Goal: Transaction & Acquisition: Purchase product/service

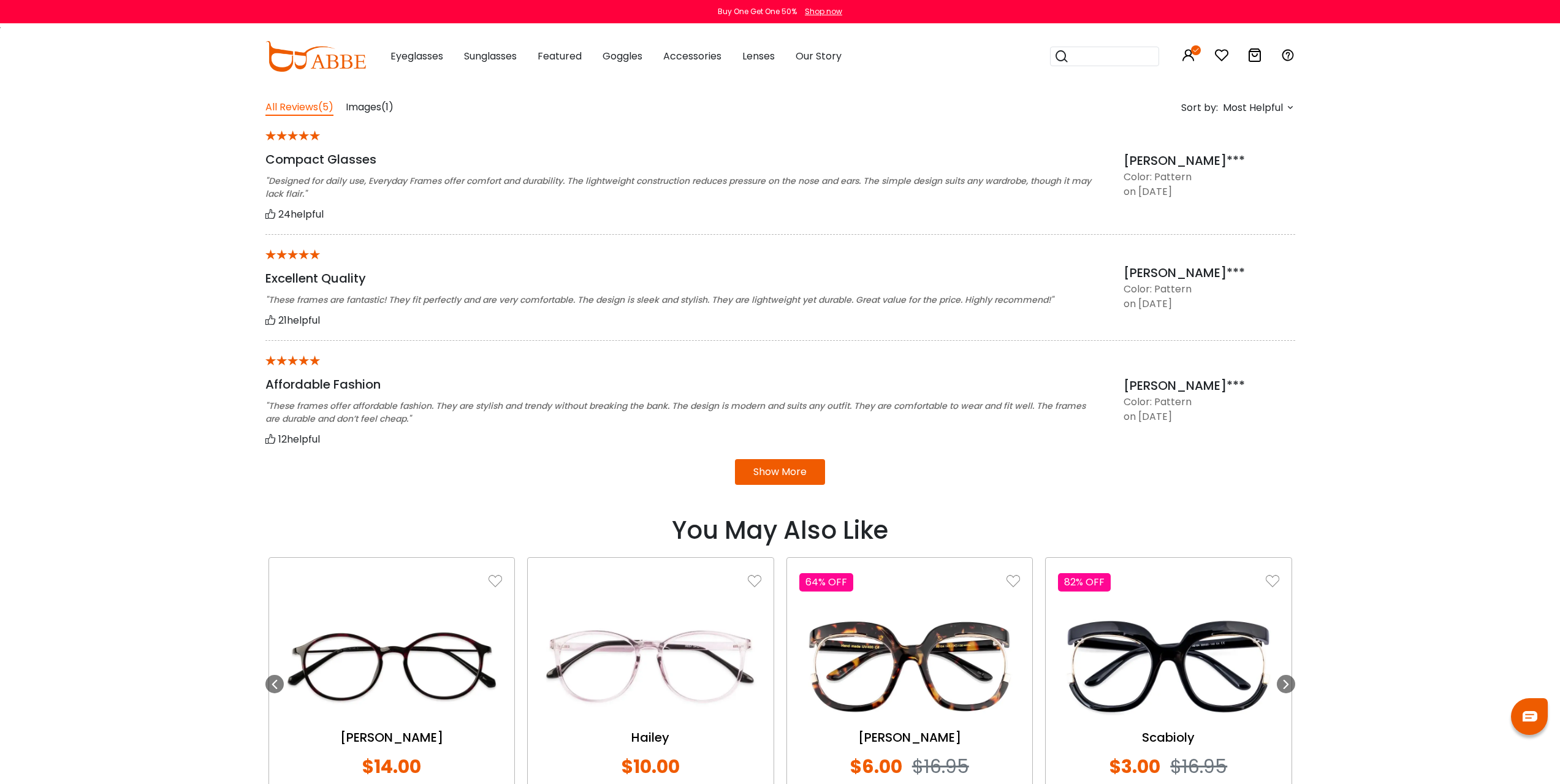
scroll to position [980, 0]
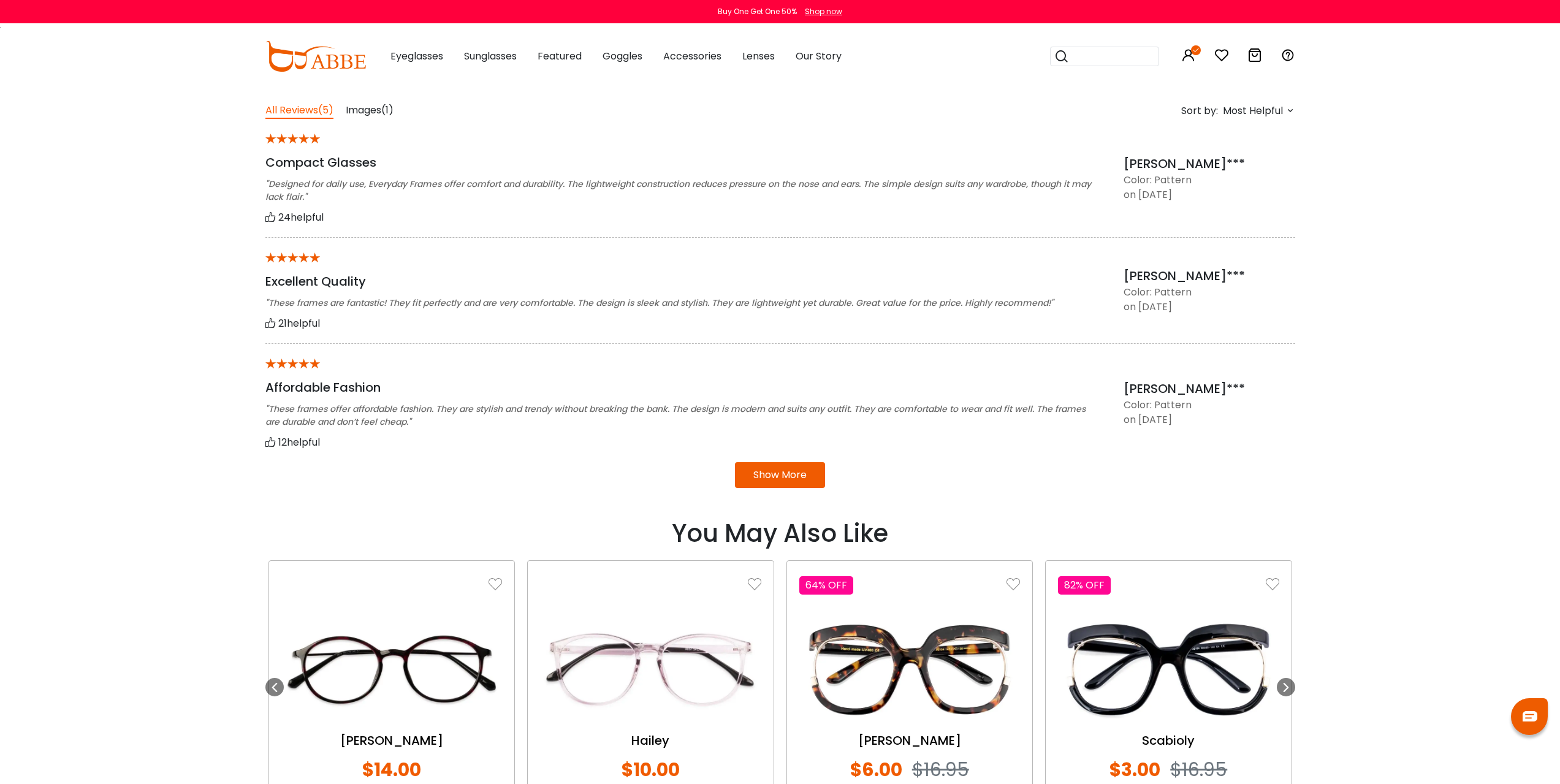
drag, startPoint x: 281, startPoint y: 256, endPoint x: 277, endPoint y: 342, distance: 86.1
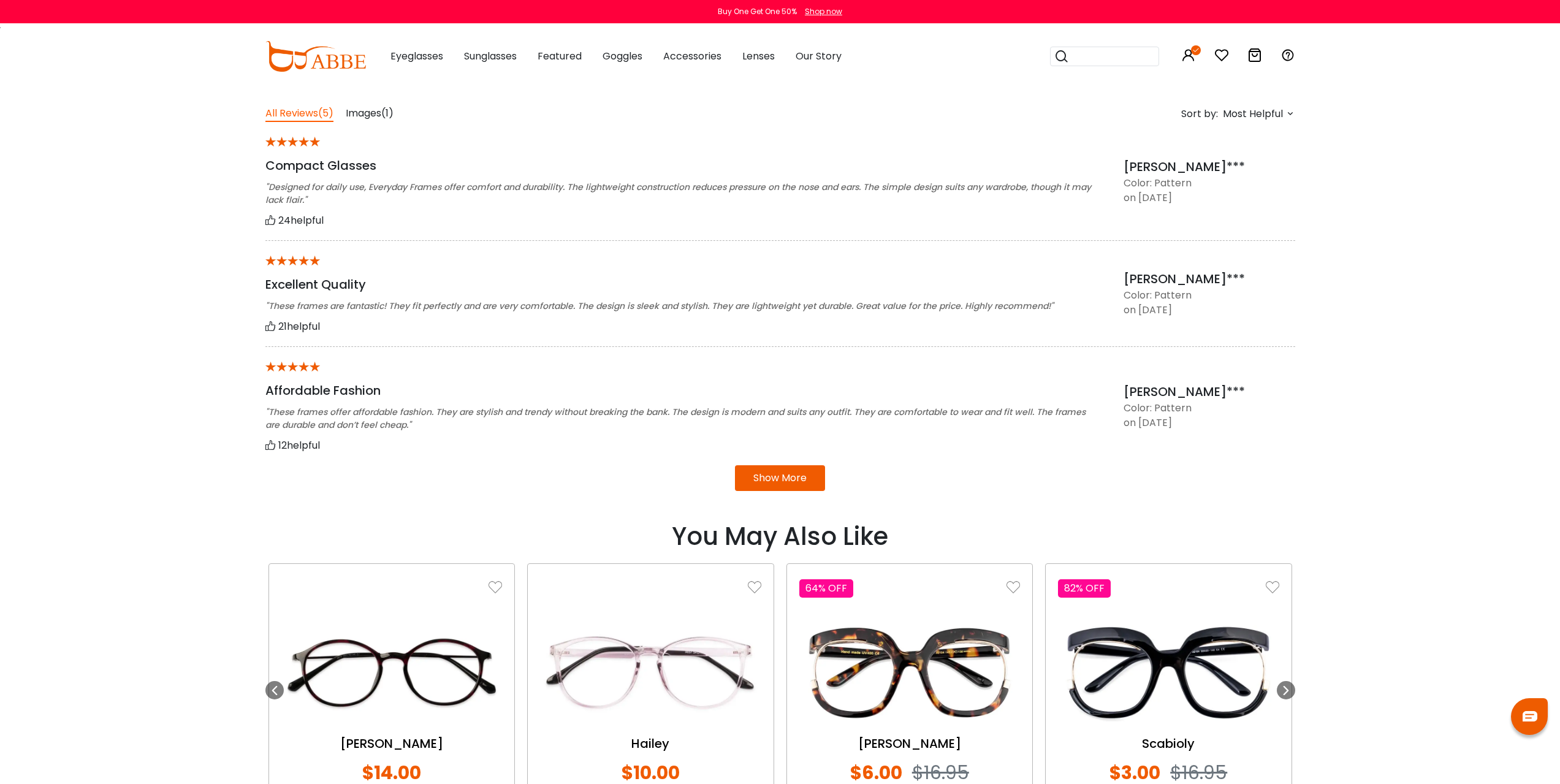
drag, startPoint x: 335, startPoint y: 211, endPoint x: 327, endPoint y: 172, distance: 39.8
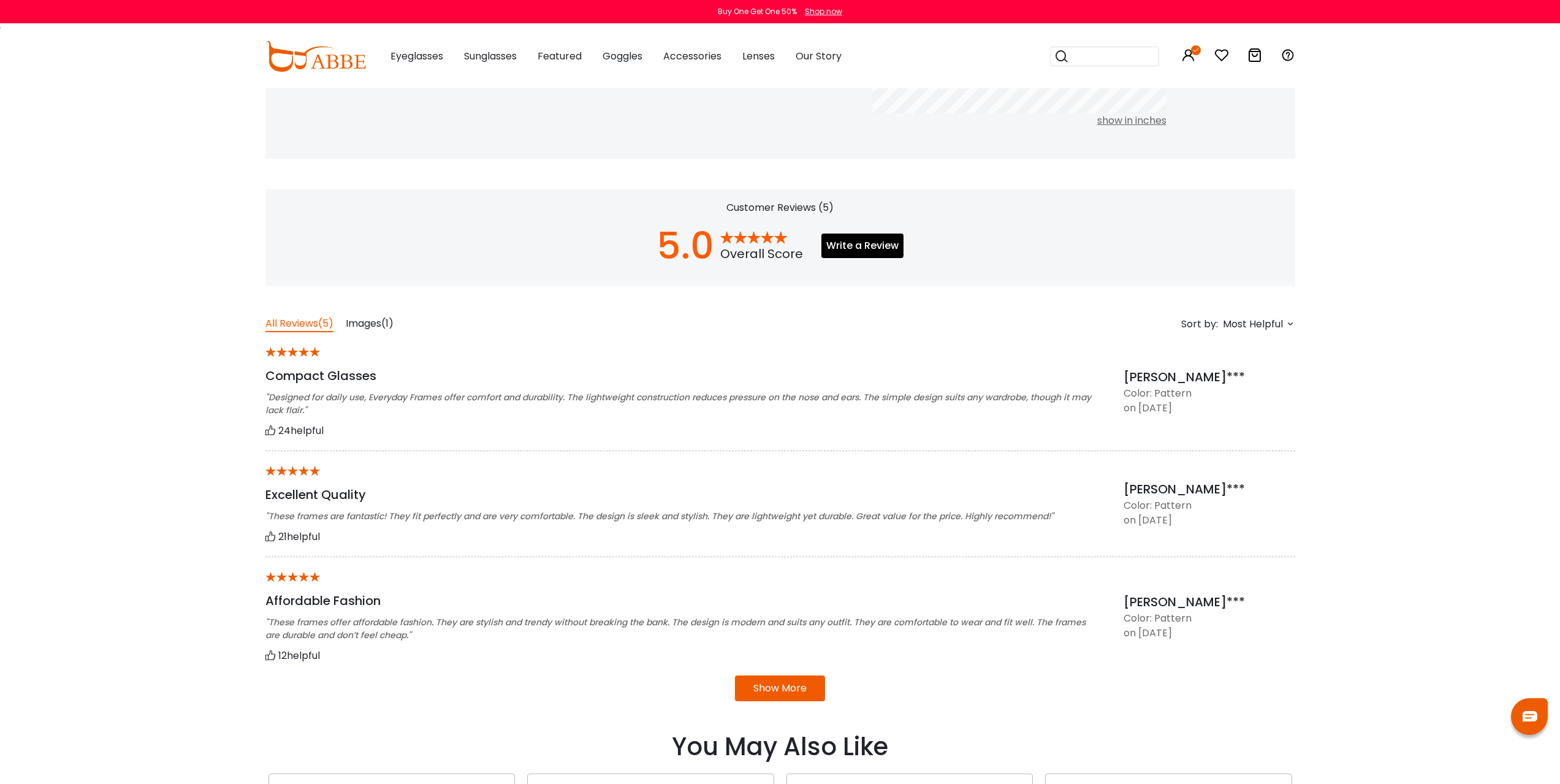
scroll to position [0, 0]
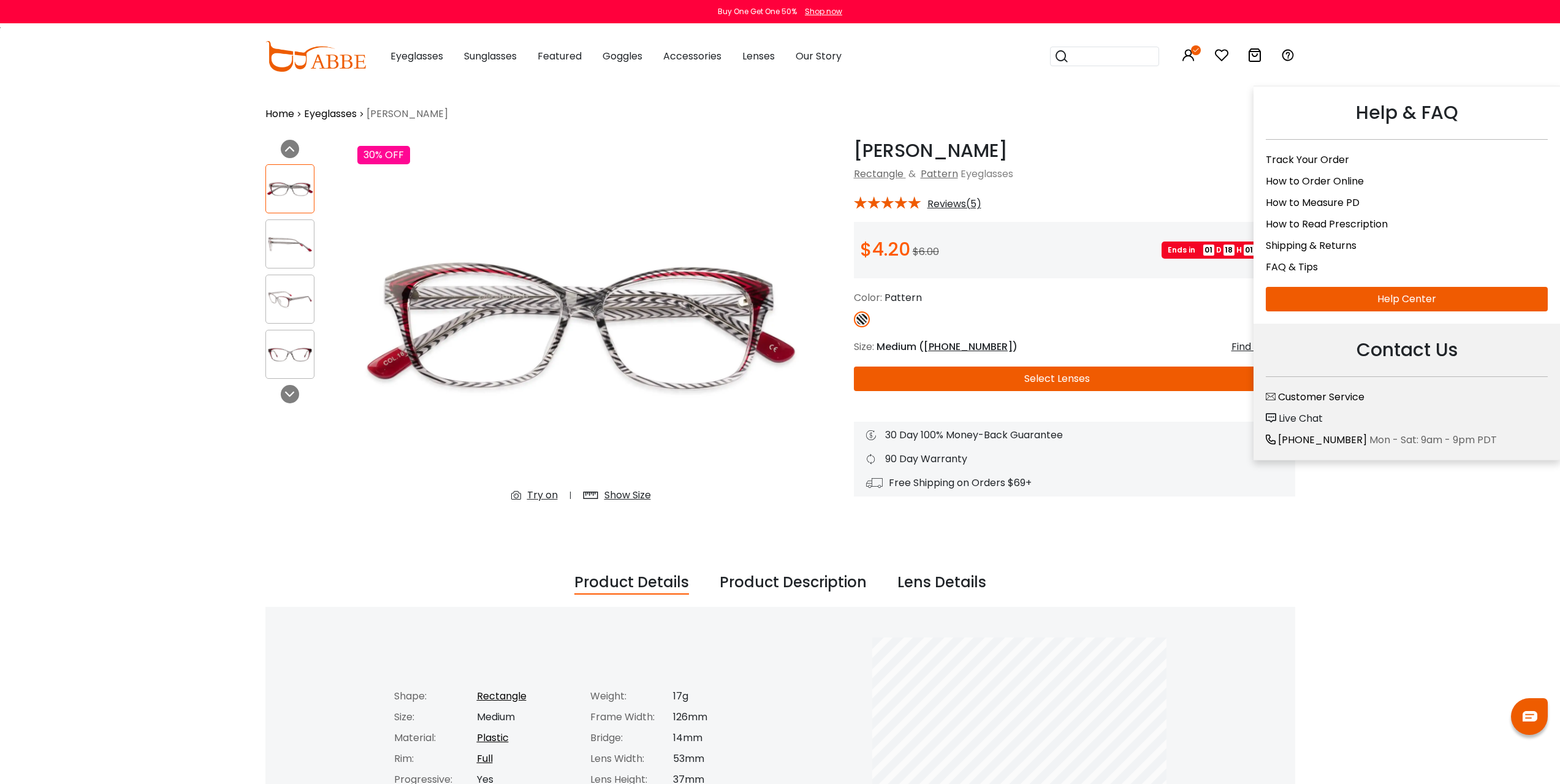
drag, startPoint x: 1369, startPoint y: 444, endPoint x: 1292, endPoint y: 42, distance: 409.3
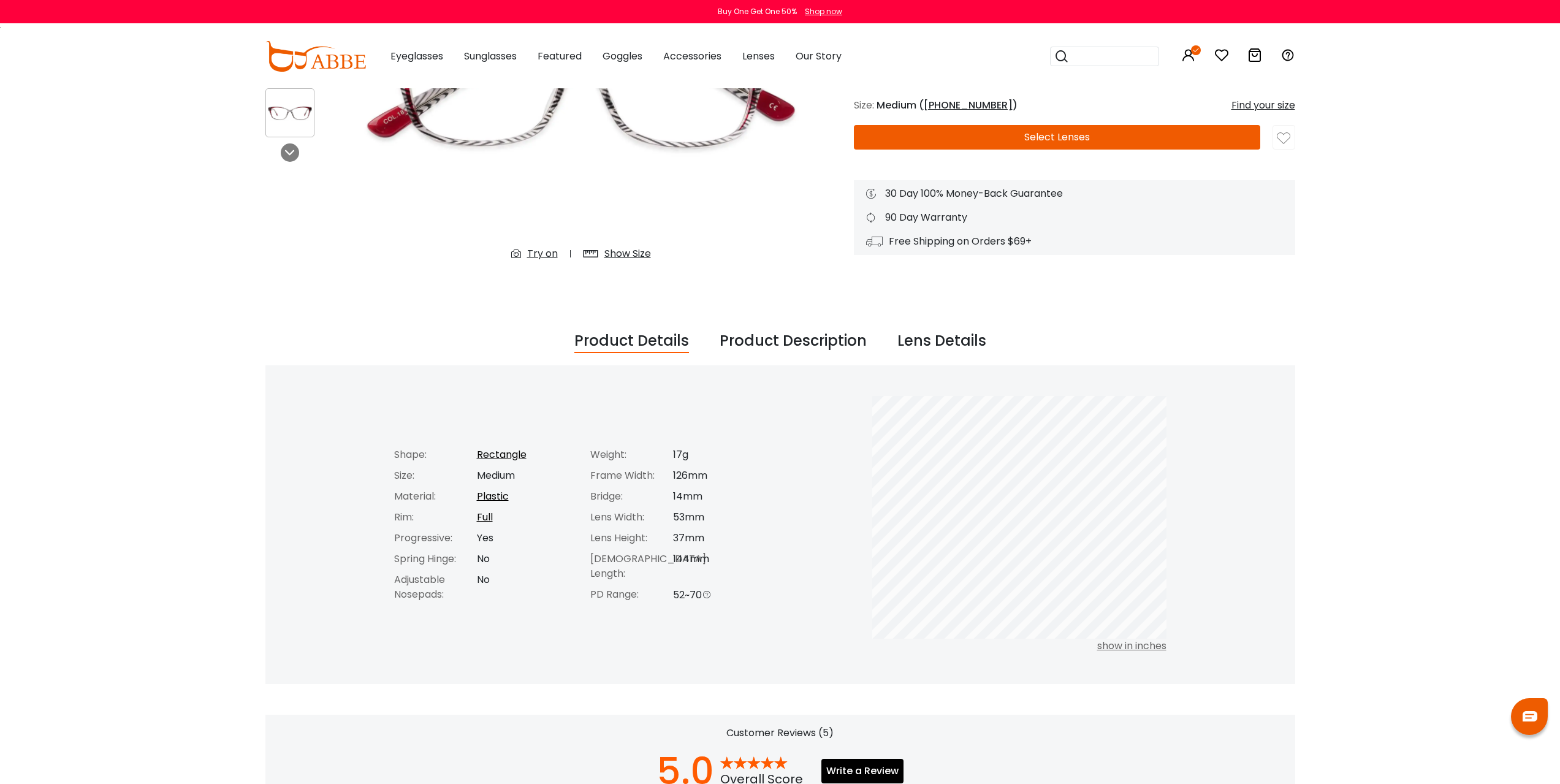
scroll to position [245, 0]
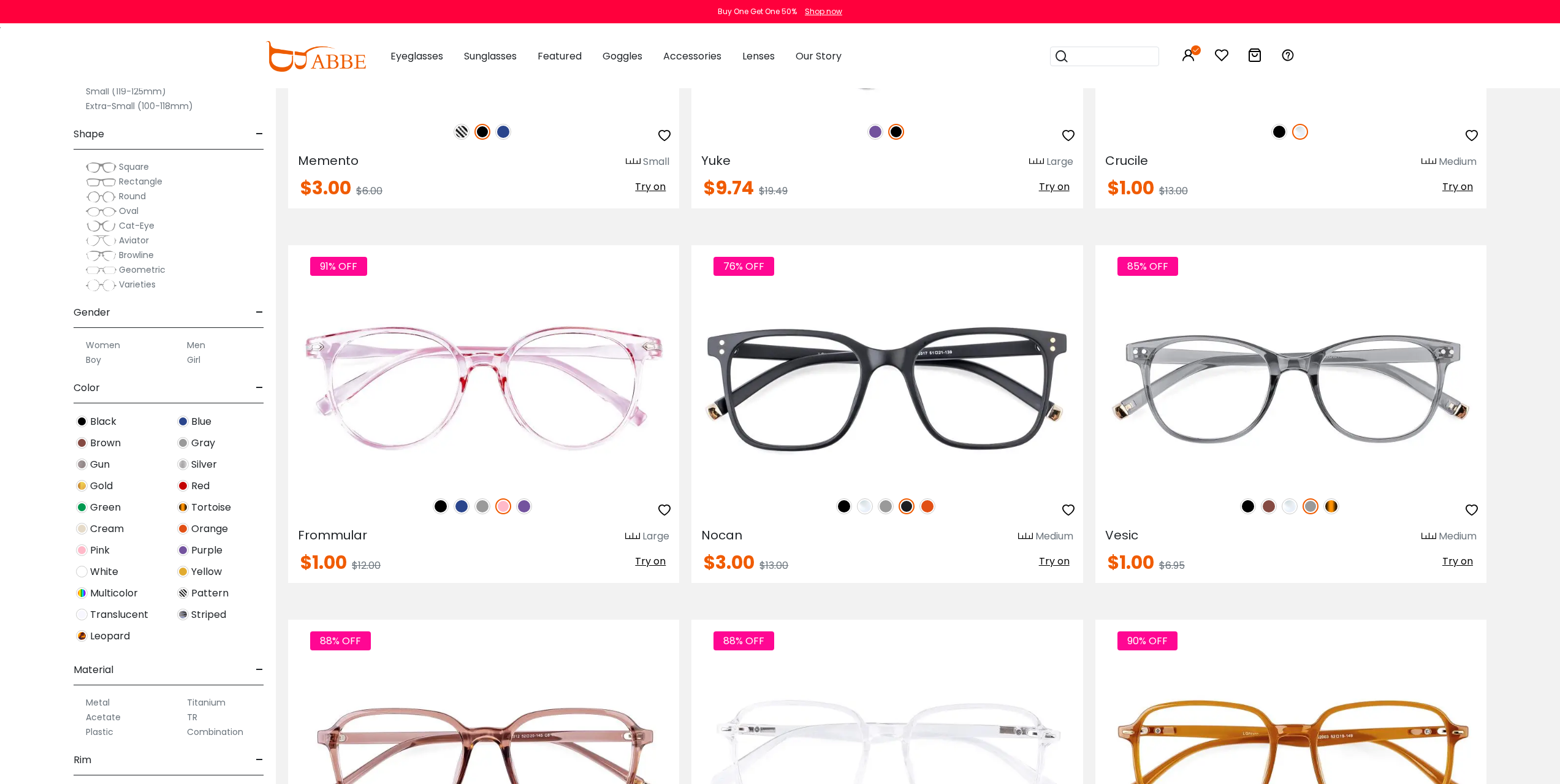
scroll to position [3248, 0]
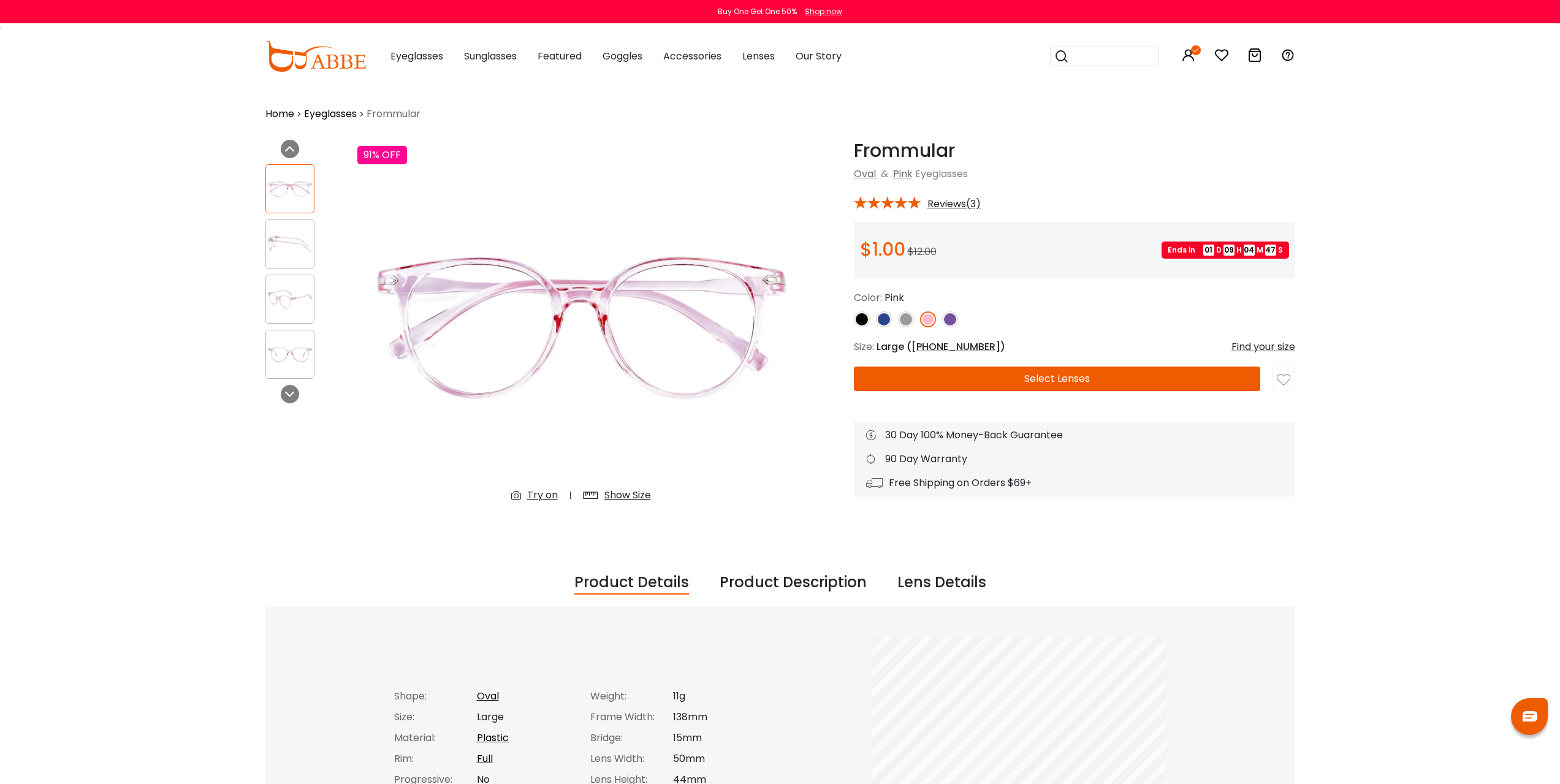
click at [1045, 377] on button "Select Lenses" at bounding box center [1057, 379] width 406 height 25
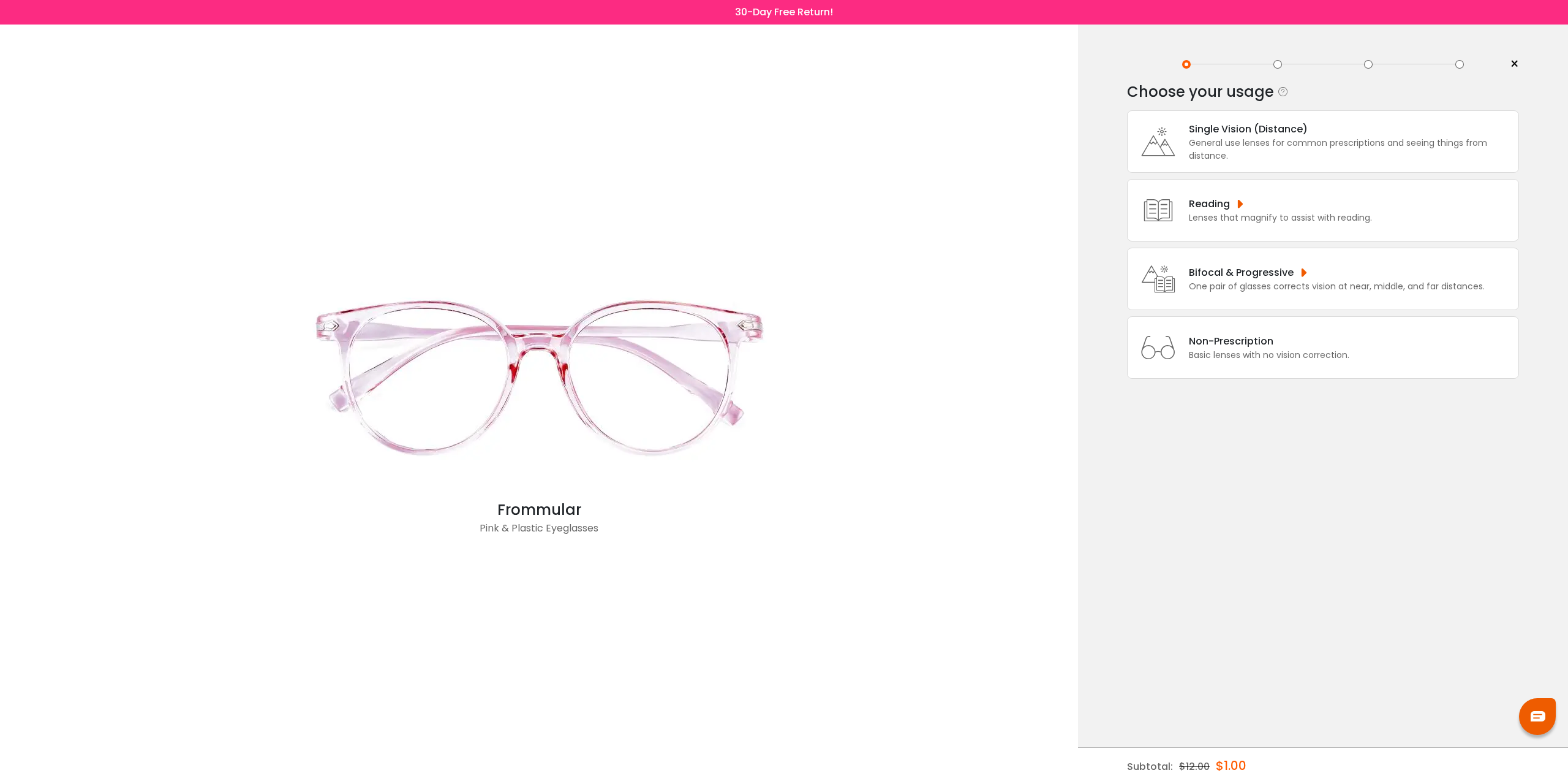
click at [1308, 136] on div "General use lenses for common prescriptions and seeing things from distance." at bounding box center [1351, 149] width 323 height 26
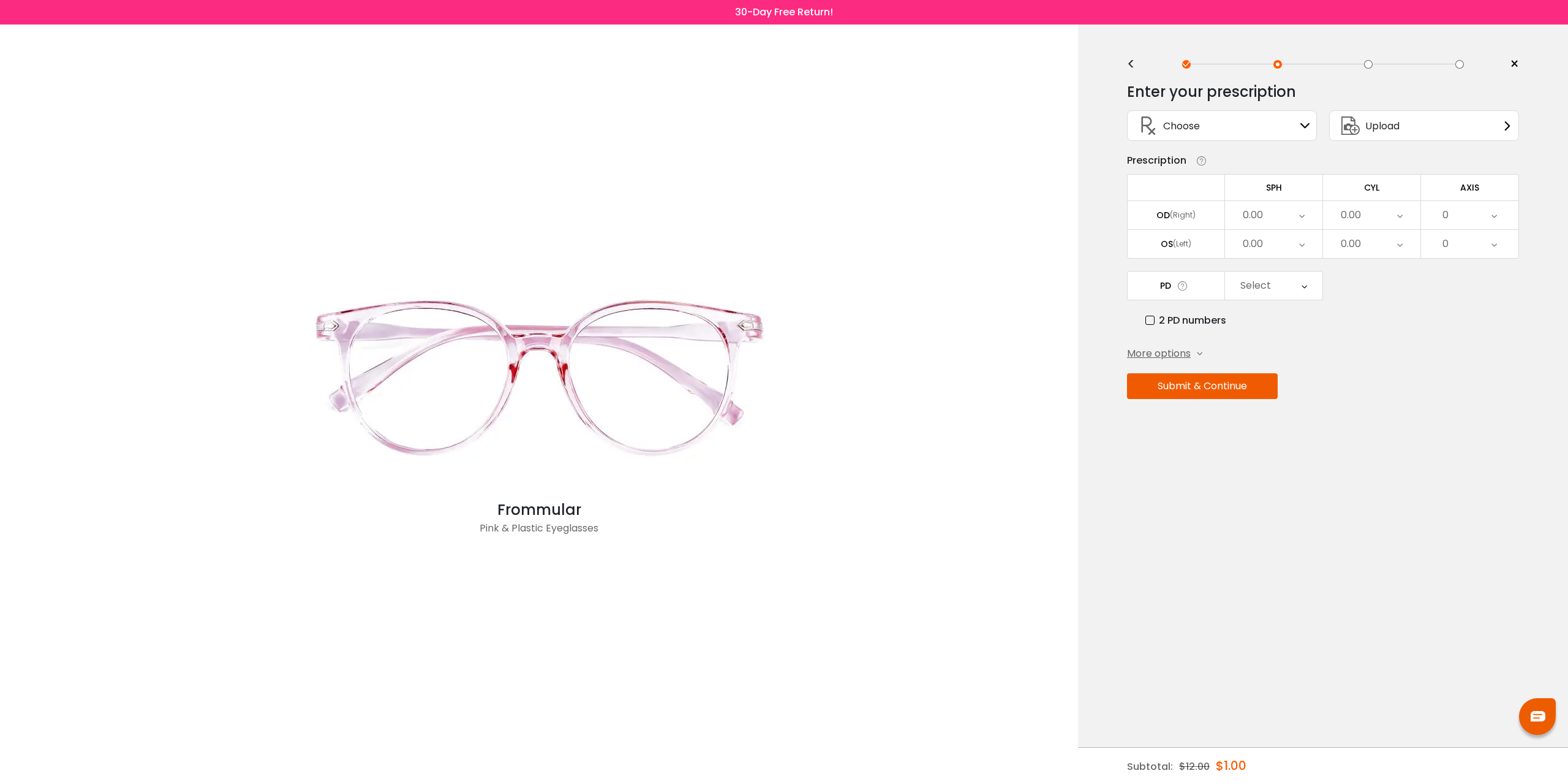
click at [1255, 113] on div "Choose Sign In" at bounding box center [1222, 126] width 176 height 30
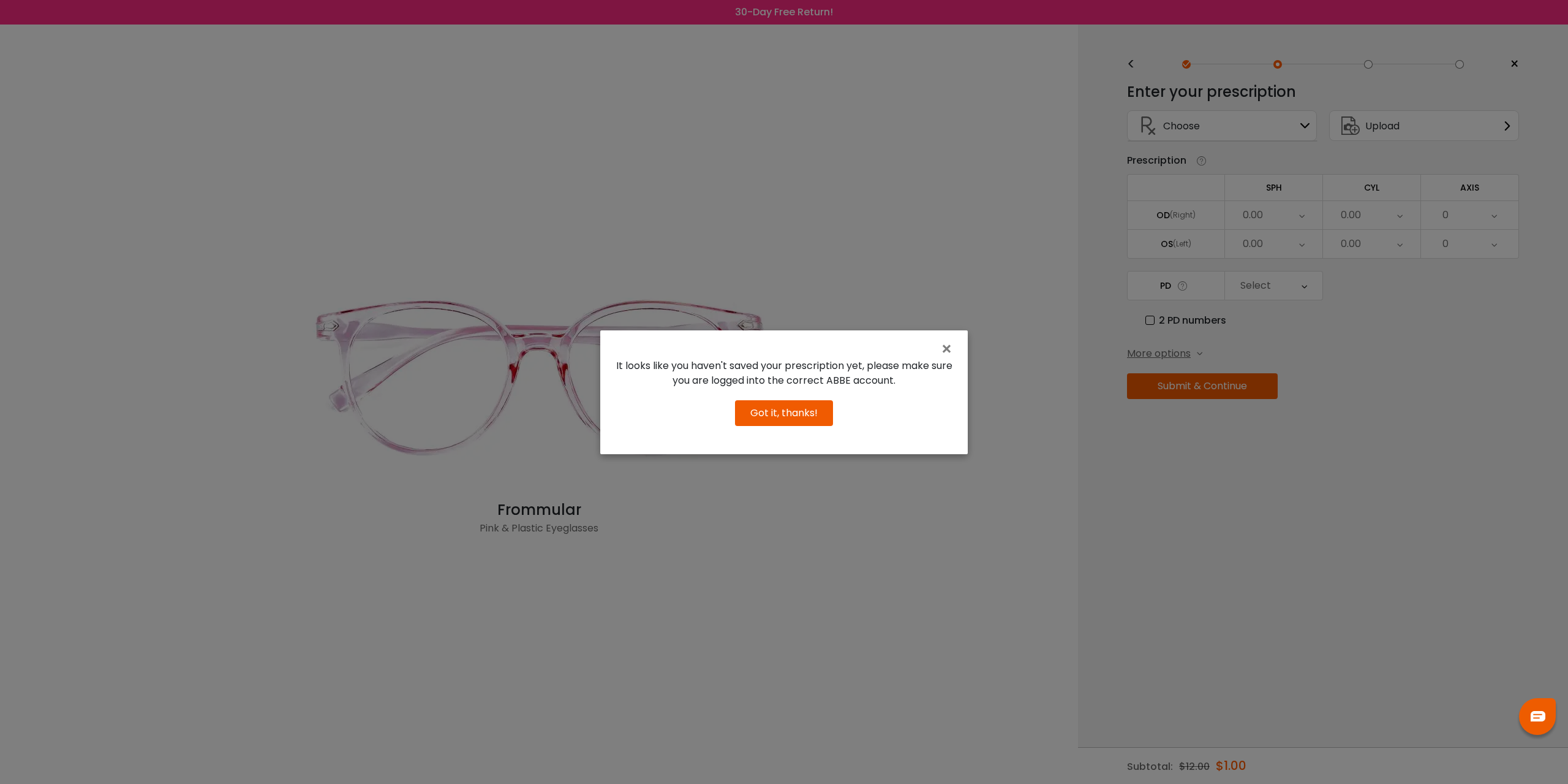
click at [796, 406] on button "Got it, thanks!" at bounding box center [784, 413] width 98 height 26
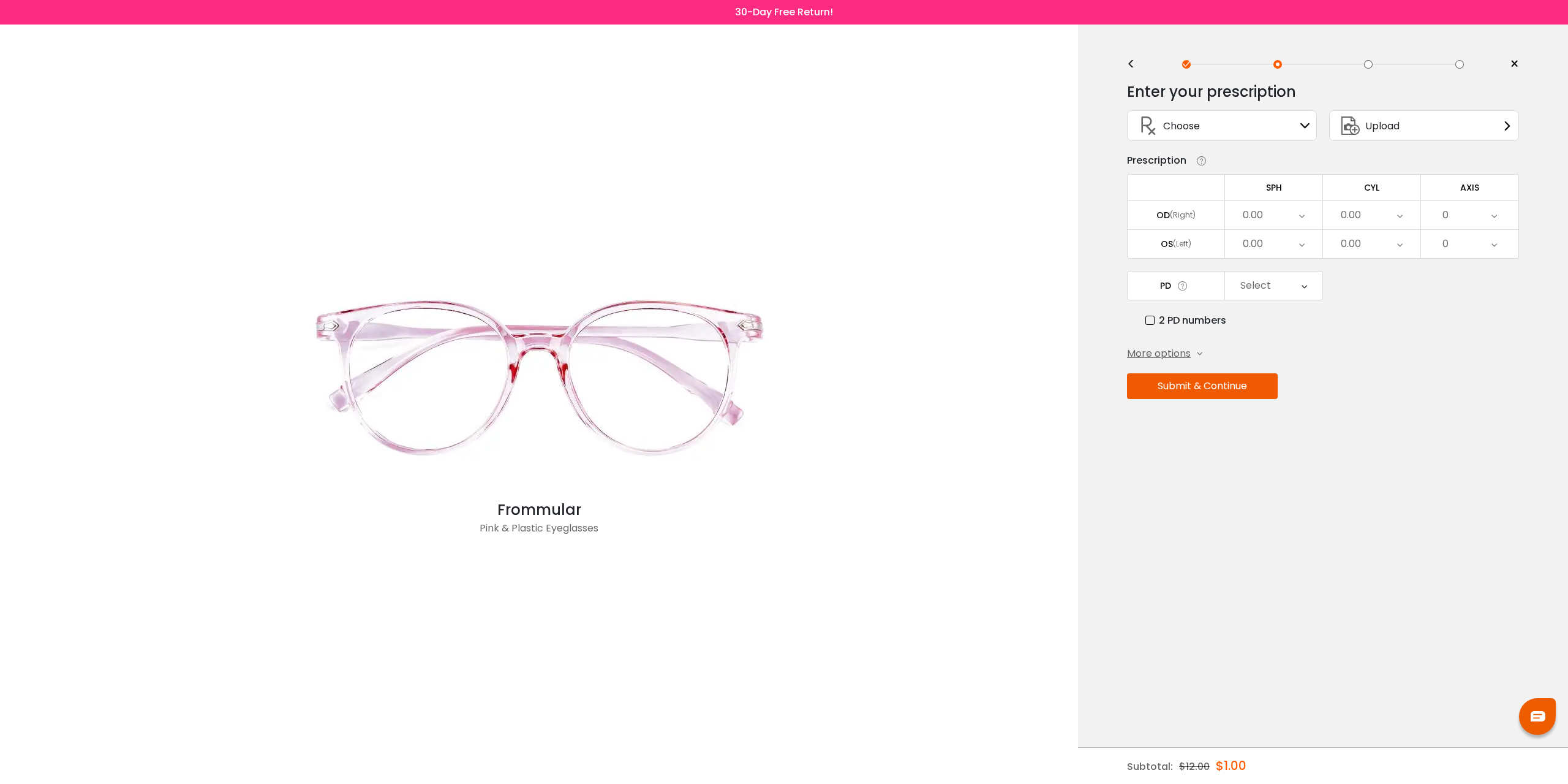
click at [1400, 127] on span "Upload" at bounding box center [1383, 126] width 35 height 15
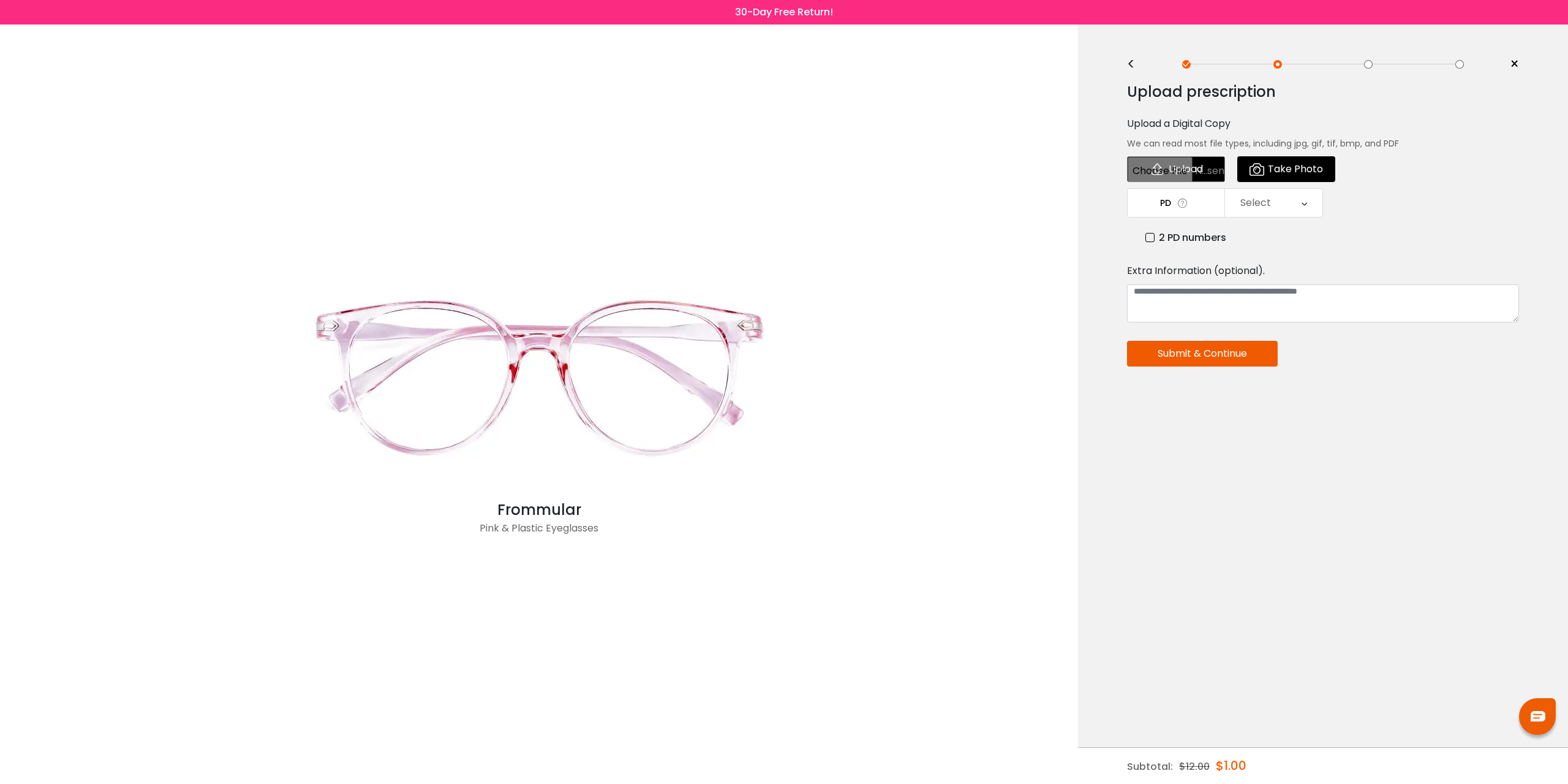
click at [1172, 165] on input "file" at bounding box center [1176, 169] width 98 height 26
type input "**********"
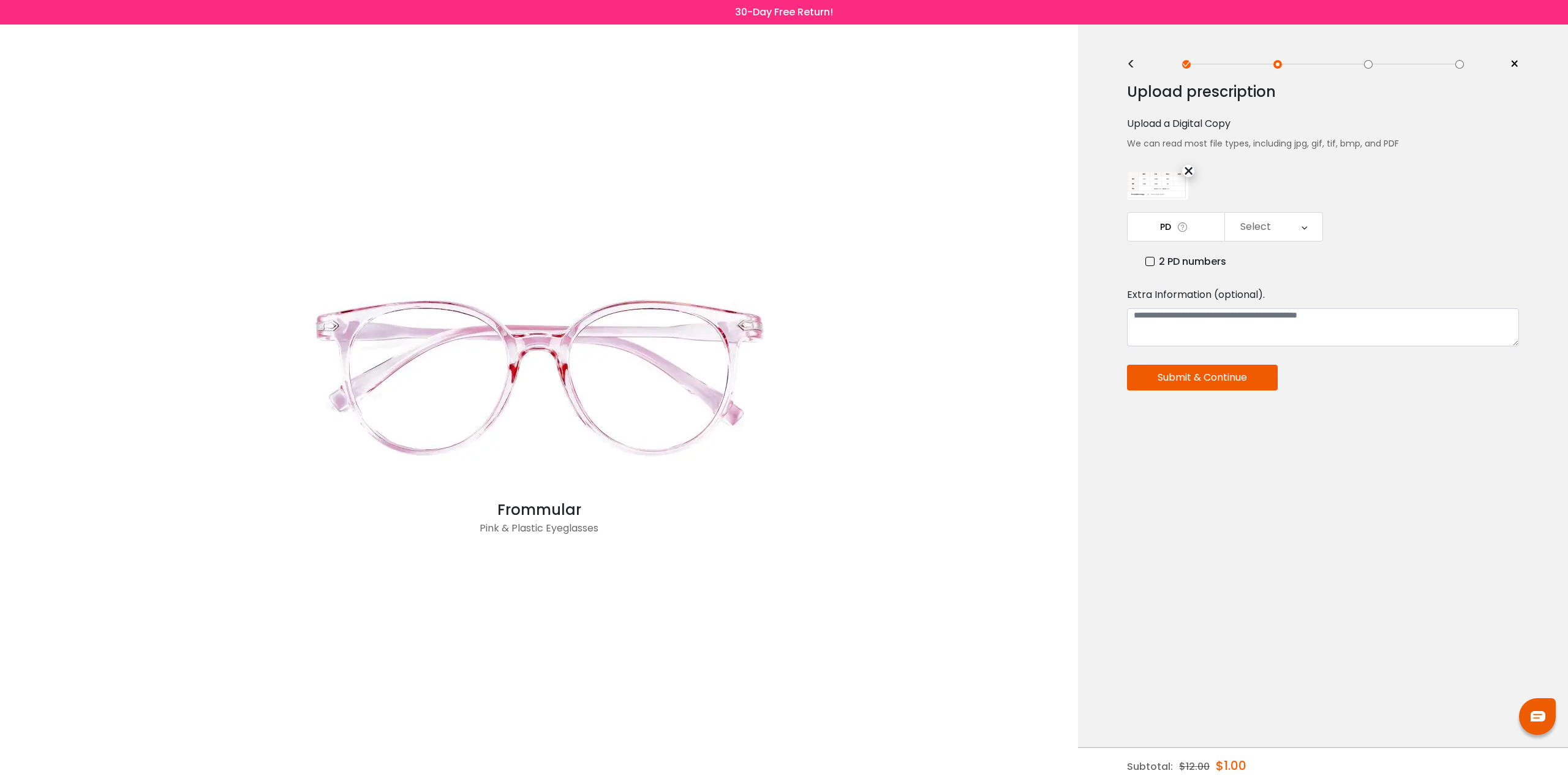
click at [1161, 254] on label "2 PD numbers" at bounding box center [1185, 261] width 81 height 15
drag, startPoint x: 1462, startPoint y: 294, endPoint x: 1449, endPoint y: 292, distance: 13.2
click at [1462, 294] on div "Extra Information (optional)." at bounding box center [1323, 295] width 392 height 15
click at [1290, 235] on div "Right PD" at bounding box center [1274, 227] width 97 height 28
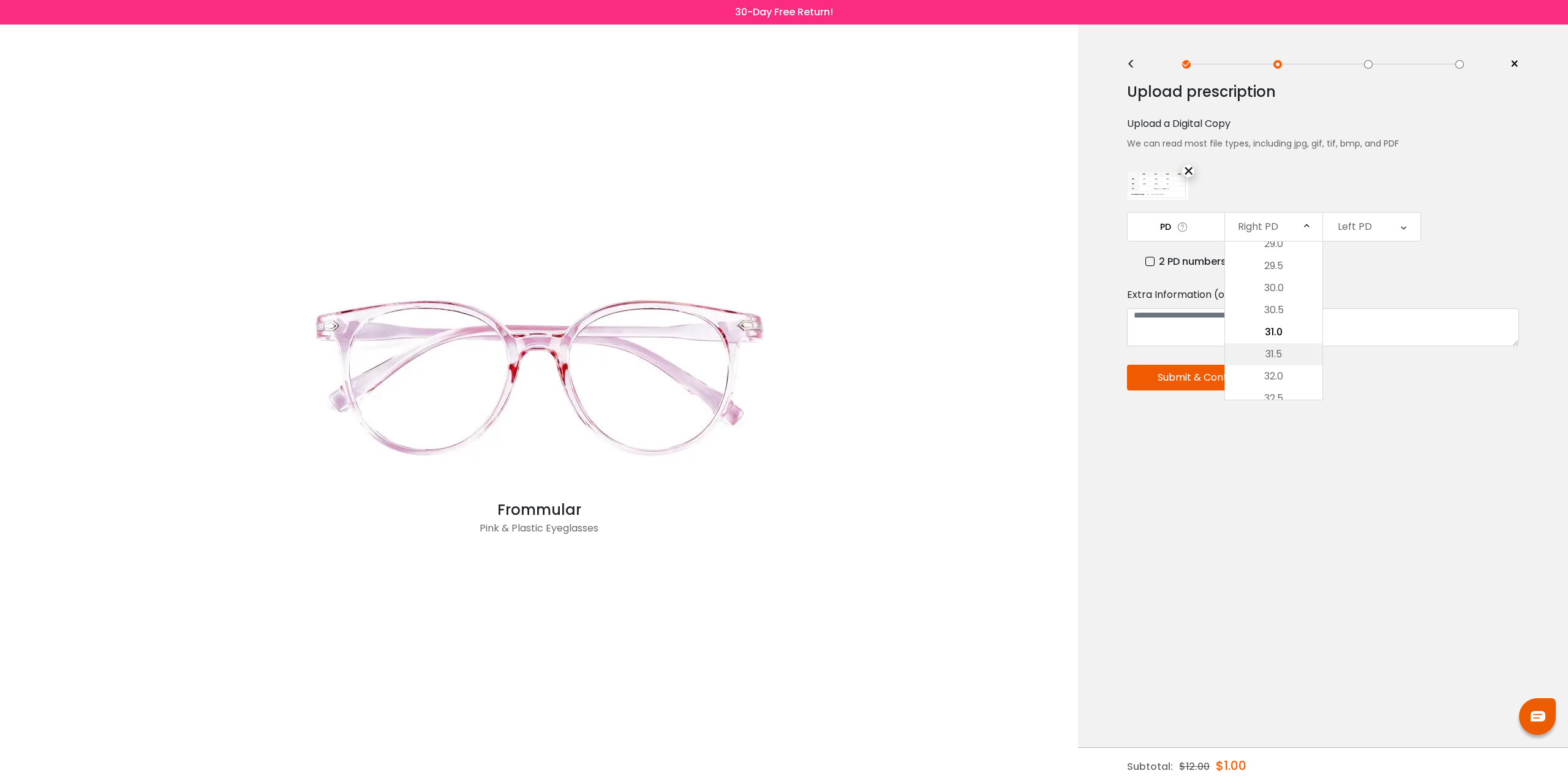
click at [1287, 356] on li "31.5" at bounding box center [1274, 354] width 97 height 22
click at [1366, 235] on div "Left PD" at bounding box center [1355, 227] width 35 height 25
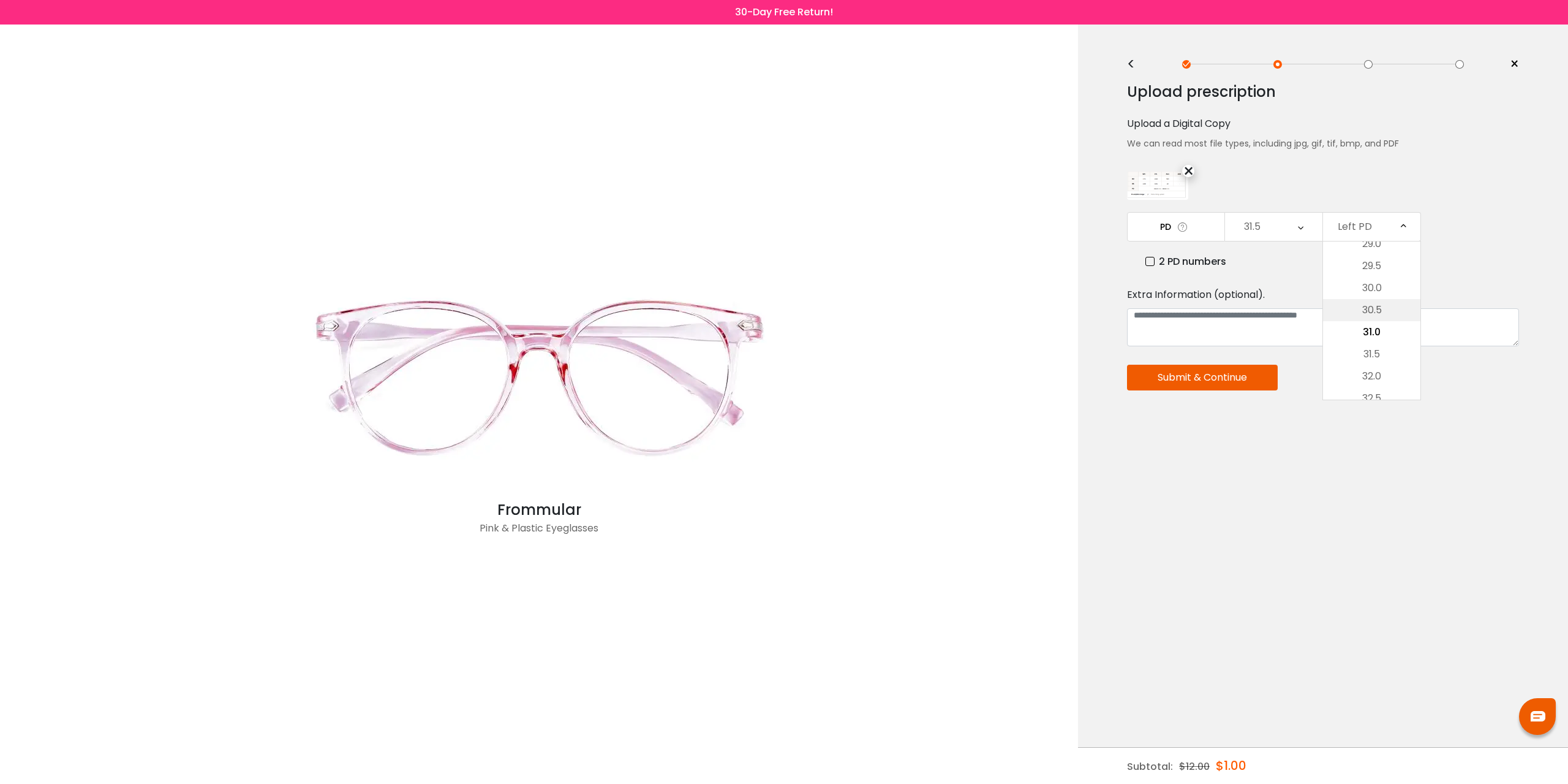
click at [1382, 301] on li "30.5" at bounding box center [1372, 310] width 97 height 22
click at [1217, 382] on button "Submit & Continue" at bounding box center [1203, 378] width 151 height 26
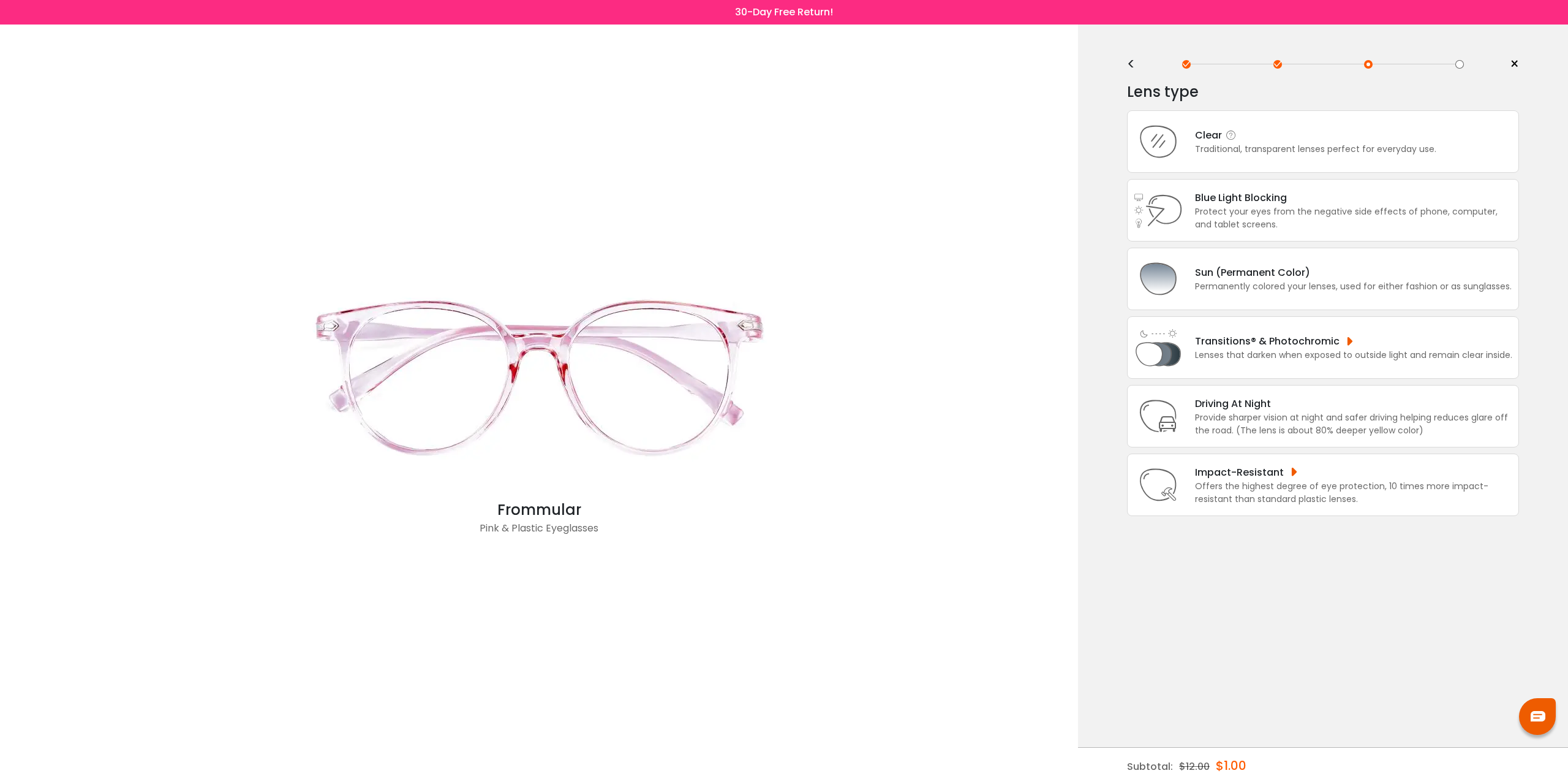
click at [1201, 159] on div "Clear Traditional, transparent lenses perfect for everyday use." at bounding box center [1323, 141] width 392 height 62
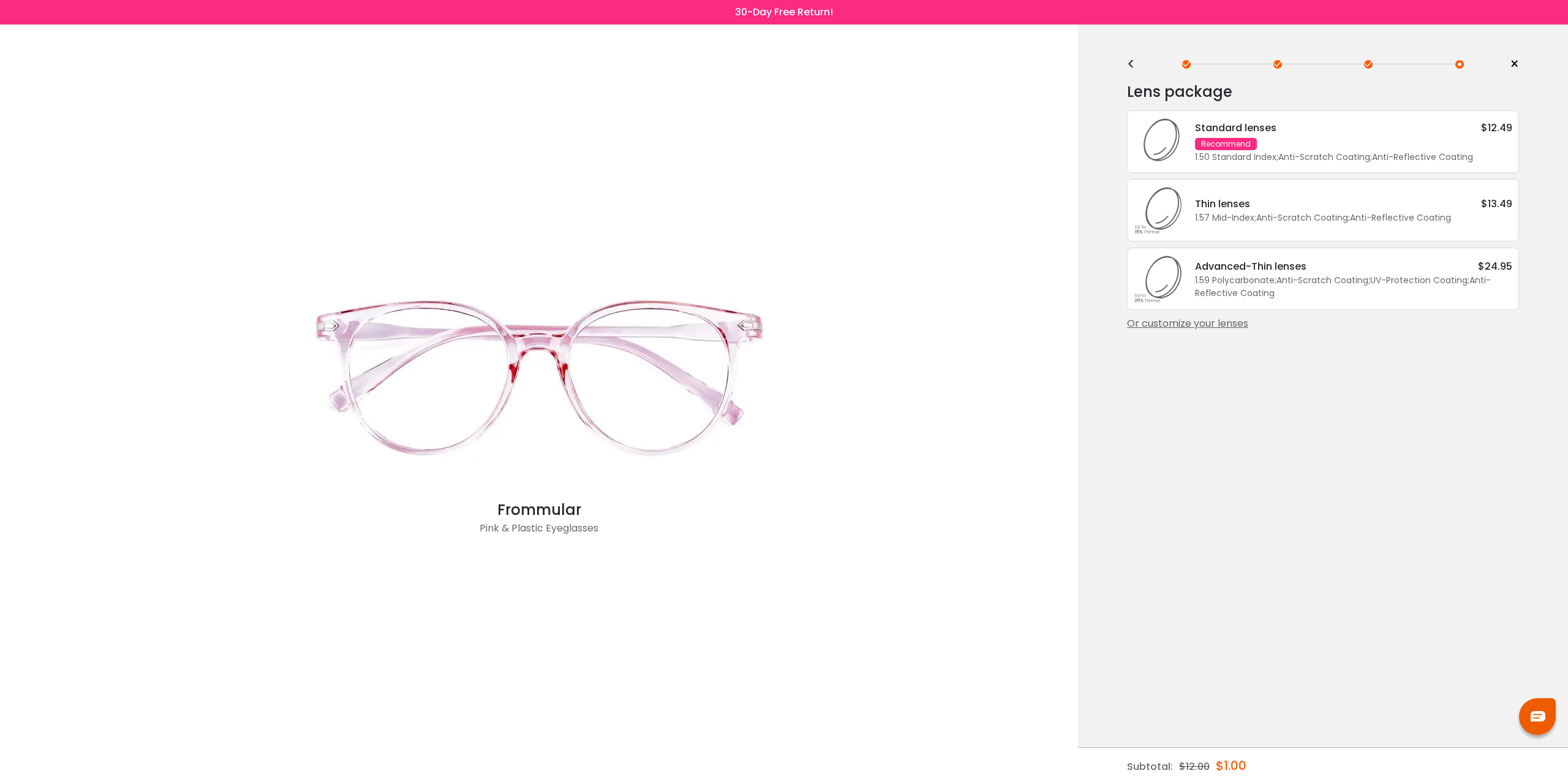
click at [1347, 136] on div "Standard lenses $12.49 Recommend 1.50 Standard Index ; Anti-Scratch Coating ; A…" at bounding box center [1348, 142] width 330 height 43
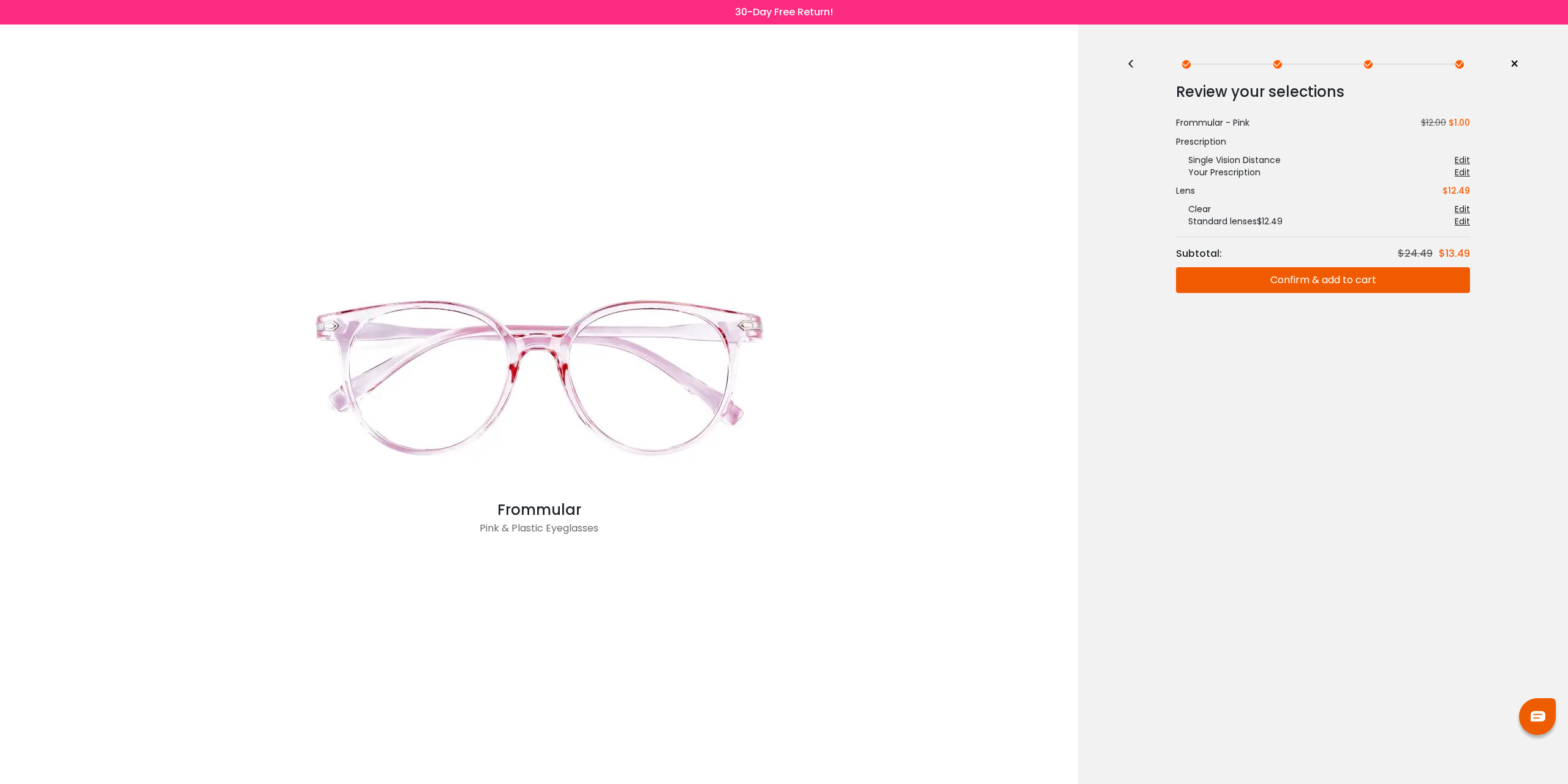
click at [1351, 286] on button "Confirm & add to cart" at bounding box center [1323, 280] width 294 height 26
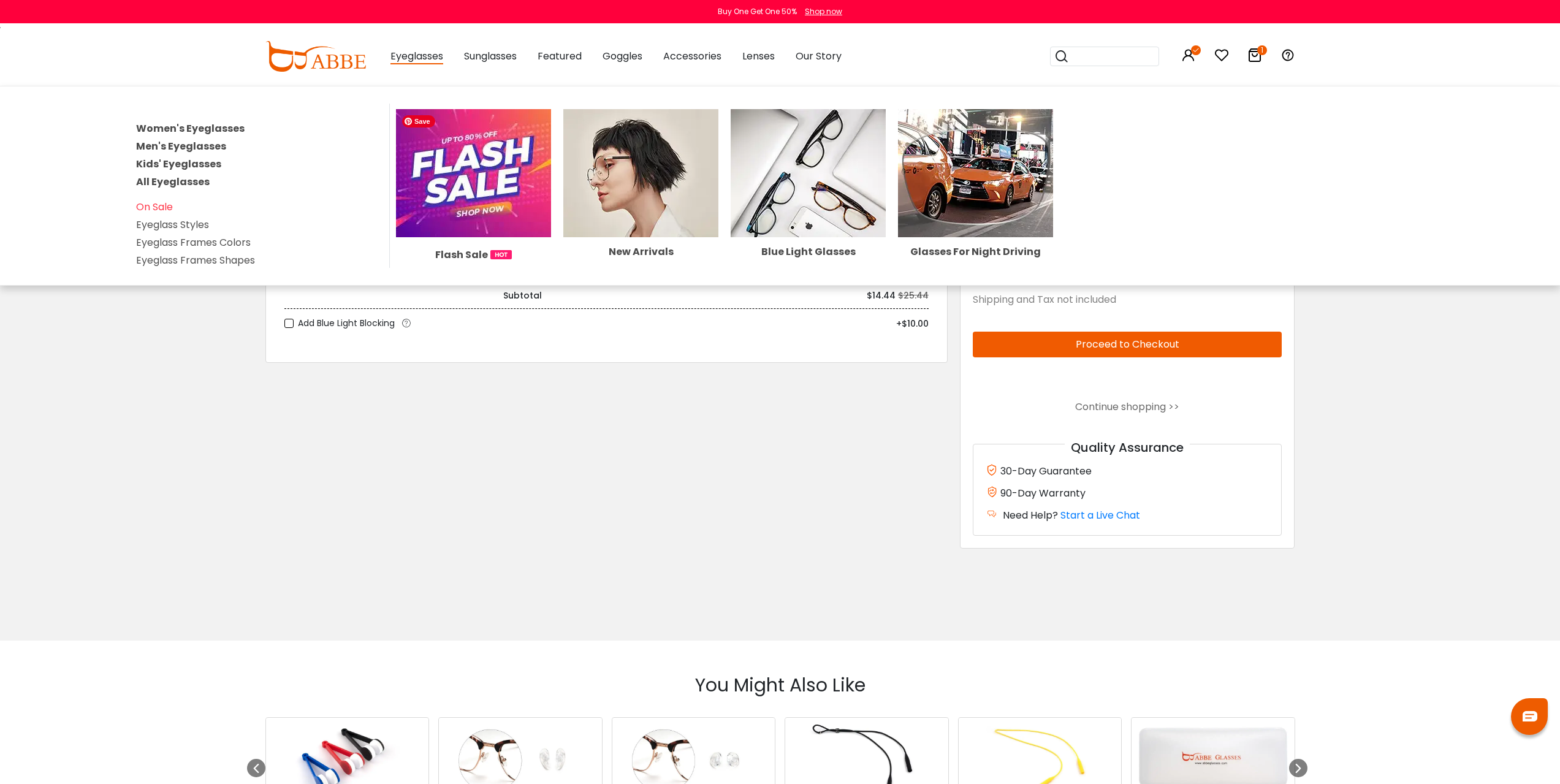
click at [427, 183] on img at bounding box center [473, 173] width 155 height 128
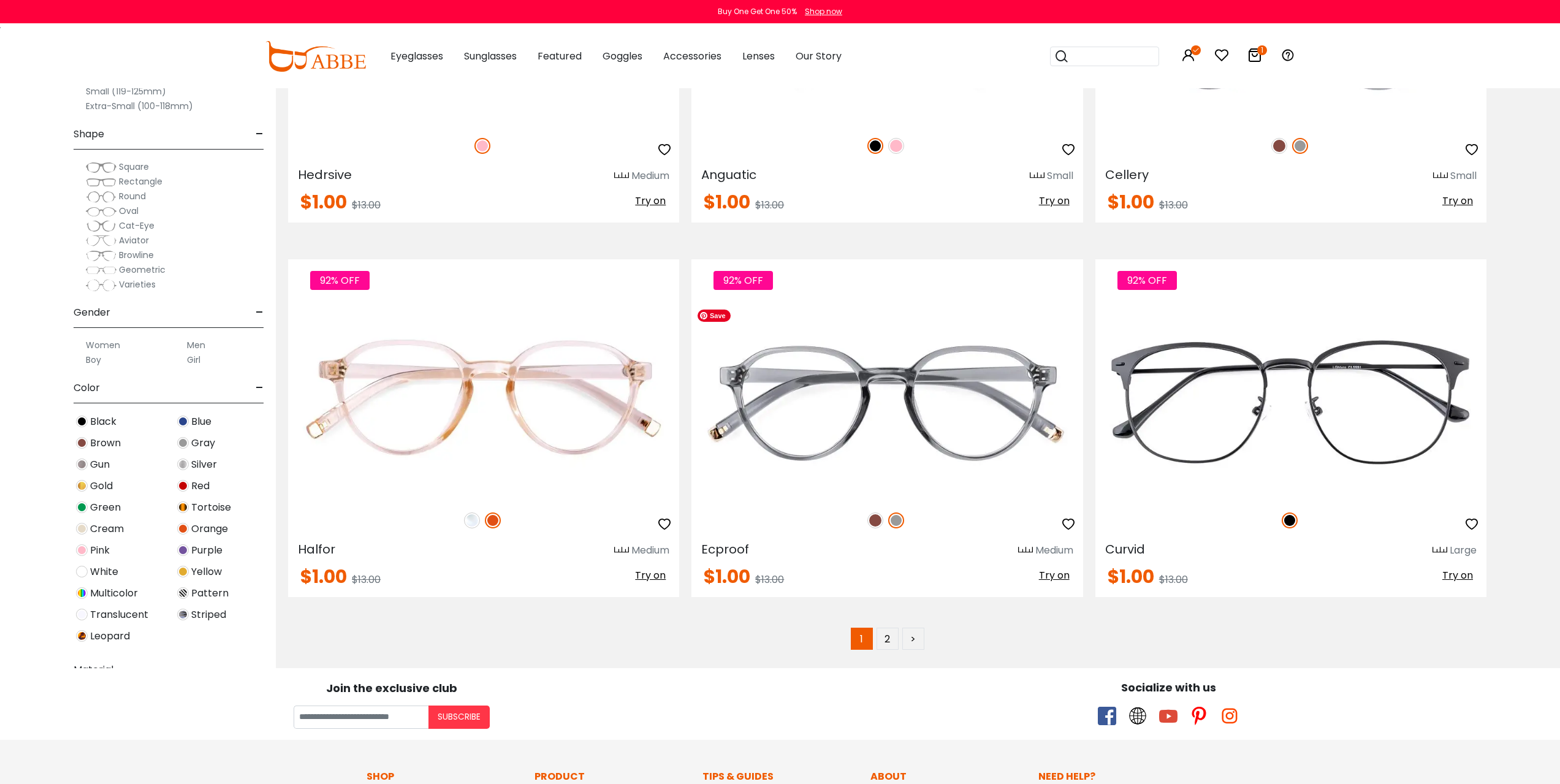
scroll to position [7477, 0]
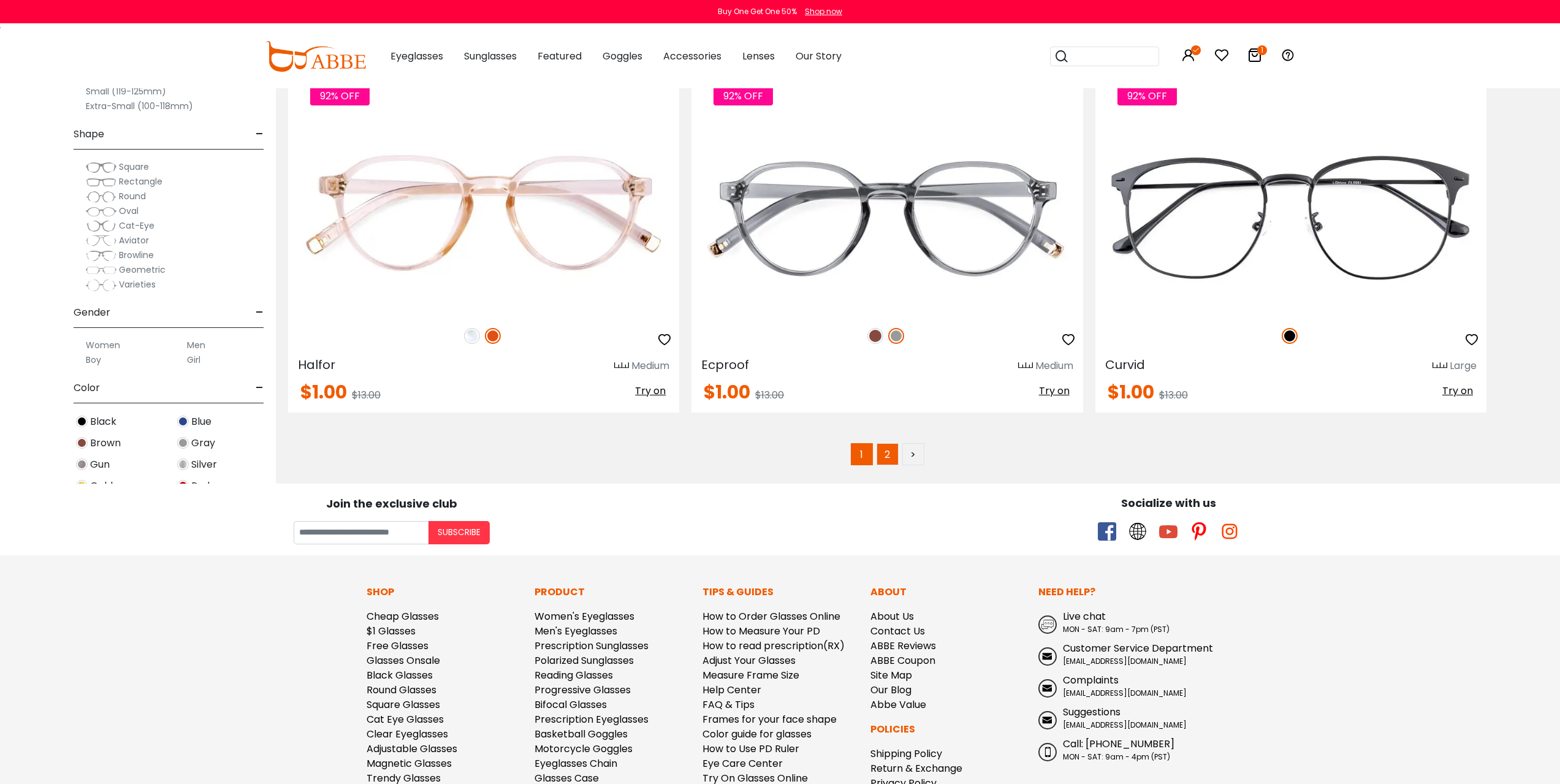
click at [887, 463] on link "2" at bounding box center [888, 454] width 22 height 22
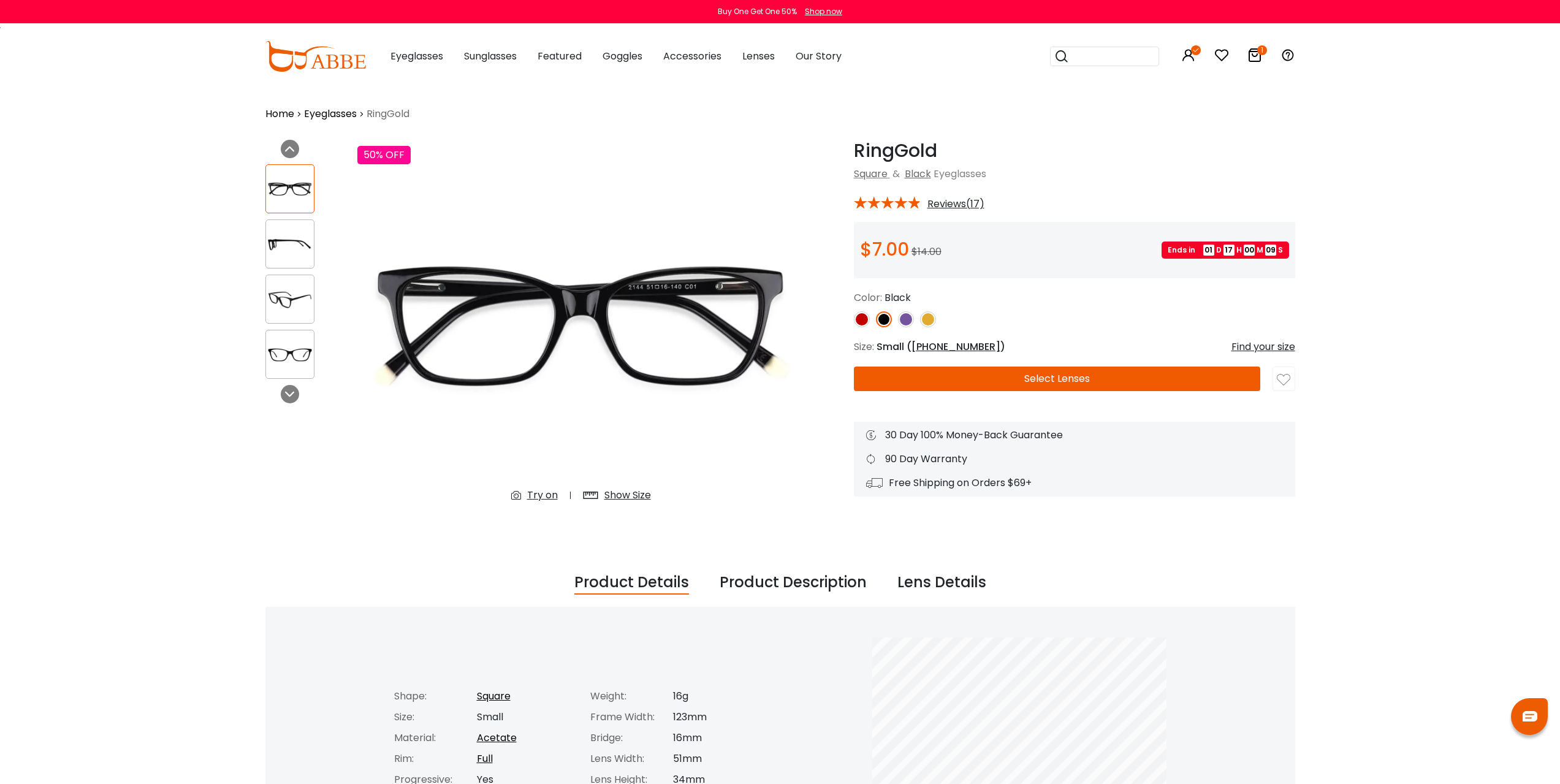
click at [899, 318] on img at bounding box center [906, 319] width 16 height 16
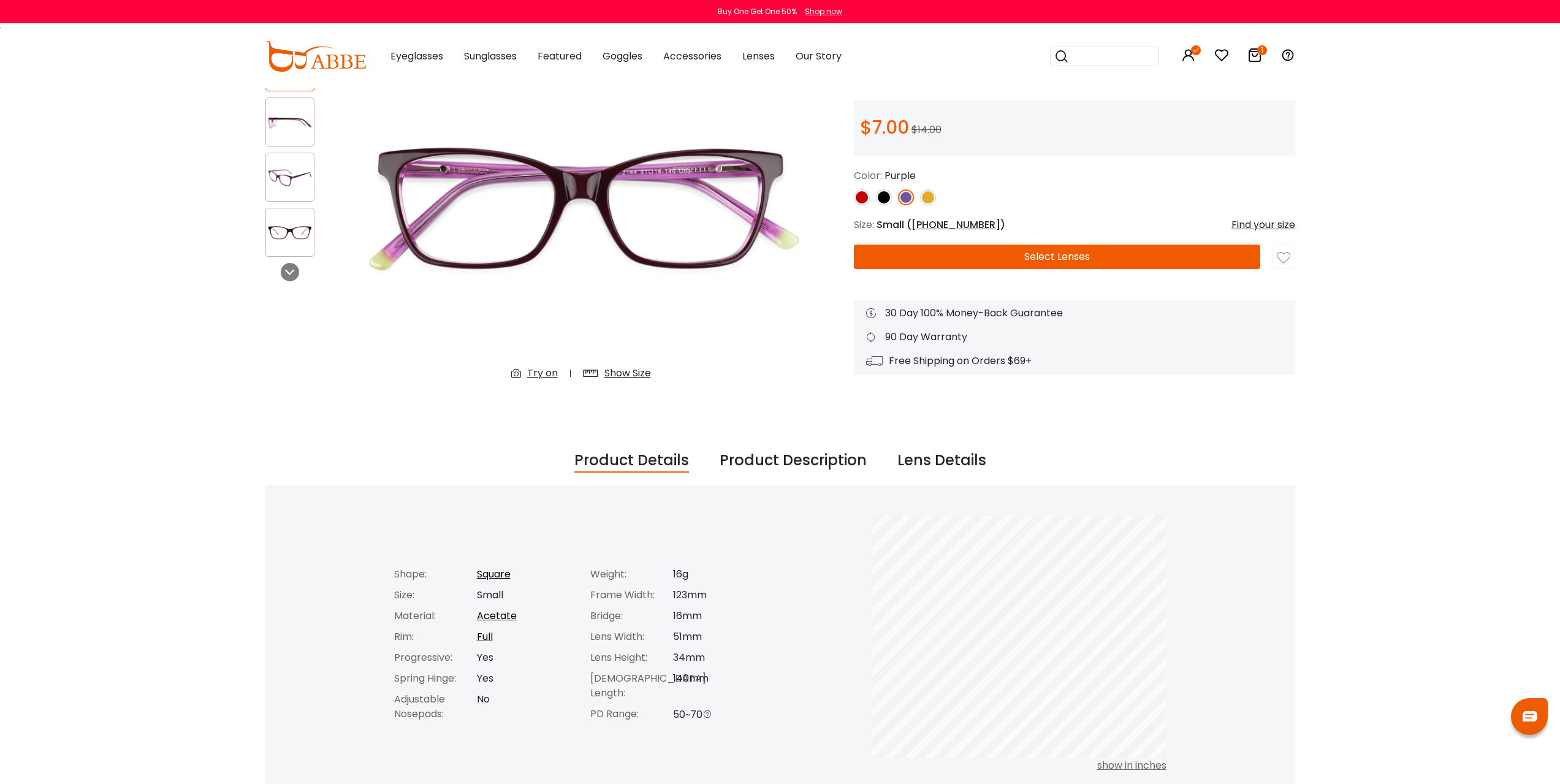
scroll to position [123, 0]
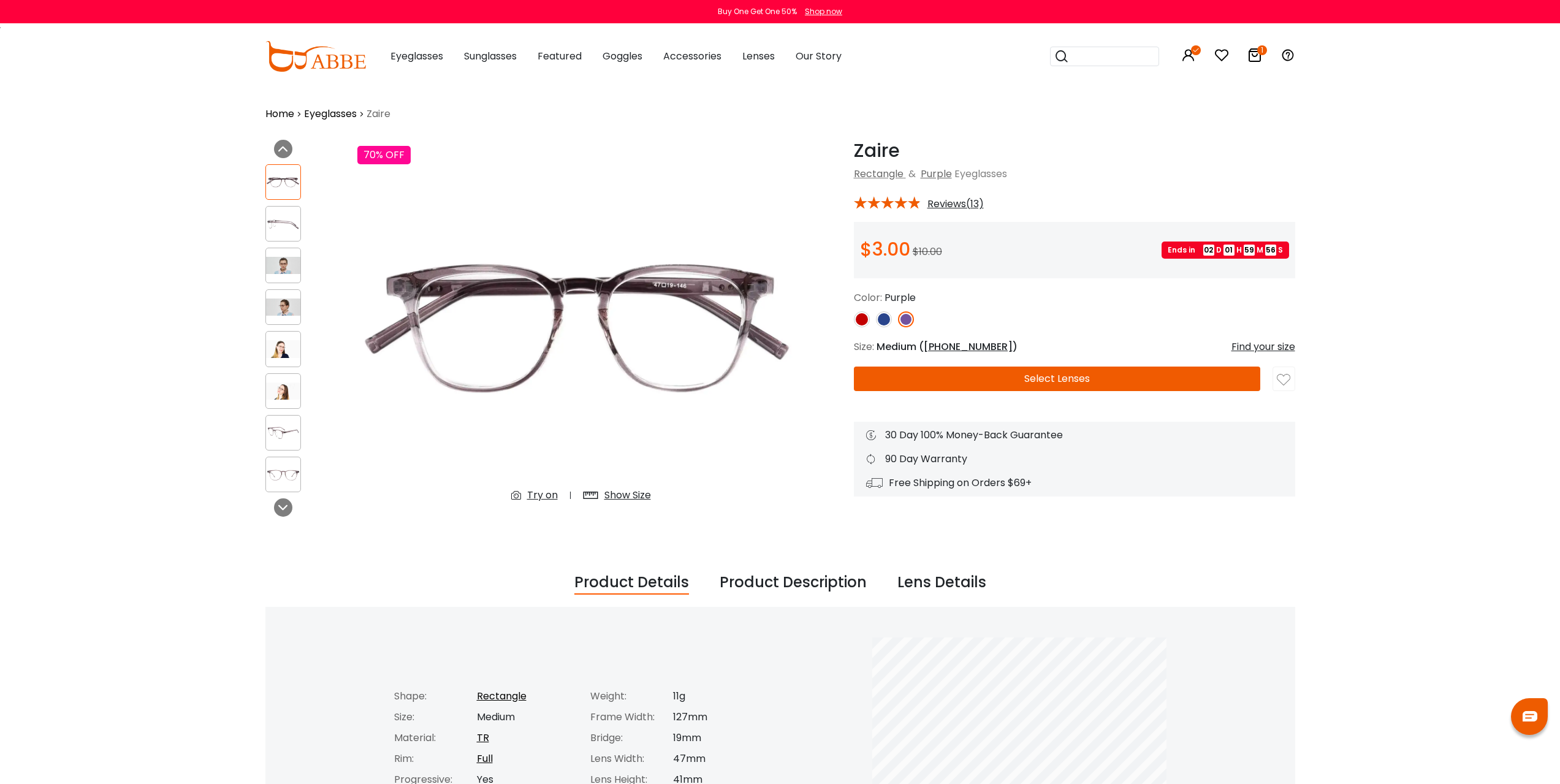
click at [860, 322] on img at bounding box center [862, 319] width 16 height 16
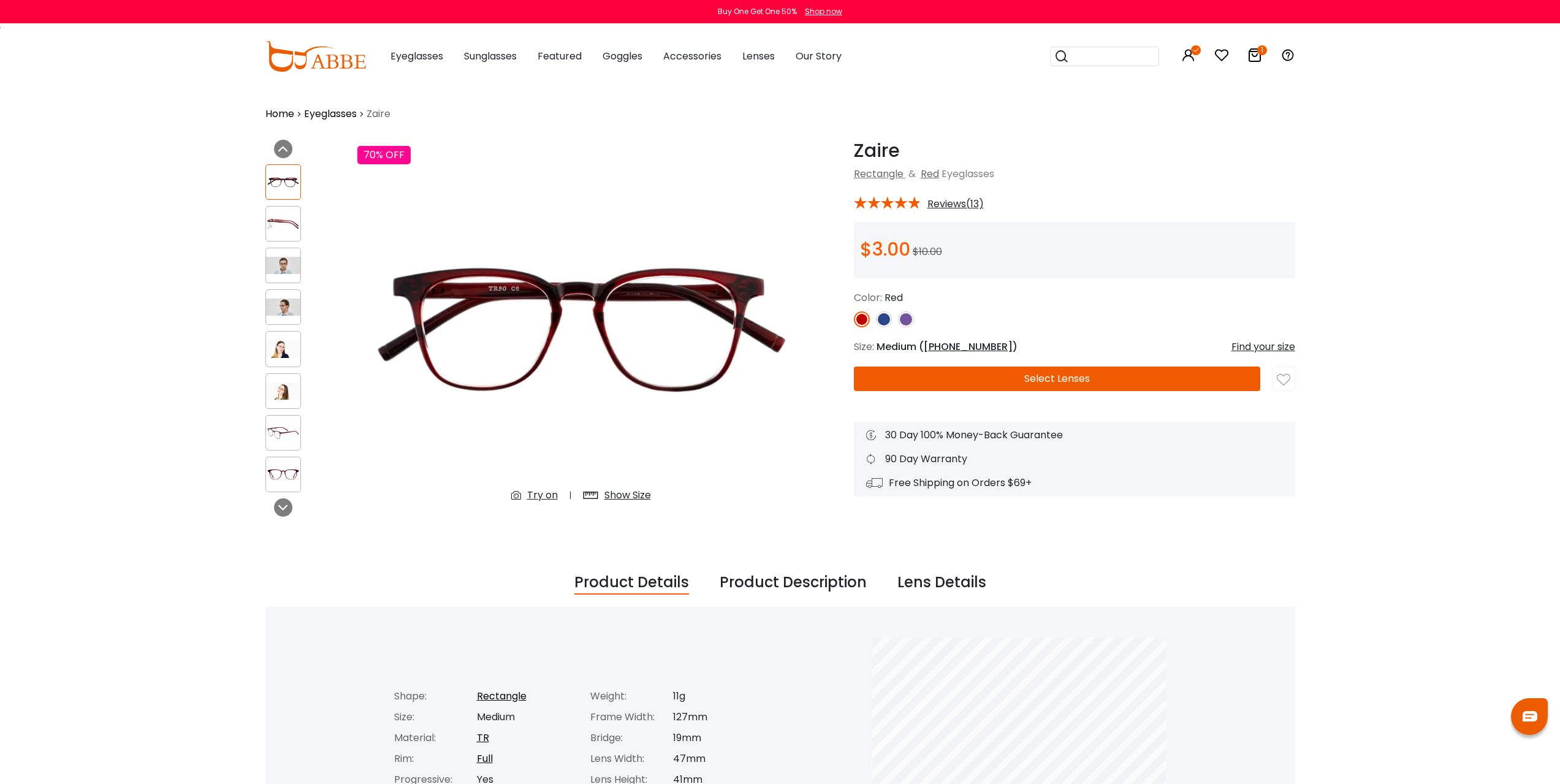
click at [882, 314] on img at bounding box center [884, 319] width 16 height 16
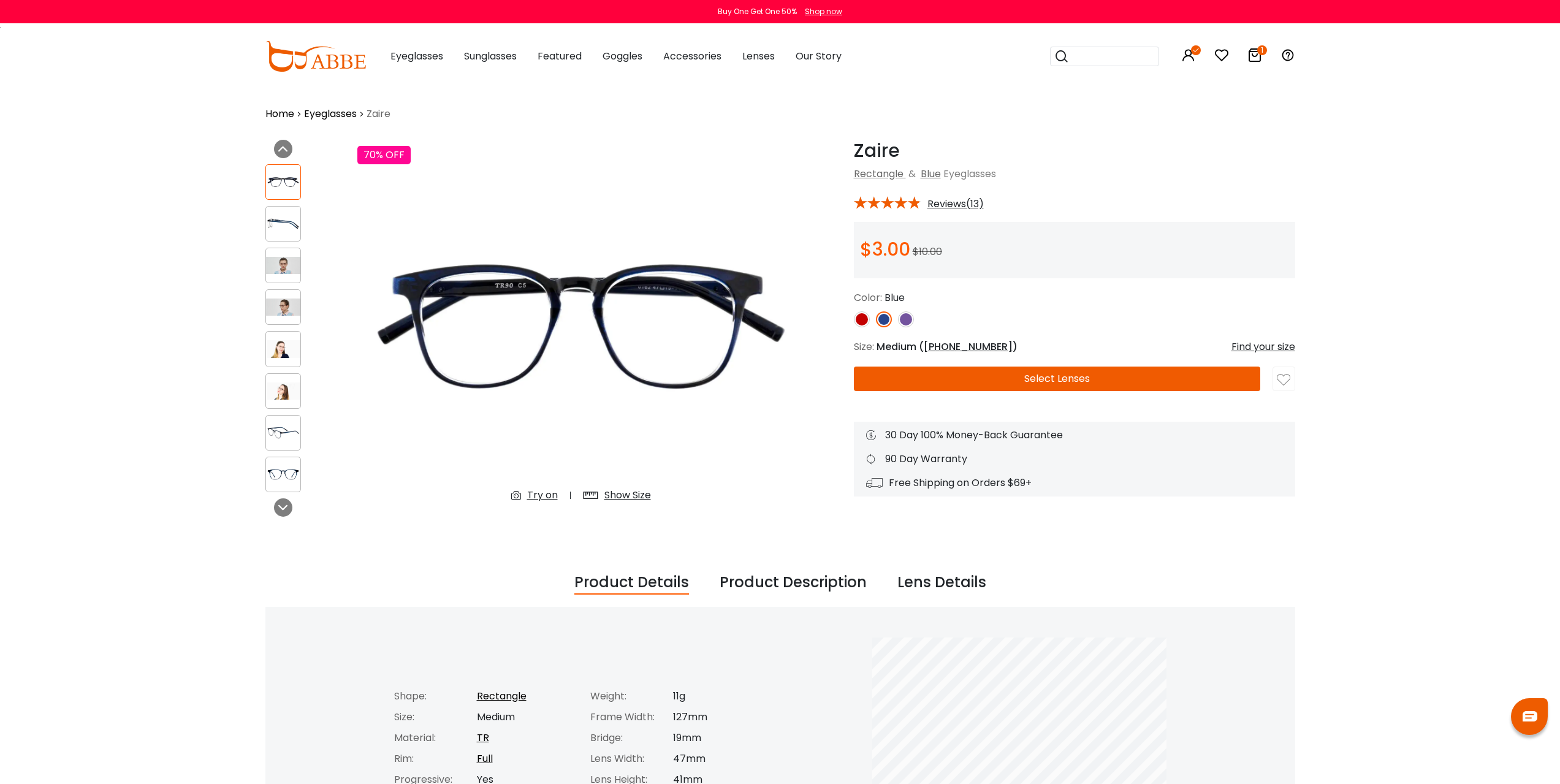
click at [855, 318] on img at bounding box center [862, 319] width 16 height 16
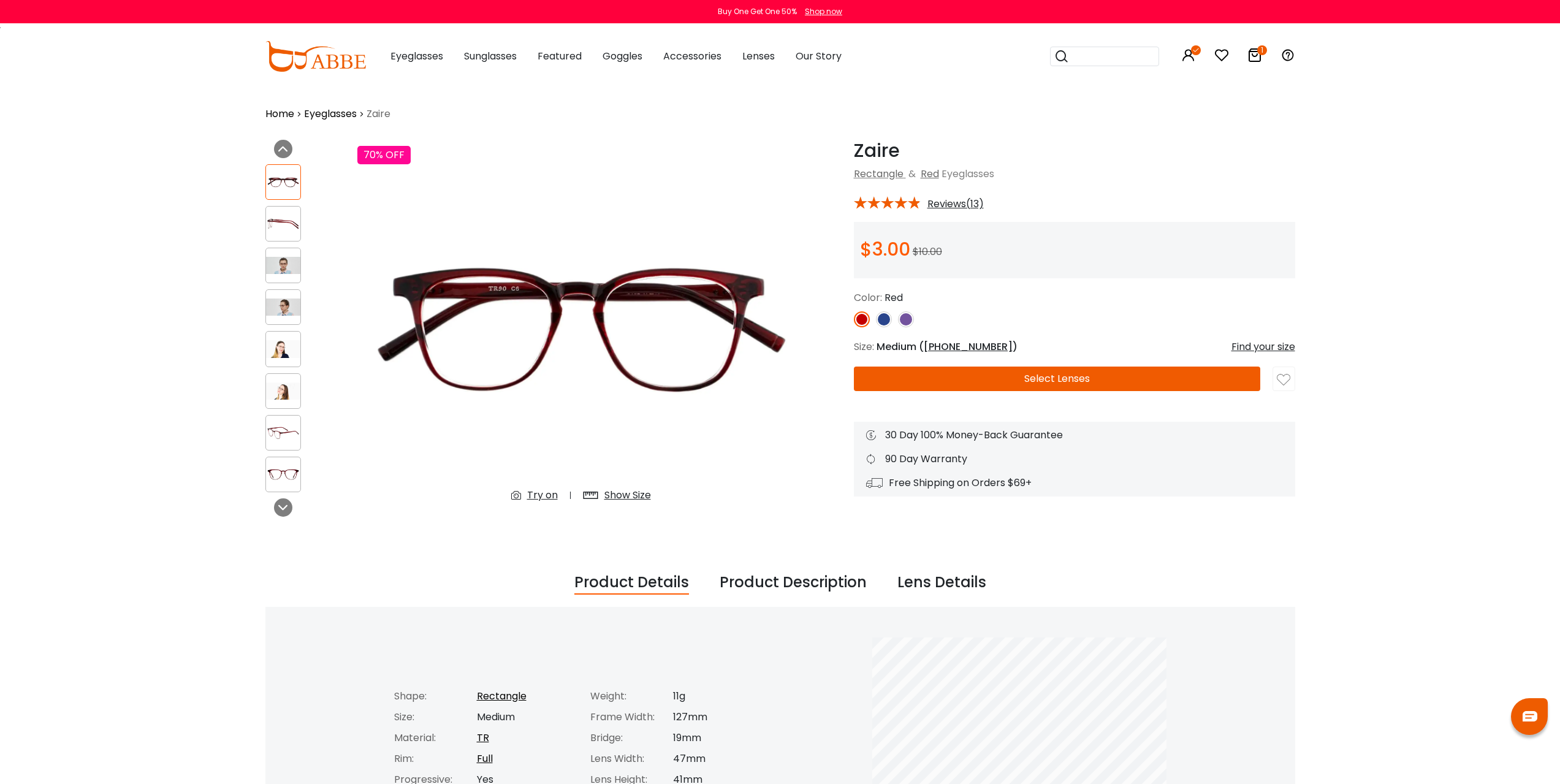
click at [1019, 381] on button "Select Lenses" at bounding box center [1057, 379] width 406 height 25
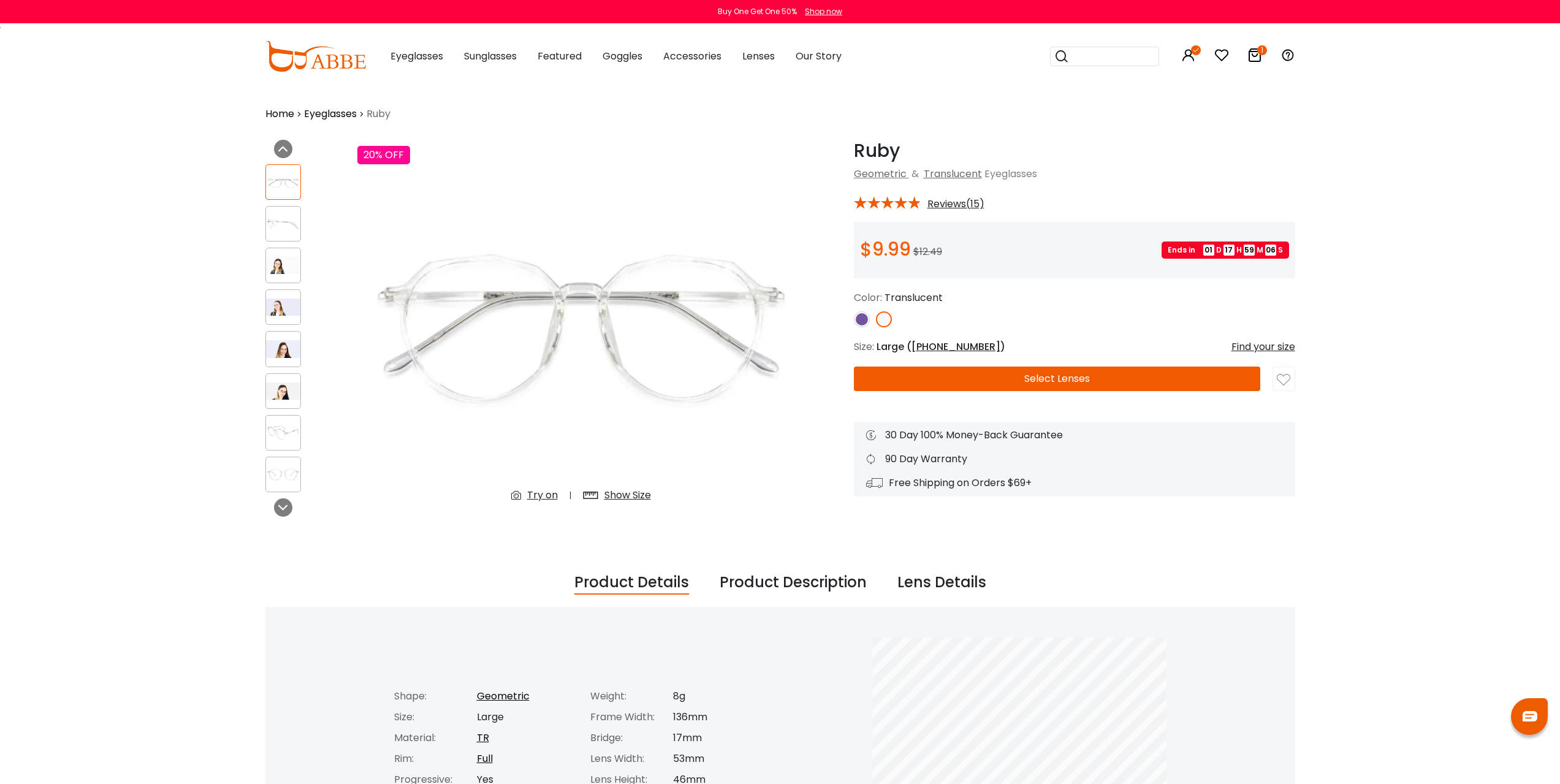
click at [274, 268] on img at bounding box center [283, 265] width 35 height 17
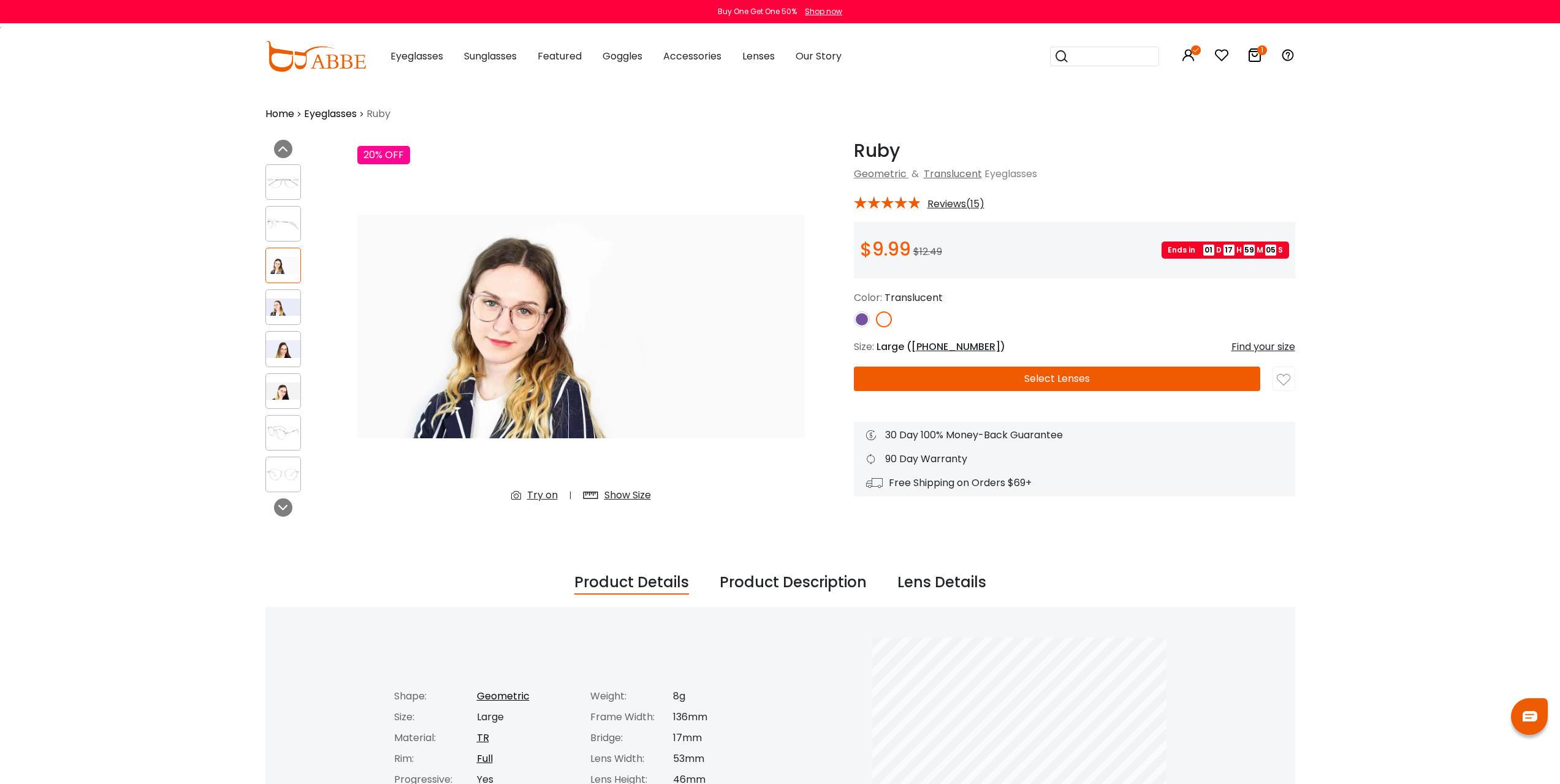
click at [863, 320] on img at bounding box center [862, 319] width 16 height 16
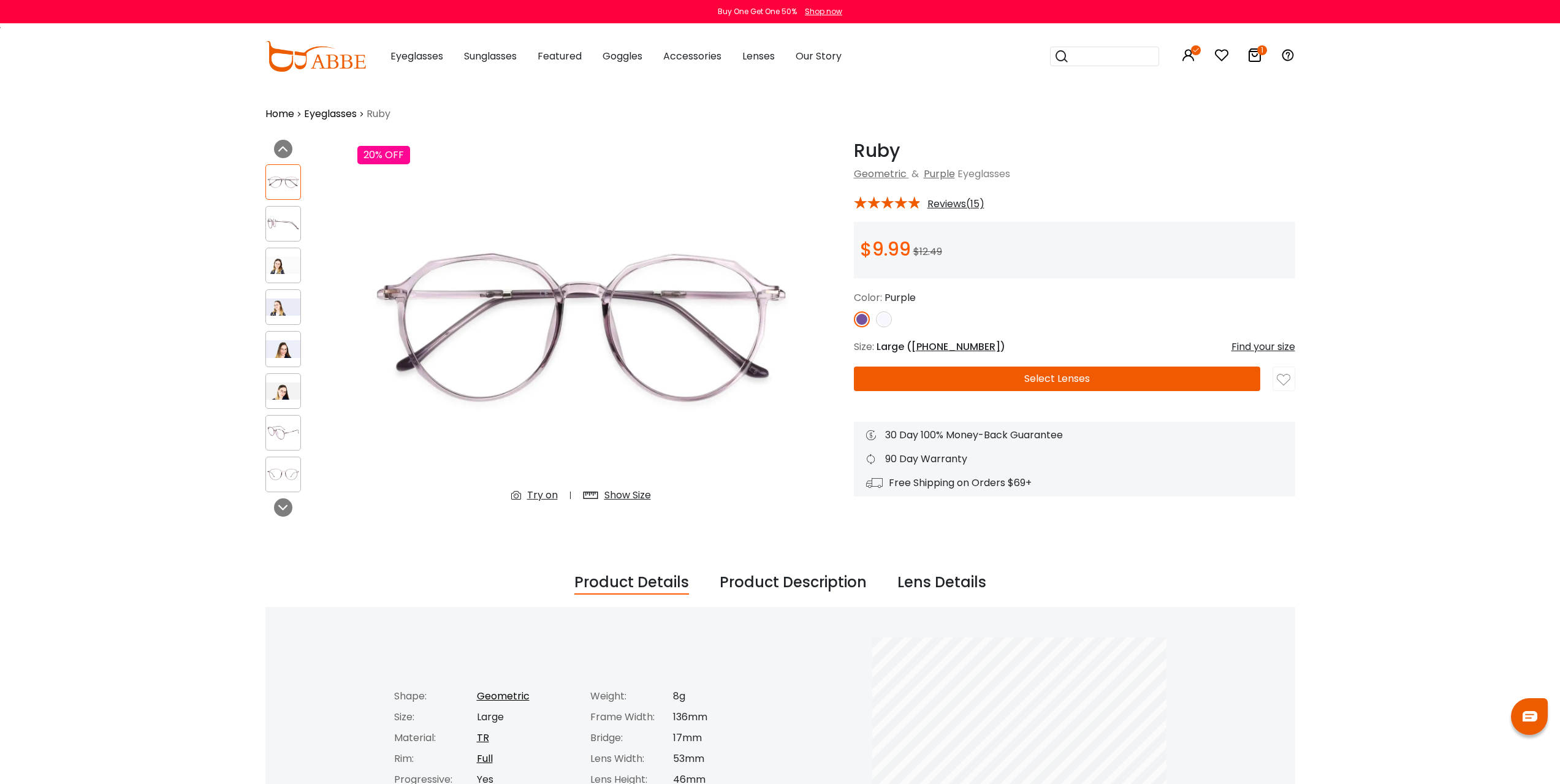
click at [285, 349] on img at bounding box center [283, 349] width 35 height 17
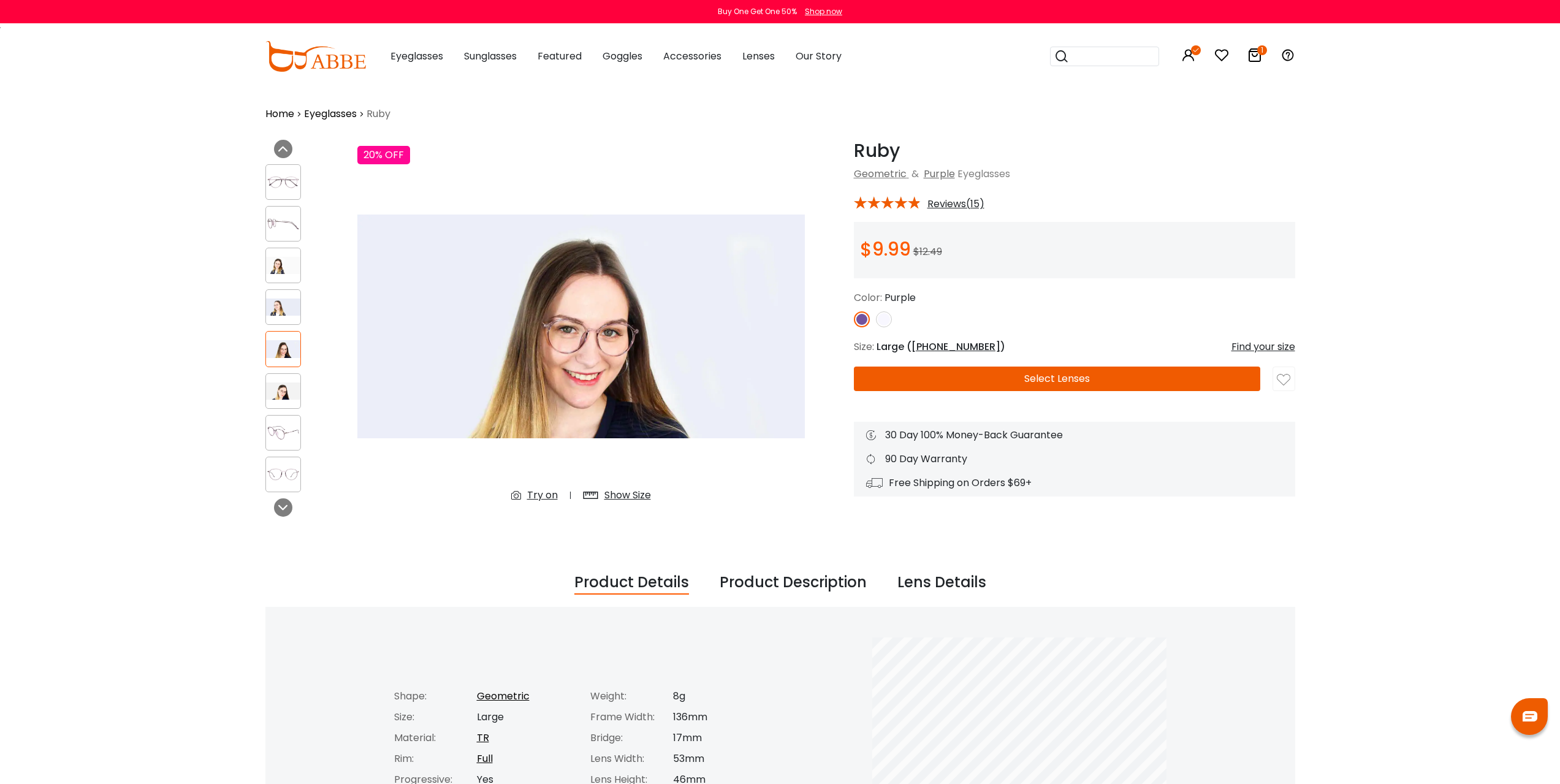
click at [1059, 374] on button "Select Lenses" at bounding box center [1057, 379] width 406 height 25
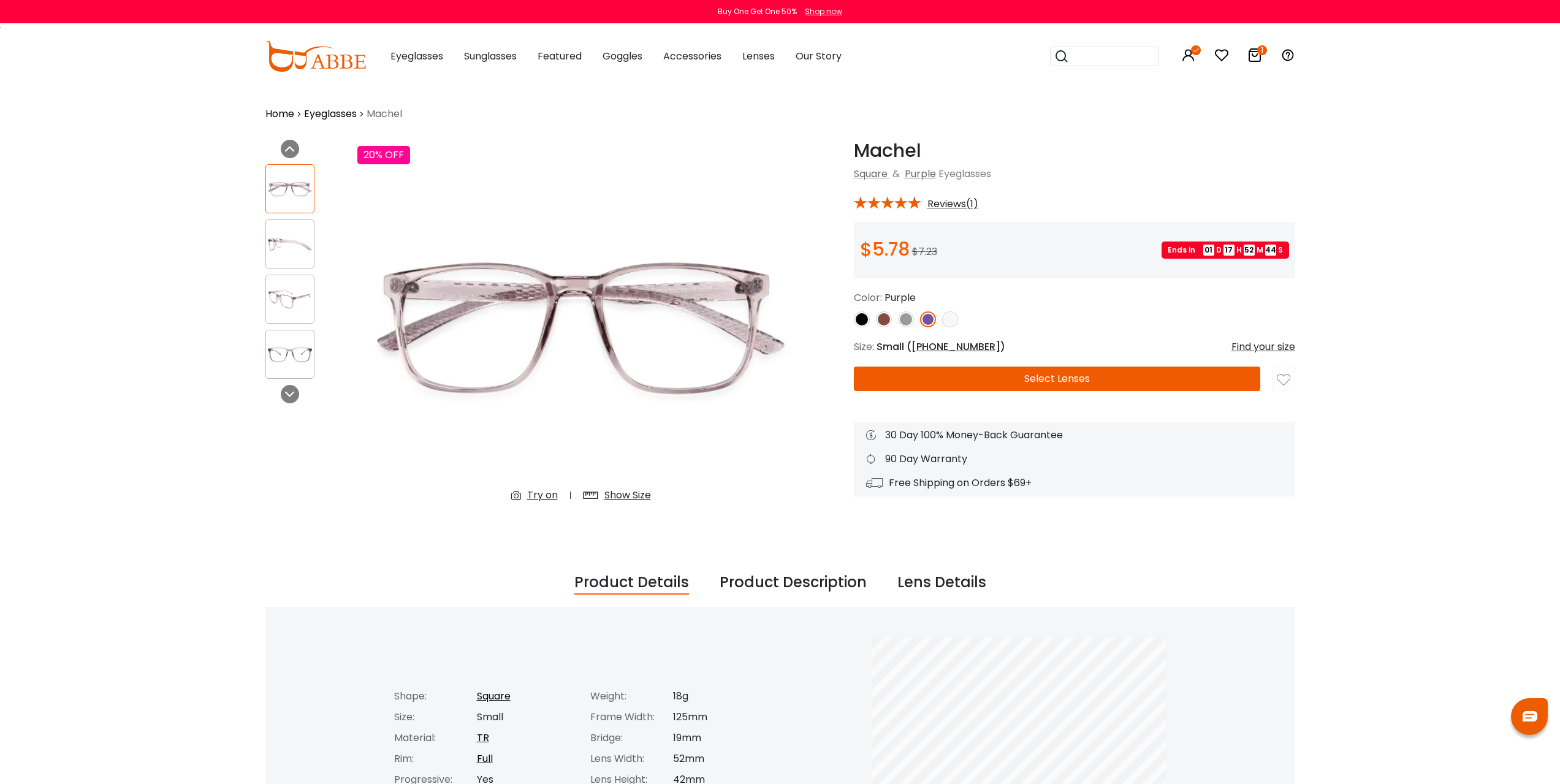
click at [296, 289] on img at bounding box center [290, 299] width 48 height 24
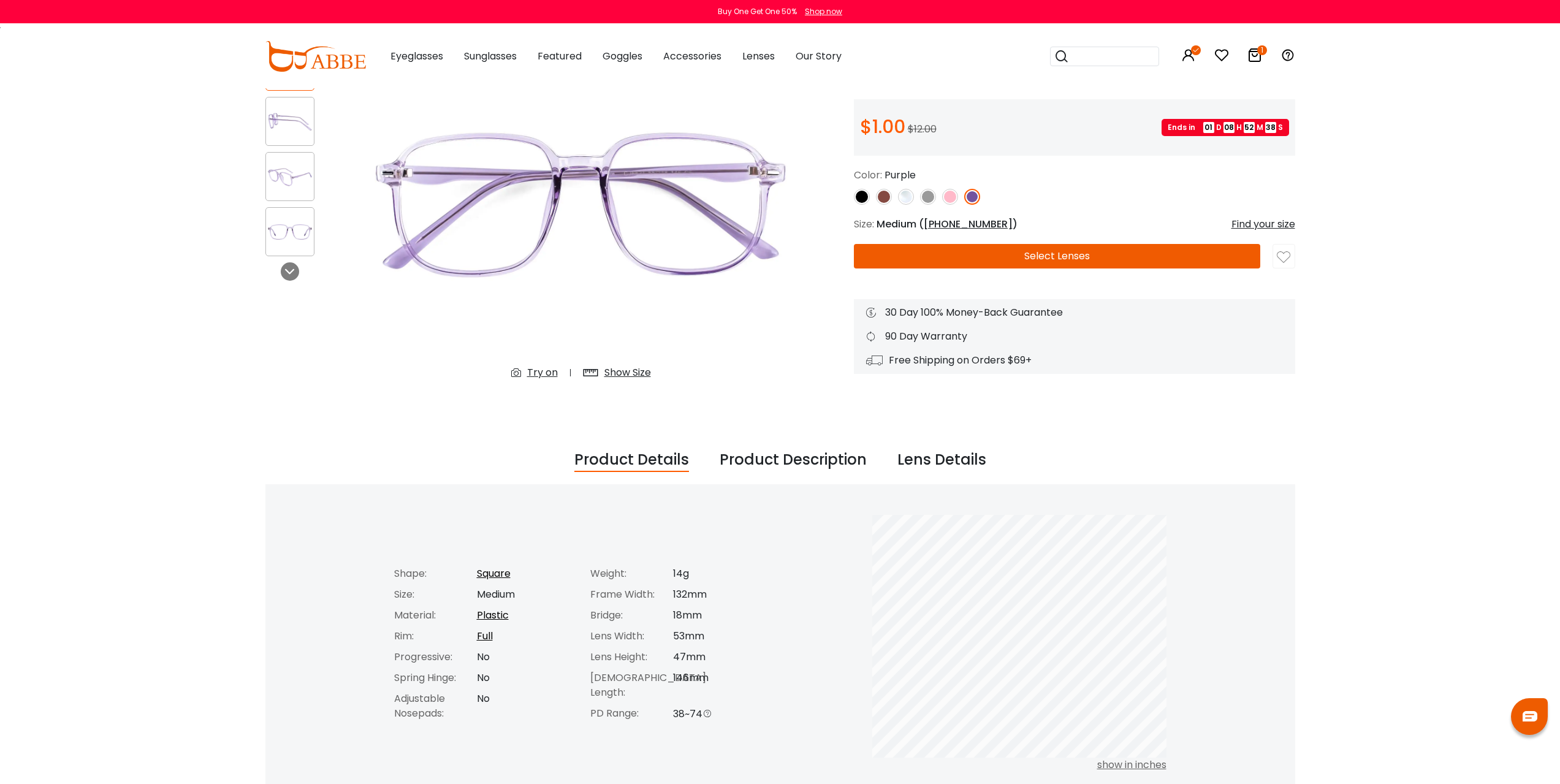
scroll to position [102, 0]
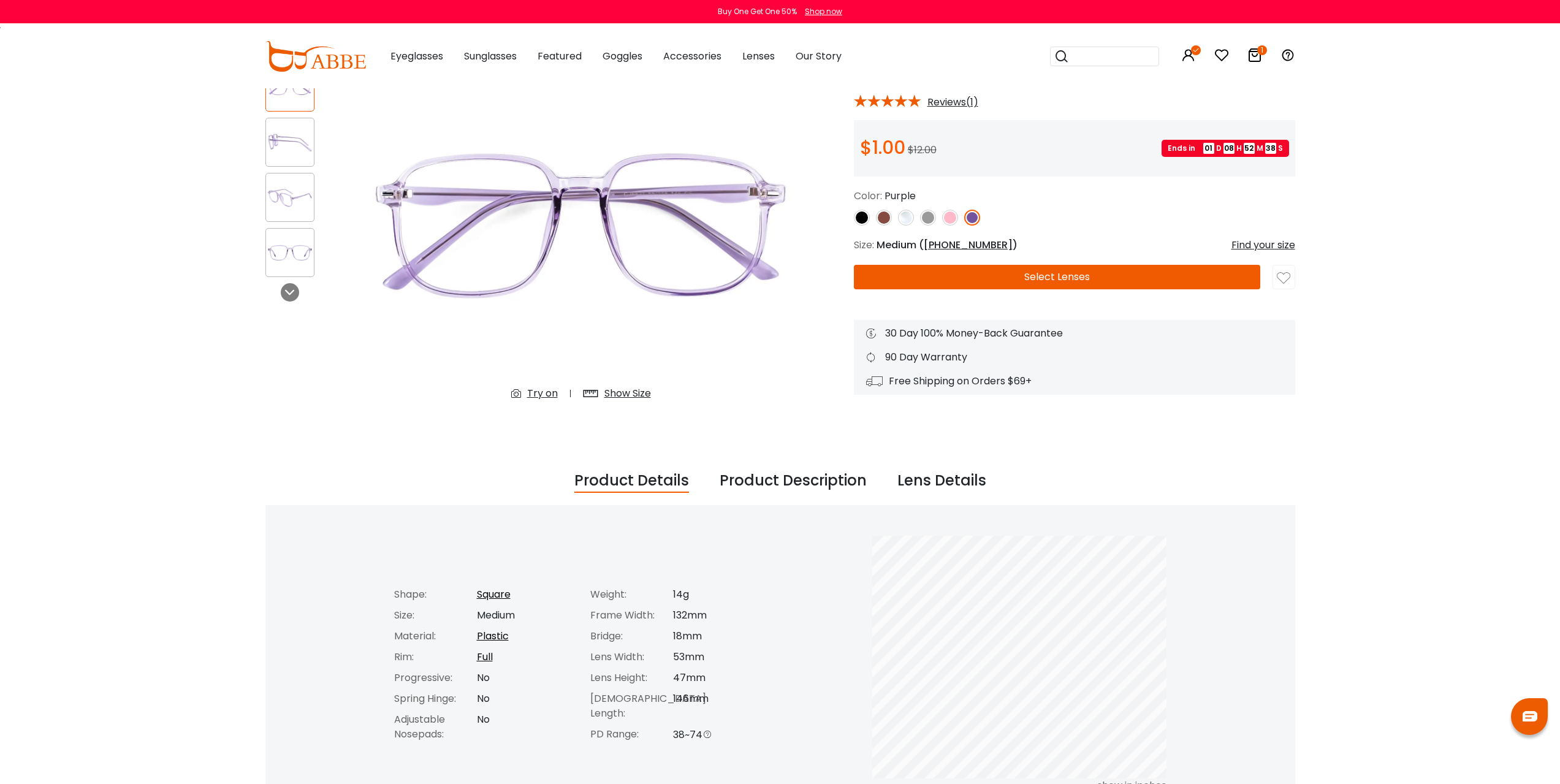
drag, startPoint x: 1169, startPoint y: 427, endPoint x: 1088, endPoint y: 308, distance: 144.0
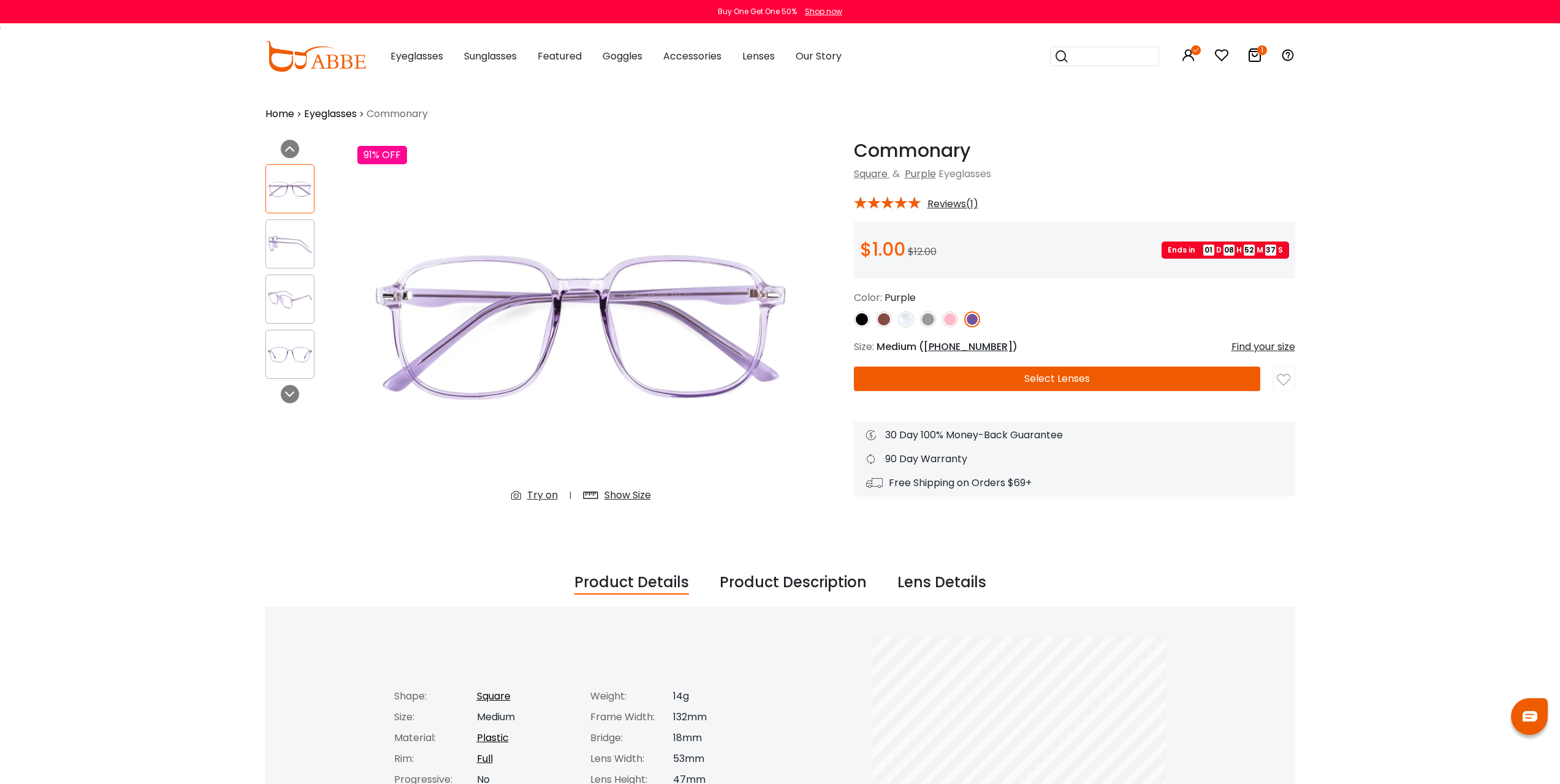
drag, startPoint x: 287, startPoint y: 229, endPoint x: 562, endPoint y: 236, distance: 275.1
click at [288, 229] on div at bounding box center [290, 243] width 49 height 49
click at [957, 316] on img at bounding box center [950, 319] width 16 height 16
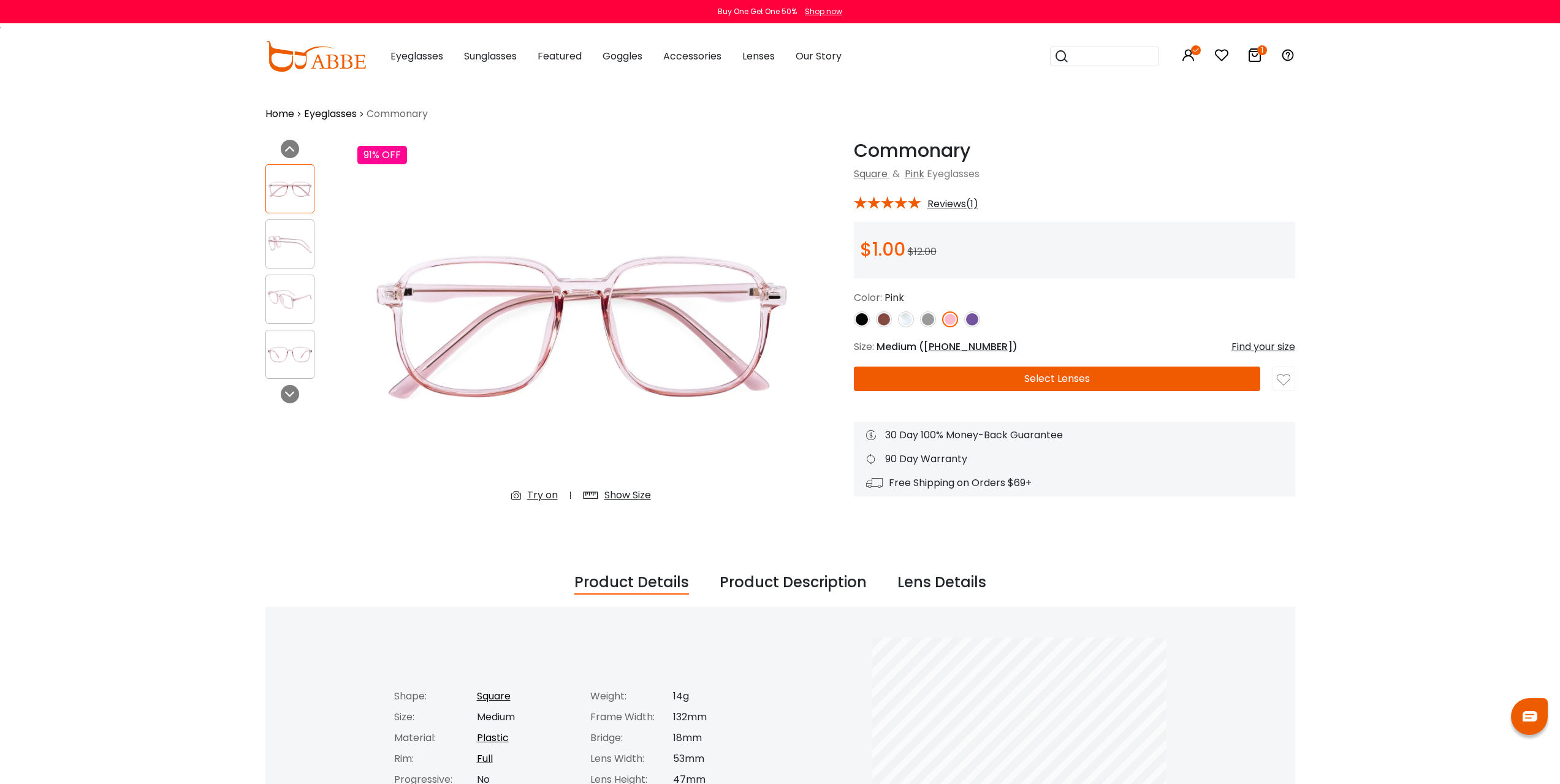
click at [903, 320] on img at bounding box center [906, 319] width 16 height 16
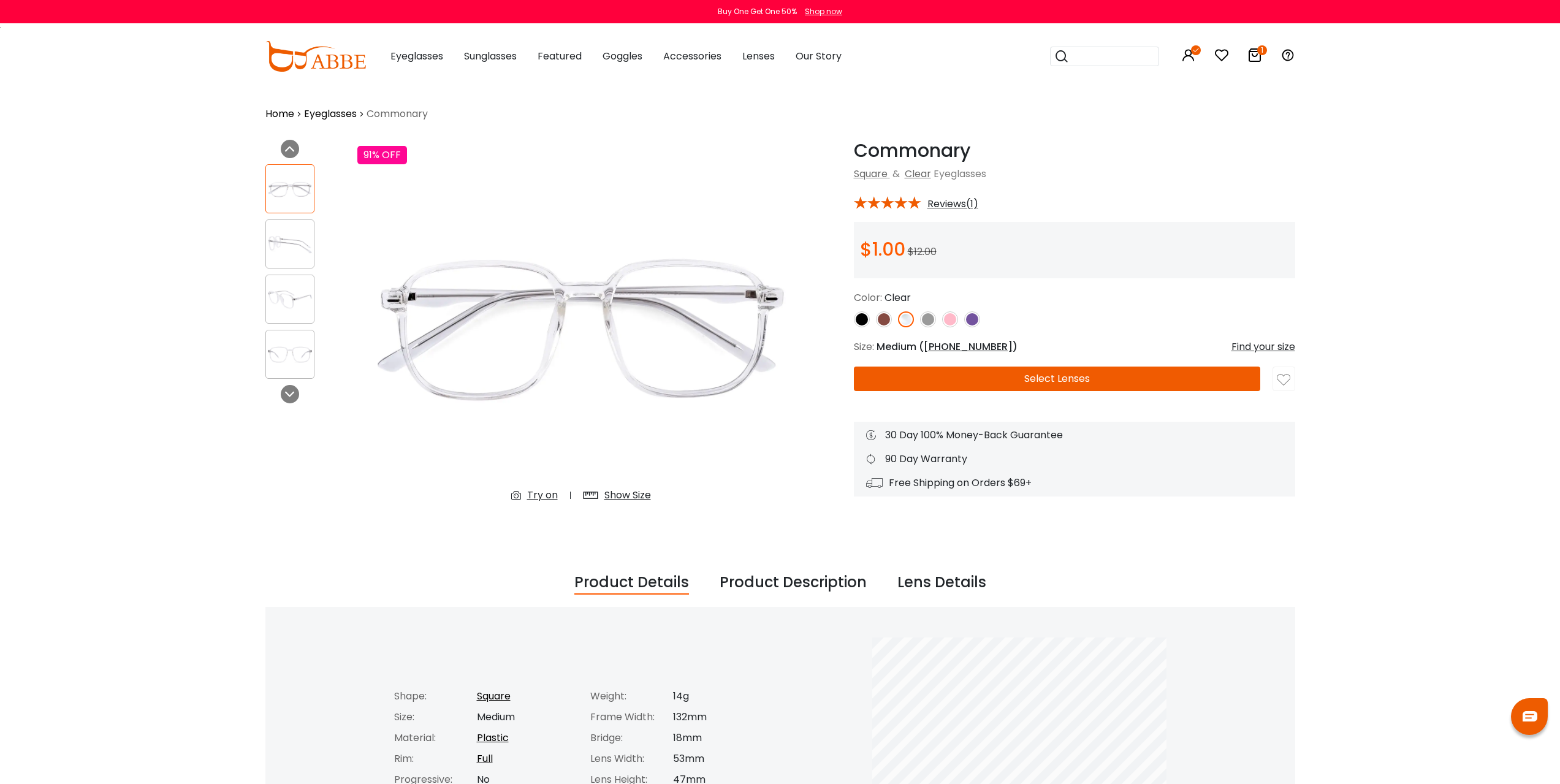
click at [883, 320] on img at bounding box center [884, 319] width 16 height 16
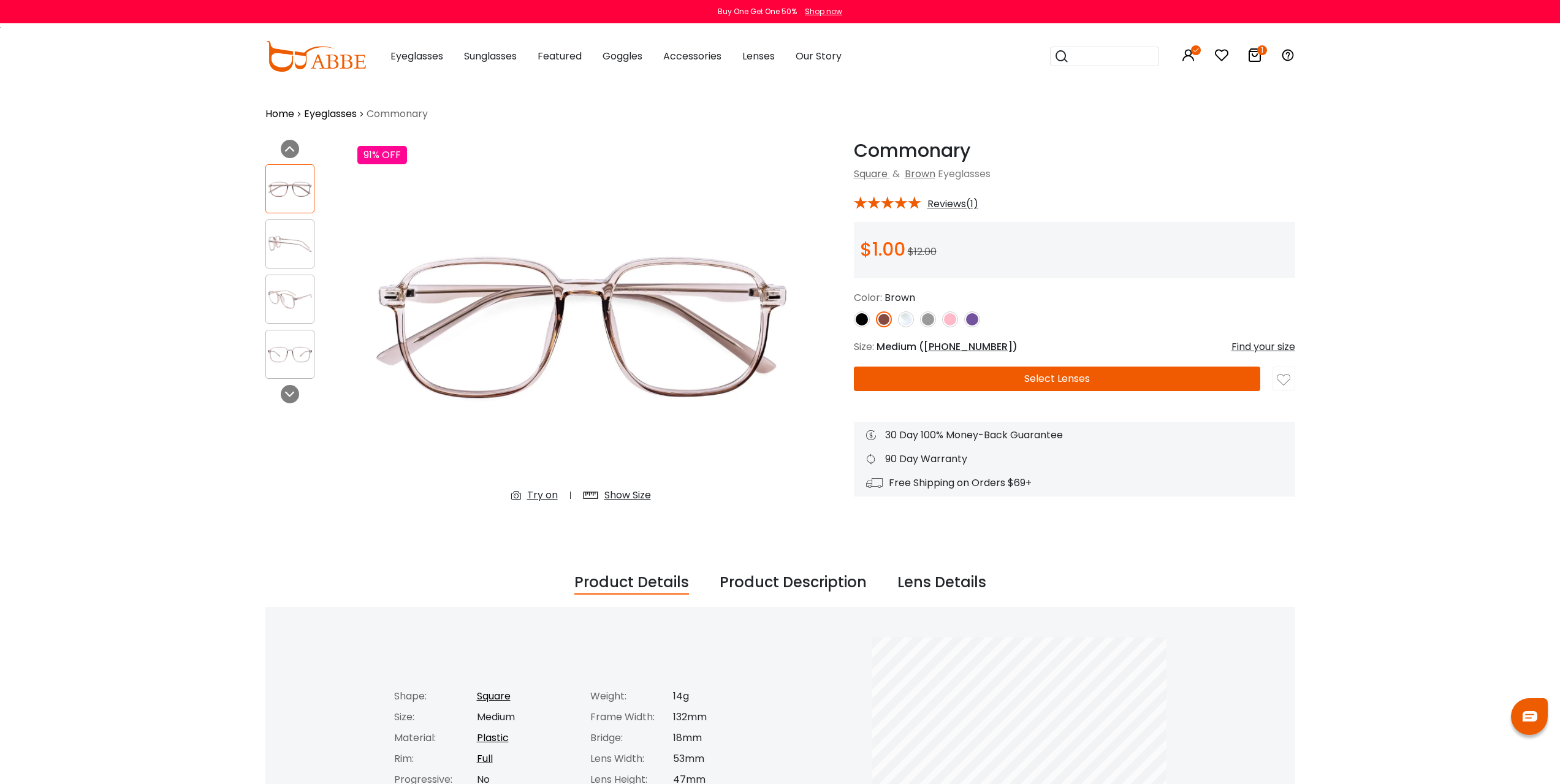
click at [932, 319] on img at bounding box center [928, 319] width 16 height 16
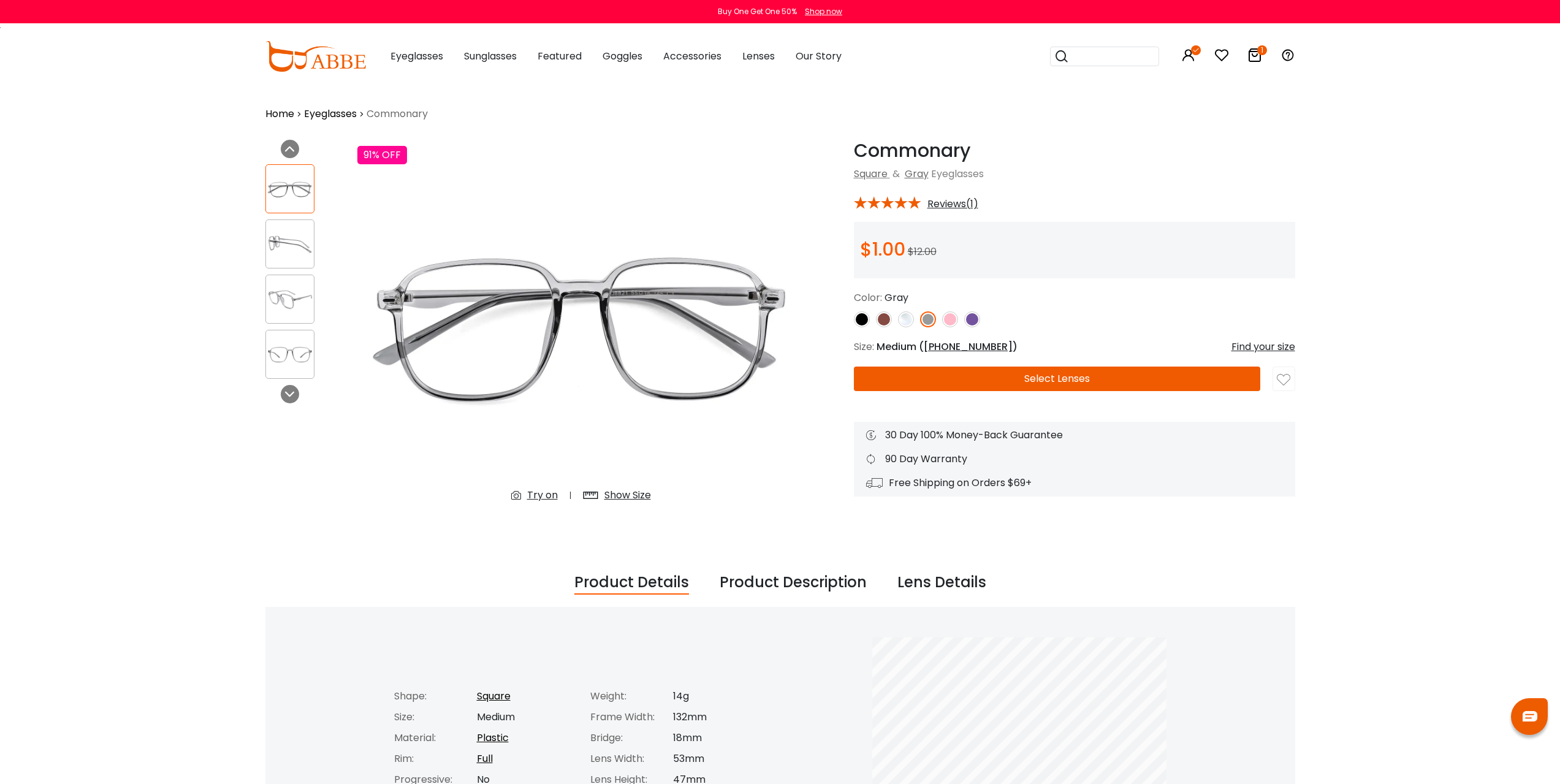
click at [1035, 375] on button "Select Lenses" at bounding box center [1057, 379] width 406 height 25
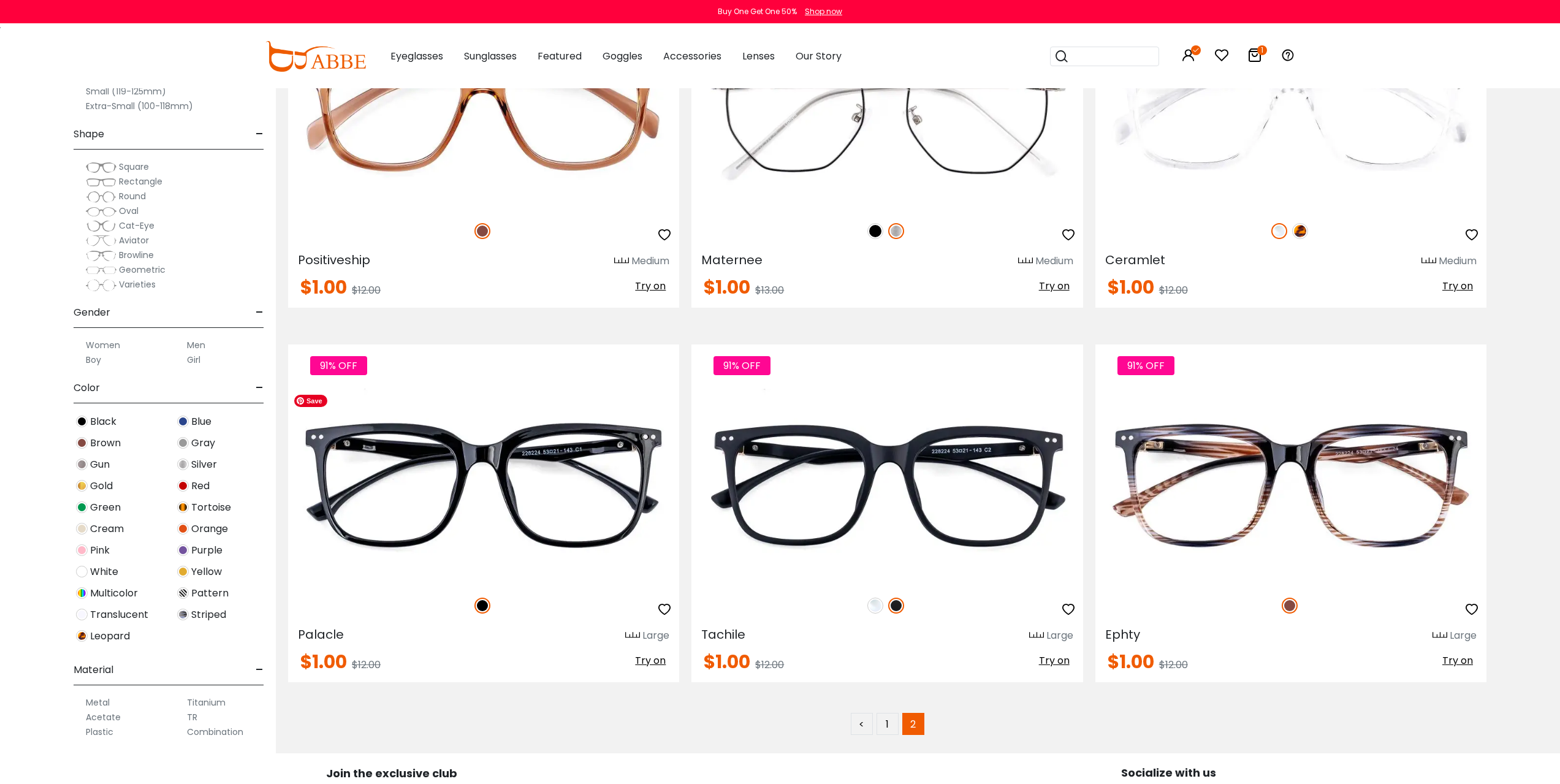
scroll to position [1896, 0]
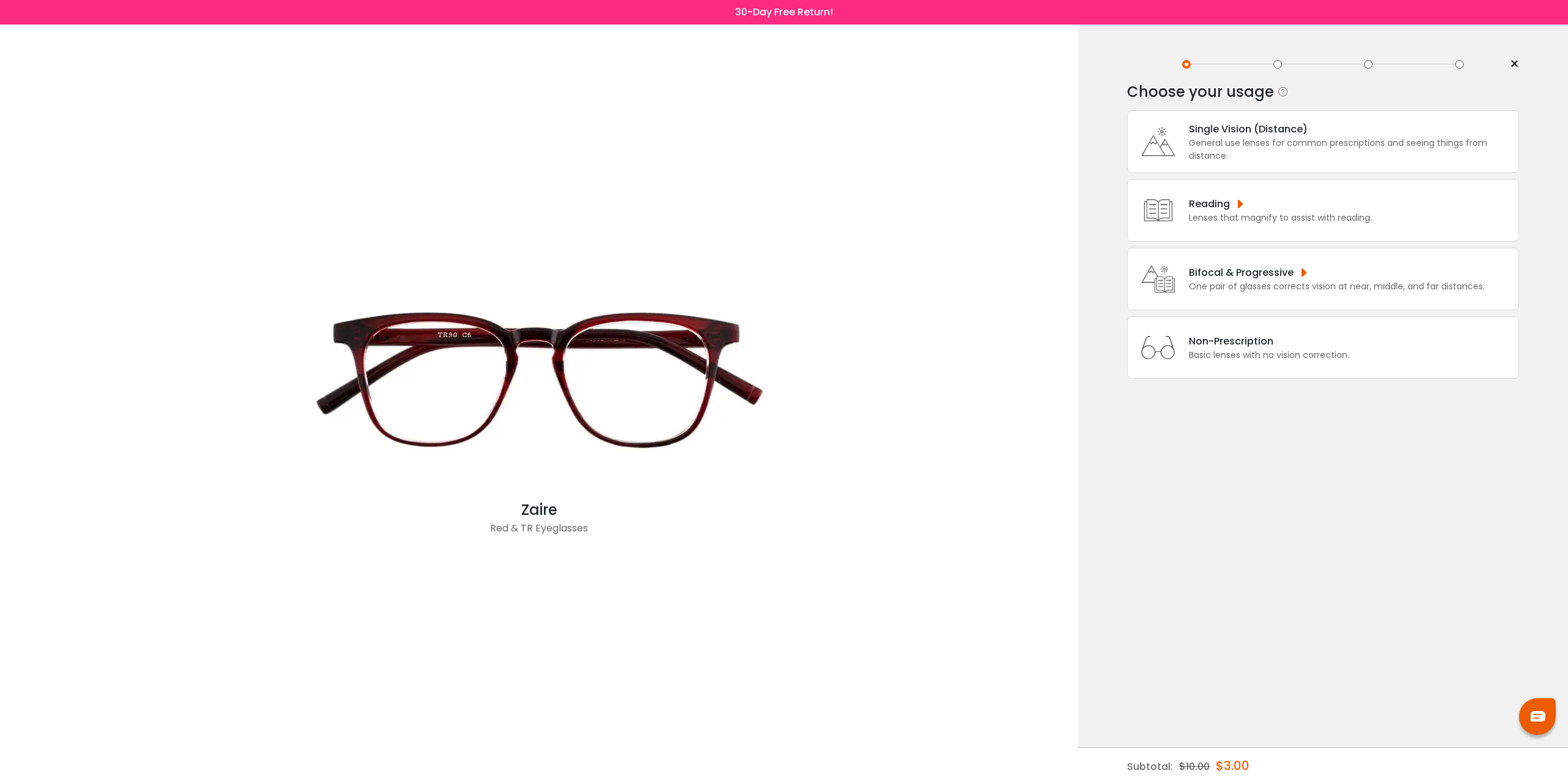
click at [1216, 136] on div "General use lenses for common prescriptions and seeing things from distance." at bounding box center [1351, 149] width 323 height 26
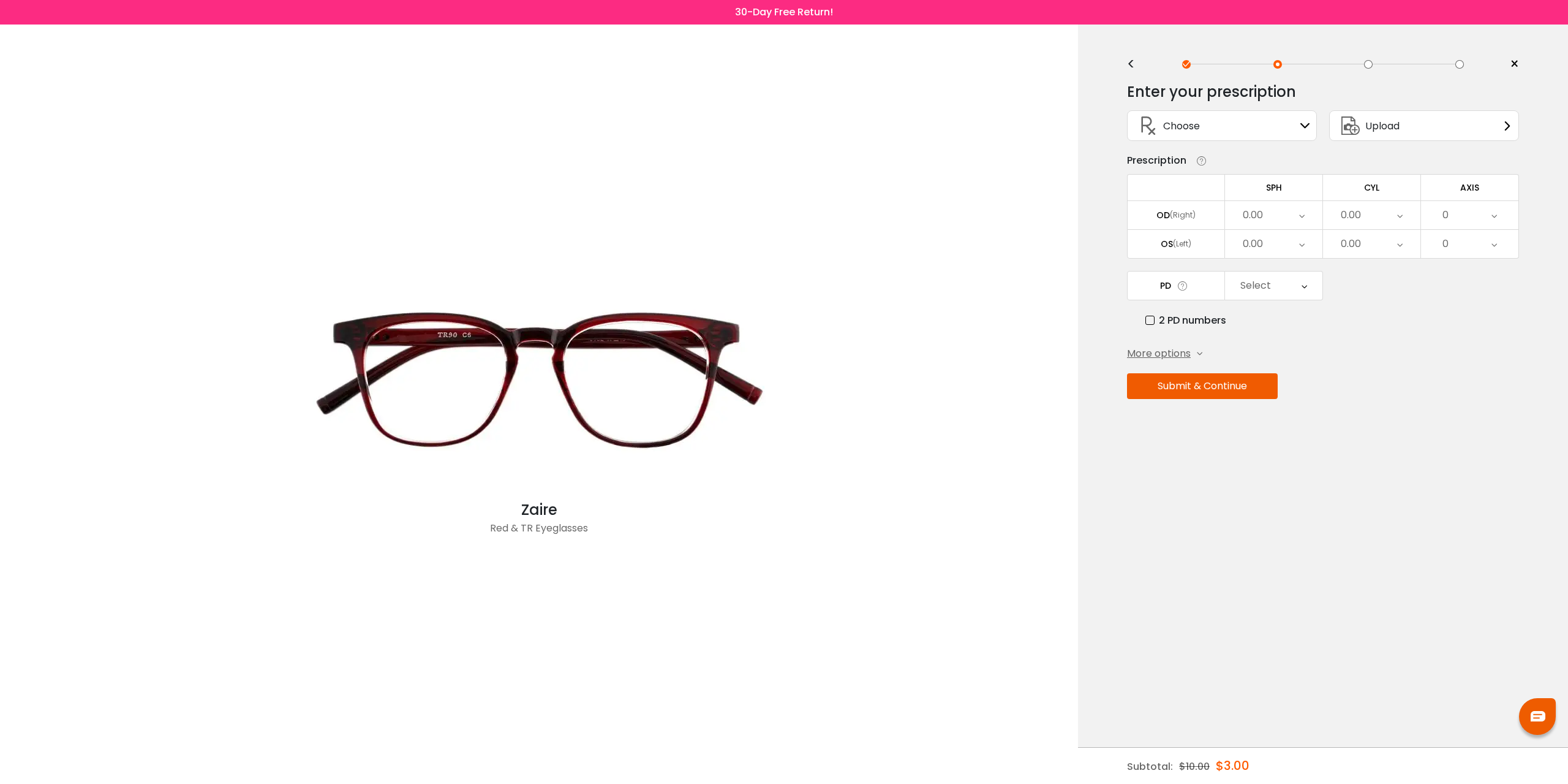
click at [1205, 126] on div "Choose Sign In" at bounding box center [1222, 126] width 176 height 30
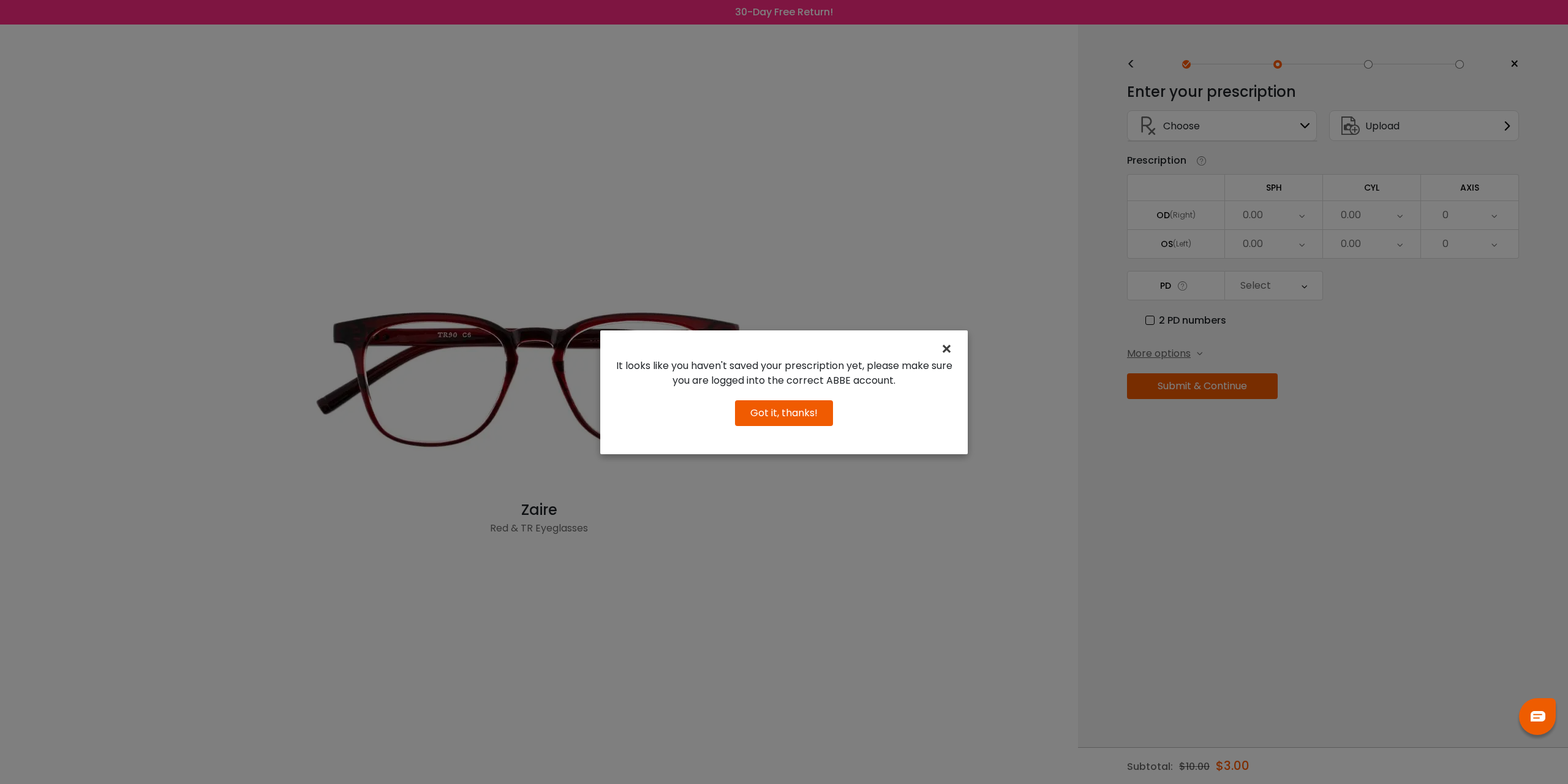
click at [950, 351] on span "×" at bounding box center [949, 349] width 18 height 27
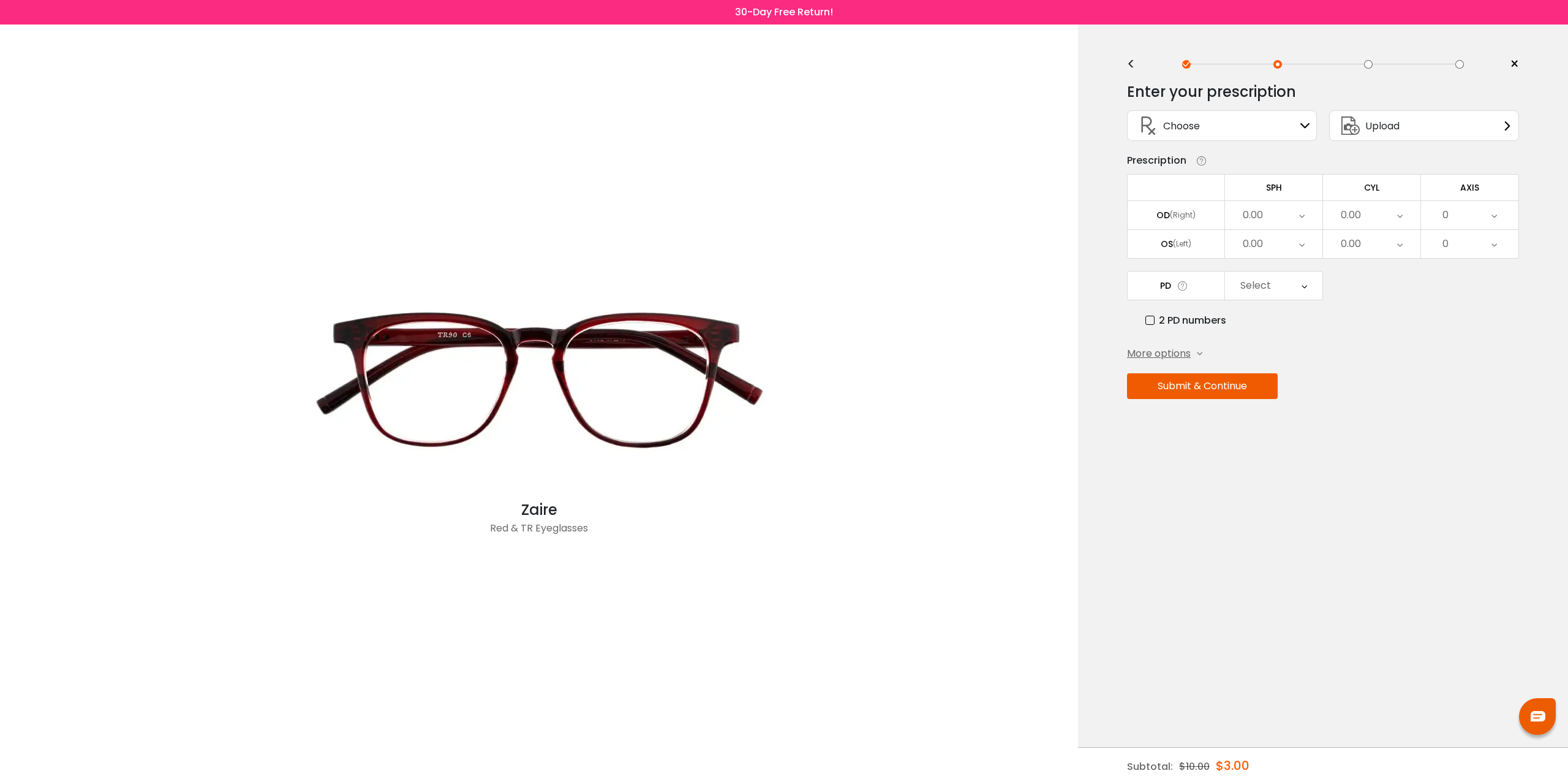
click at [1388, 135] on div "Upload" at bounding box center [1367, 126] width 64 height 30
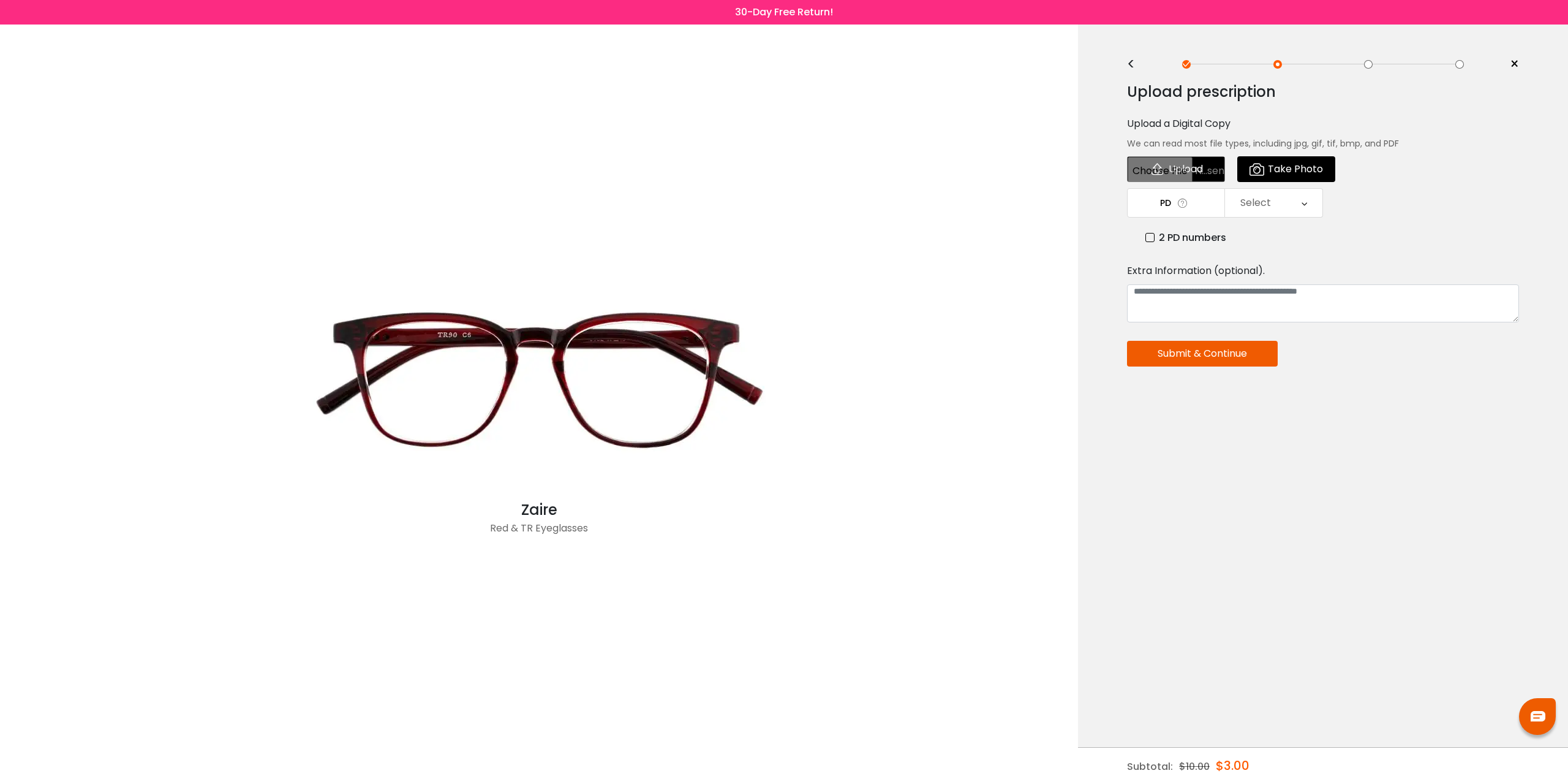
click at [1198, 172] on input "file" at bounding box center [1176, 169] width 98 height 26
type input "**********"
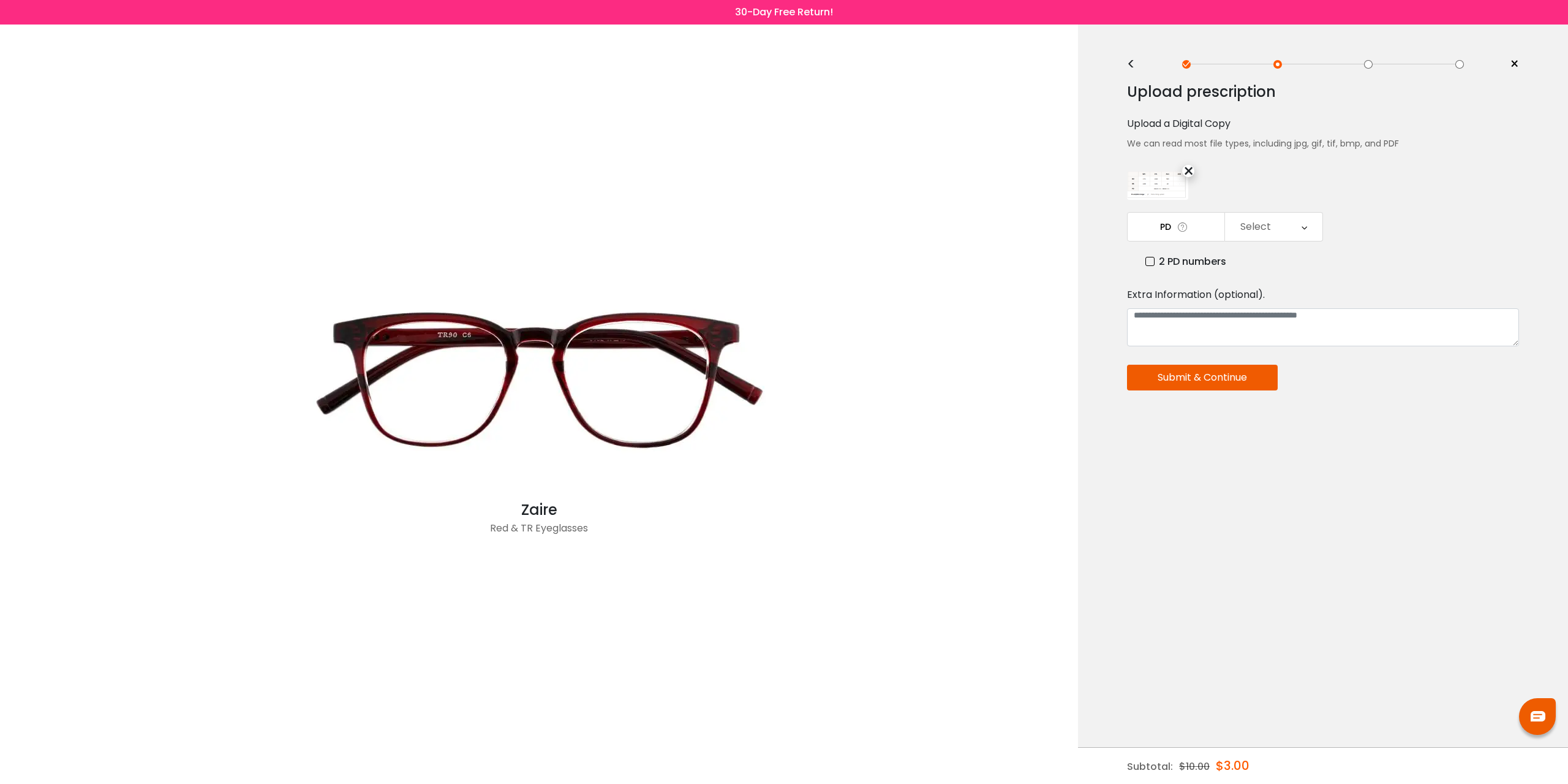
click at [1196, 227] on td "PD" at bounding box center [1176, 227] width 98 height 30
click at [1275, 225] on div "Select" at bounding box center [1274, 227] width 97 height 28
click at [1178, 260] on label "2 PD numbers" at bounding box center [1185, 261] width 81 height 15
click at [1274, 227] on div "Right PD" at bounding box center [1258, 227] width 41 height 25
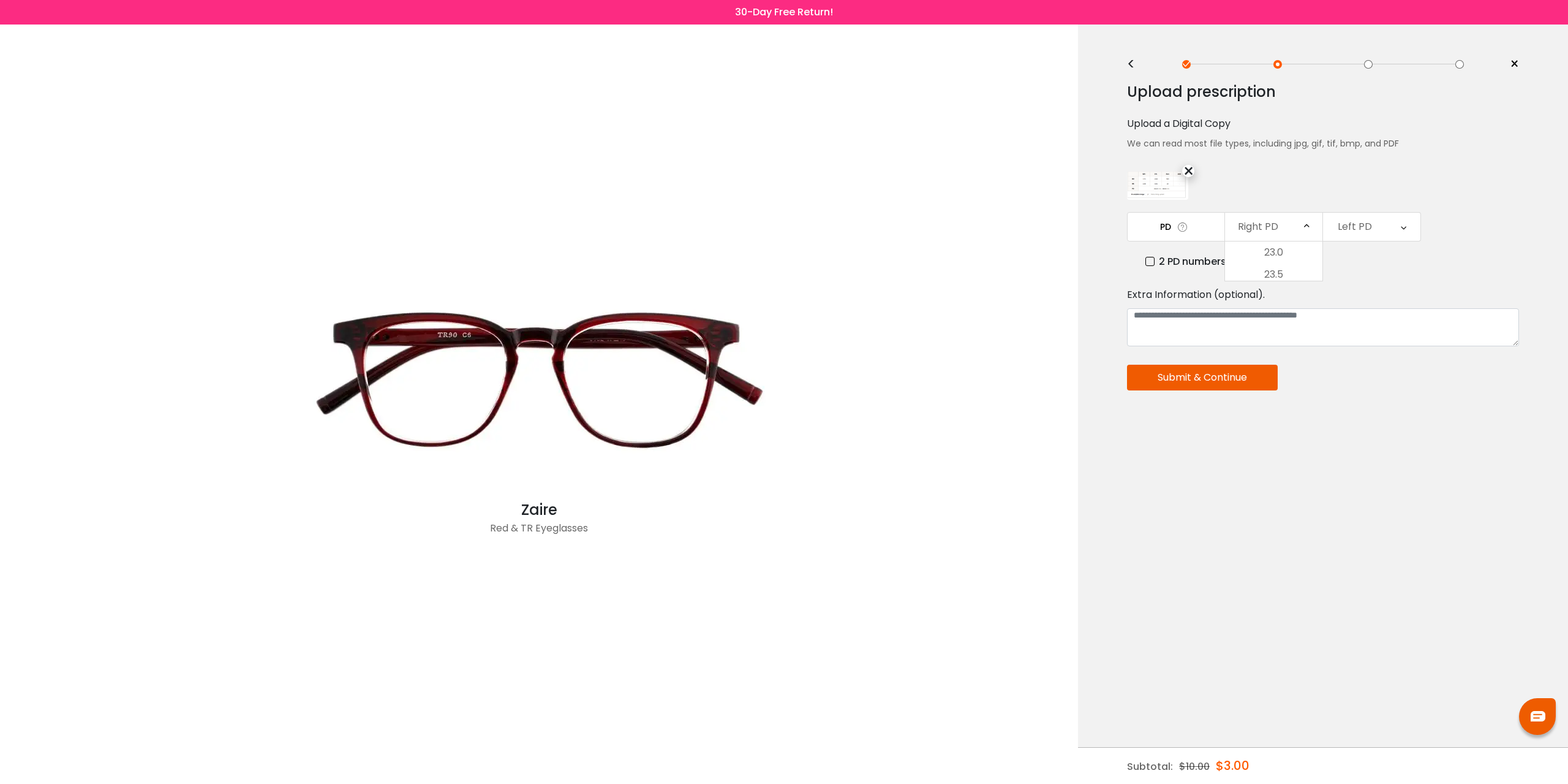
scroll to position [273, 0]
click at [1282, 353] on li "31.5" at bounding box center [1274, 354] width 97 height 22
click at [1357, 225] on div "Left PD" at bounding box center [1355, 227] width 35 height 25
drag, startPoint x: 1393, startPoint y: 286, endPoint x: 1384, endPoint y: 312, distance: 27.5
click at [1384, 312] on ul "23.0 23.5 24.0 24.5 25.0 25.5 26.0 26.5 27.0 27.5 28.0 28.5 29.0 29.5 30.0 30.5…" at bounding box center [1372, 354] width 97 height 772
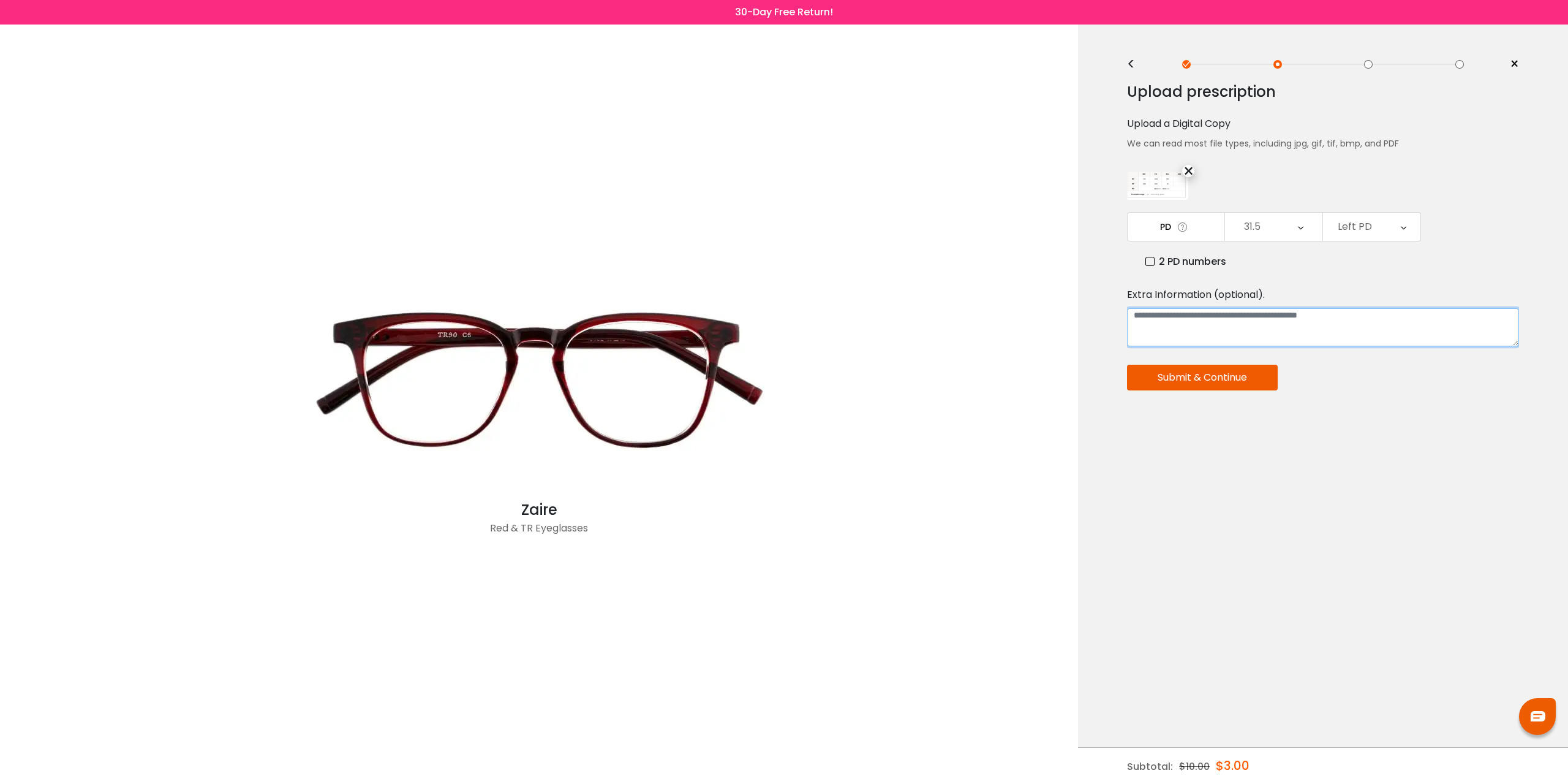
click at [1384, 312] on textarea at bounding box center [1323, 327] width 392 height 38
click at [1375, 235] on div "Left PD" at bounding box center [1372, 227] width 97 height 28
click at [1383, 306] on li "30.5" at bounding box center [1372, 310] width 97 height 22
click at [1237, 380] on button "Submit & Continue" at bounding box center [1203, 378] width 151 height 26
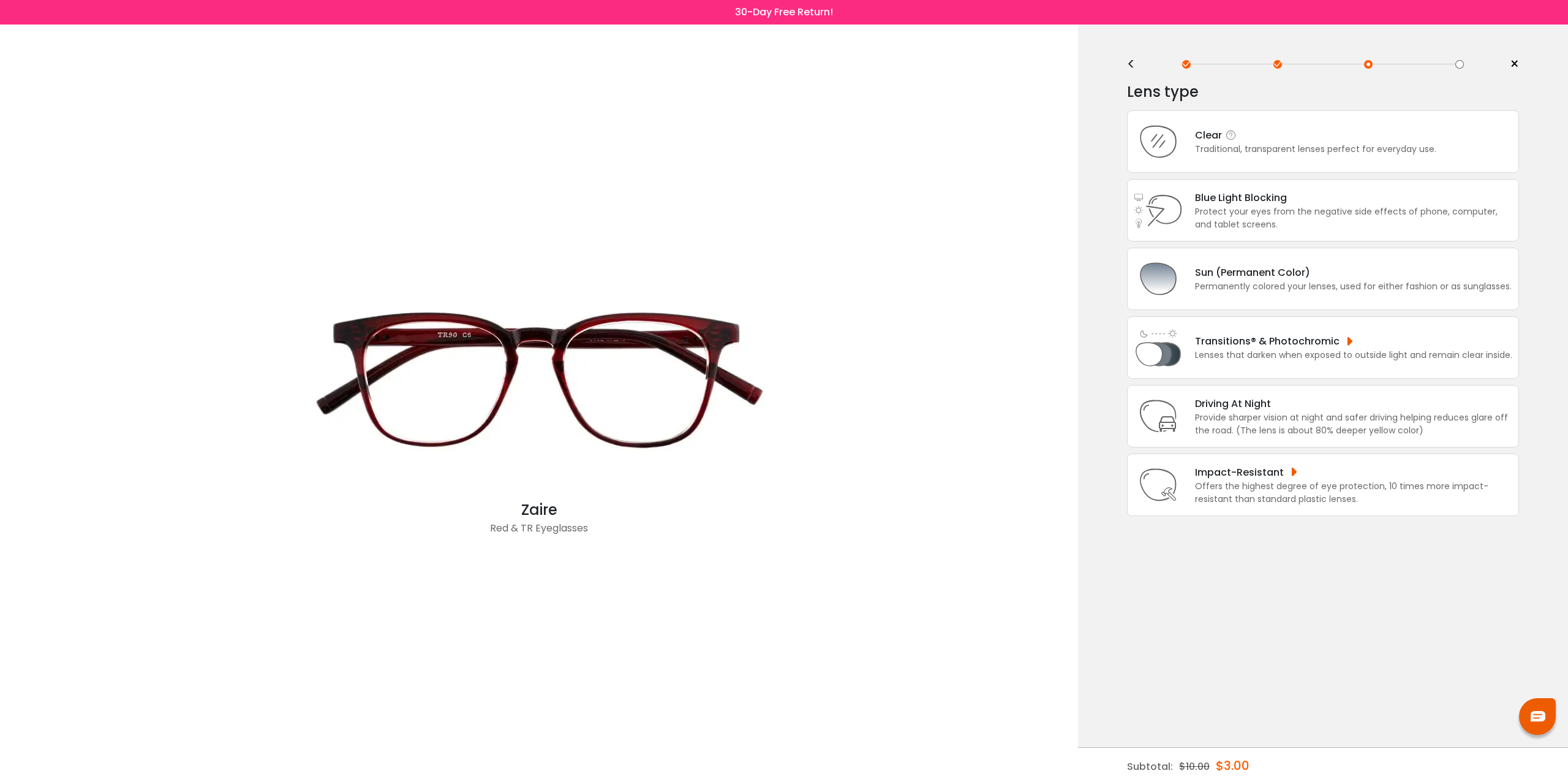
click at [1346, 138] on div "Clear" at bounding box center [1316, 135] width 241 height 15
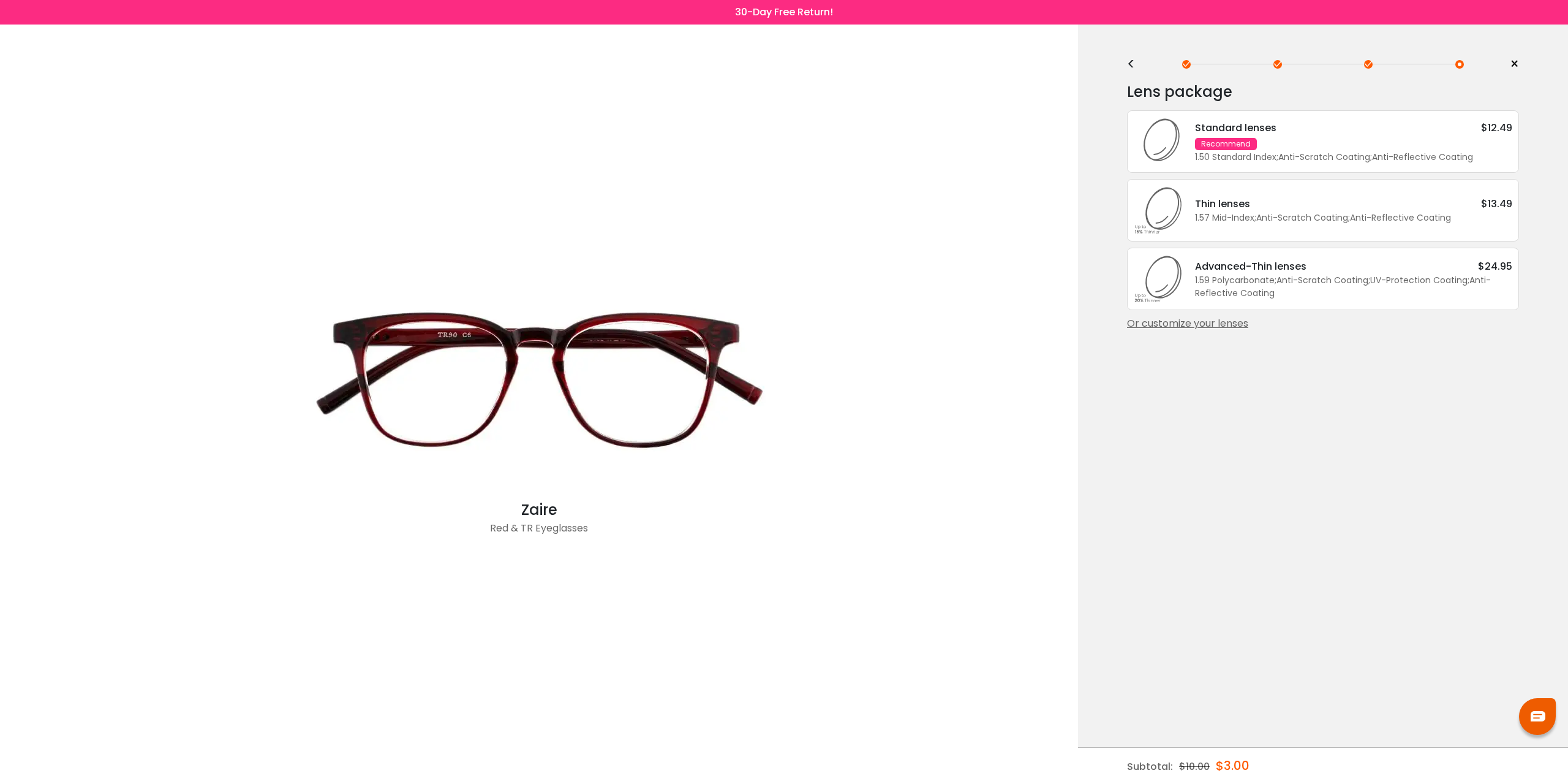
click at [1333, 151] on div "1.50 Standard Index ; Anti-Scratch Coating ; Anti-Reflective Coating ;" at bounding box center [1354, 157] width 317 height 13
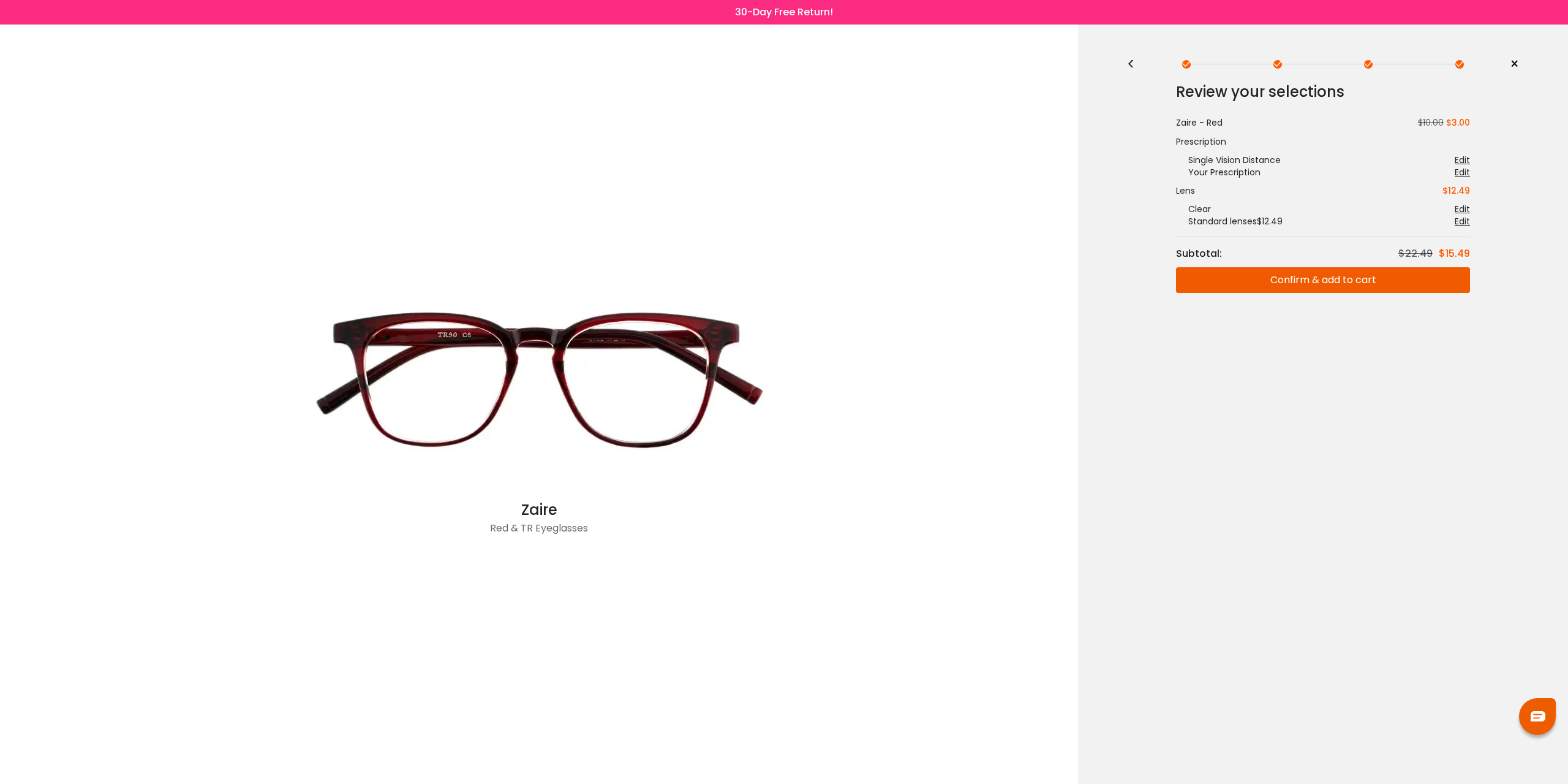
click at [1134, 64] on div "<" at bounding box center [1137, 64] width 19 height 10
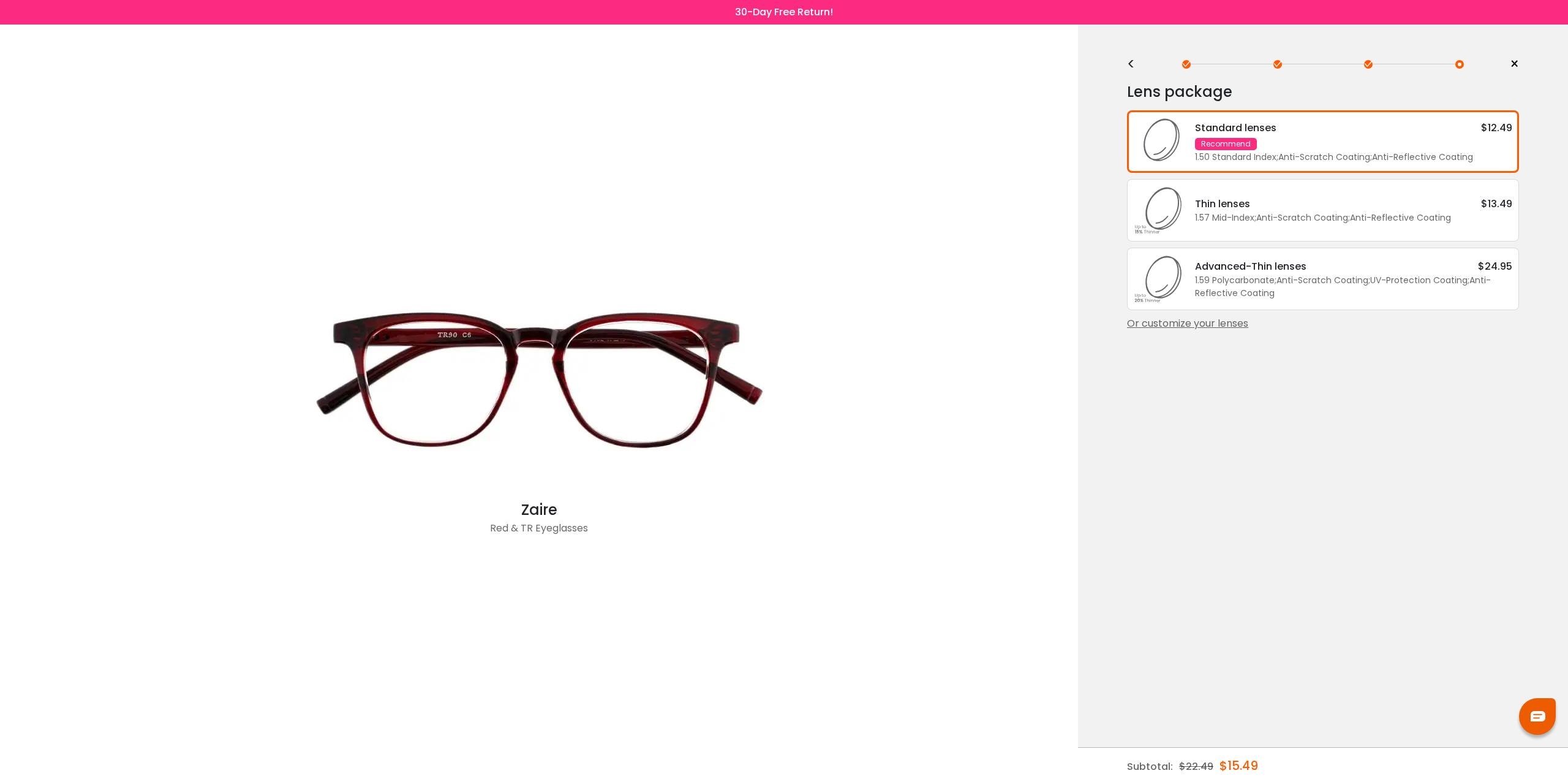
click at [1453, 148] on div "Standard lenses $12.49 Recommend 1.50 Standard Index ; Anti-Scratch Coating ; A…" at bounding box center [1348, 142] width 330 height 43
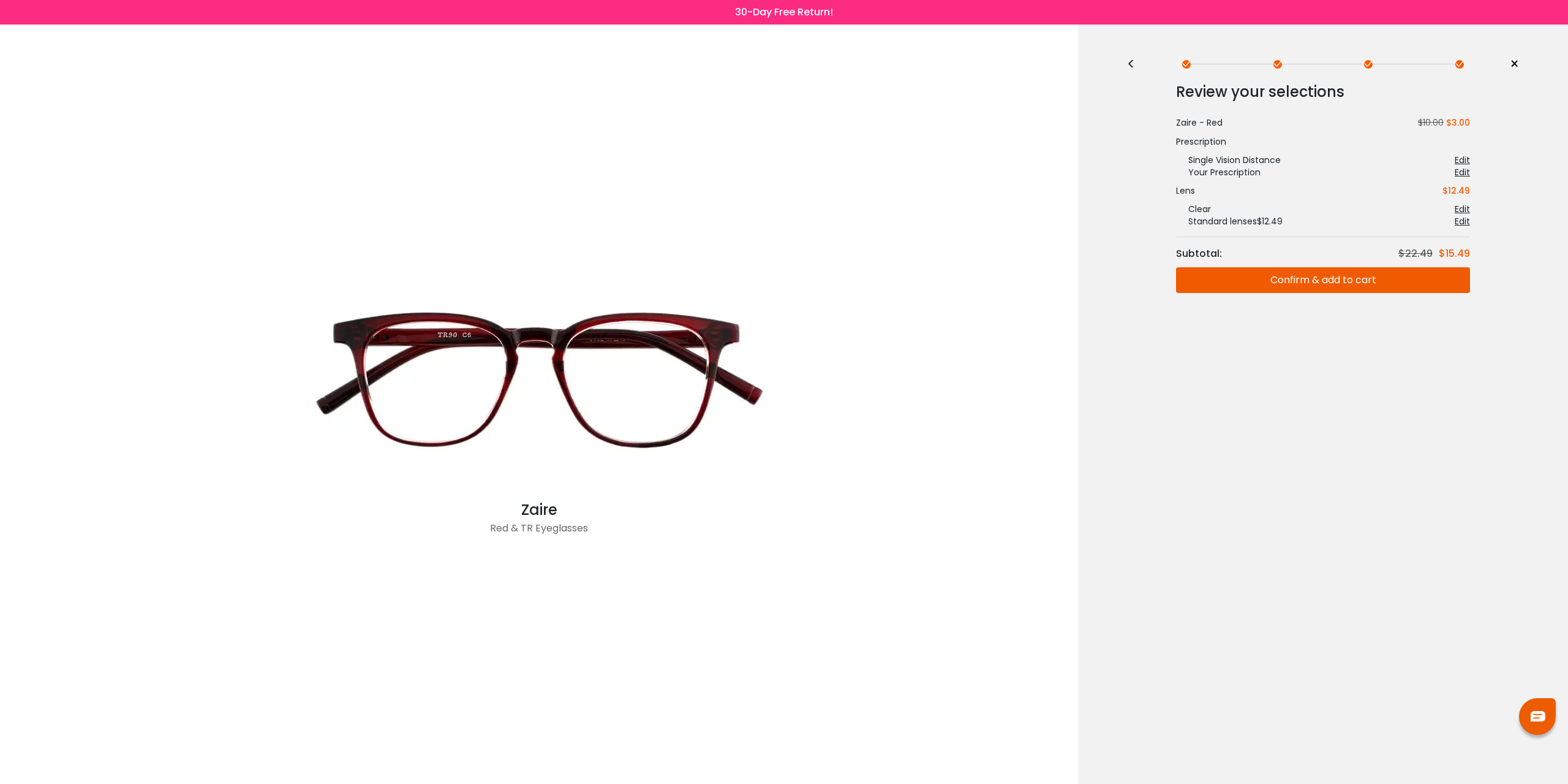
click at [1311, 285] on button "Confirm & add to cart" at bounding box center [1323, 280] width 294 height 26
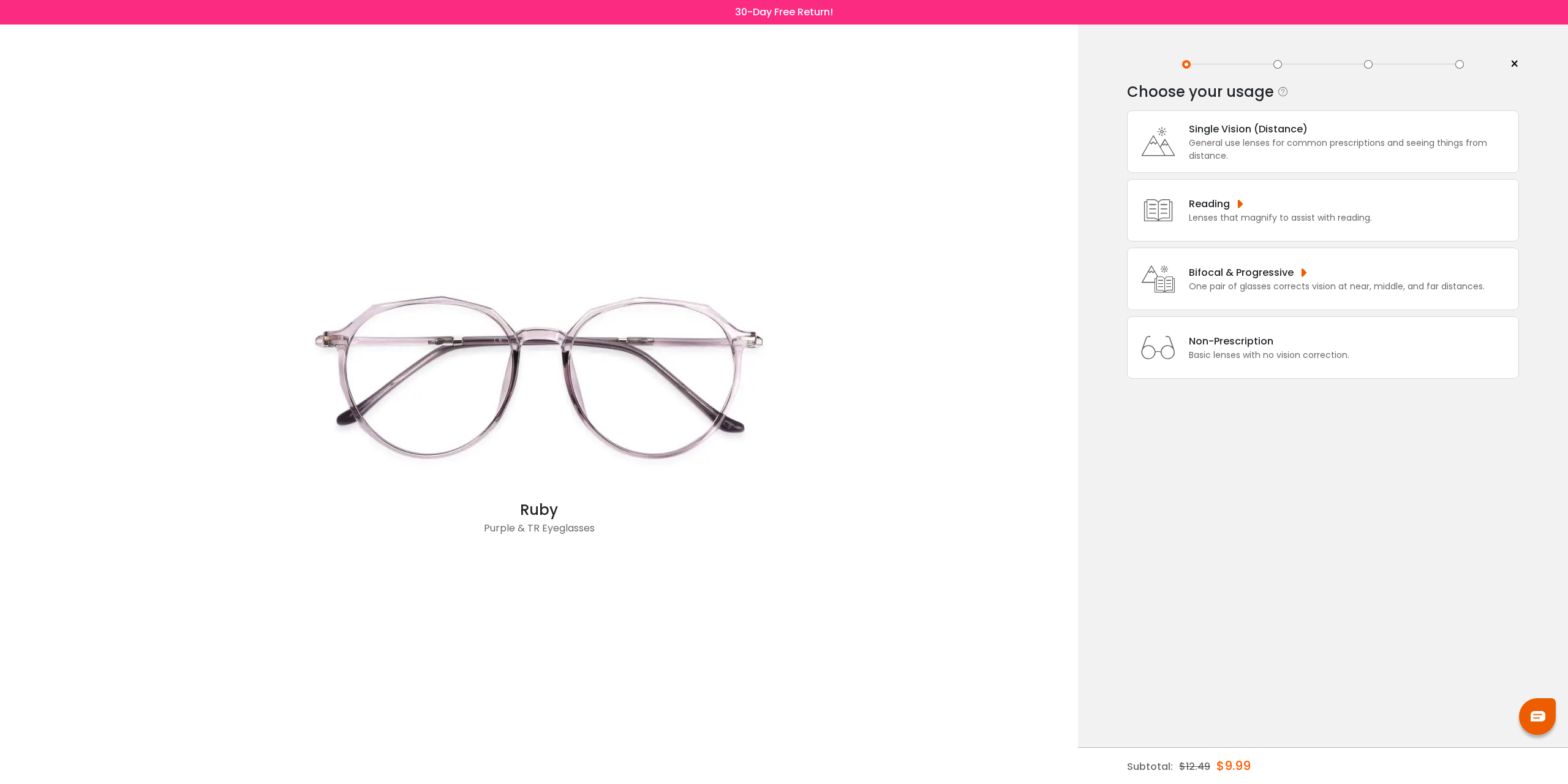
click at [1325, 140] on div "General use lenses for common prescriptions and seeing things from distance." at bounding box center [1351, 149] width 323 height 26
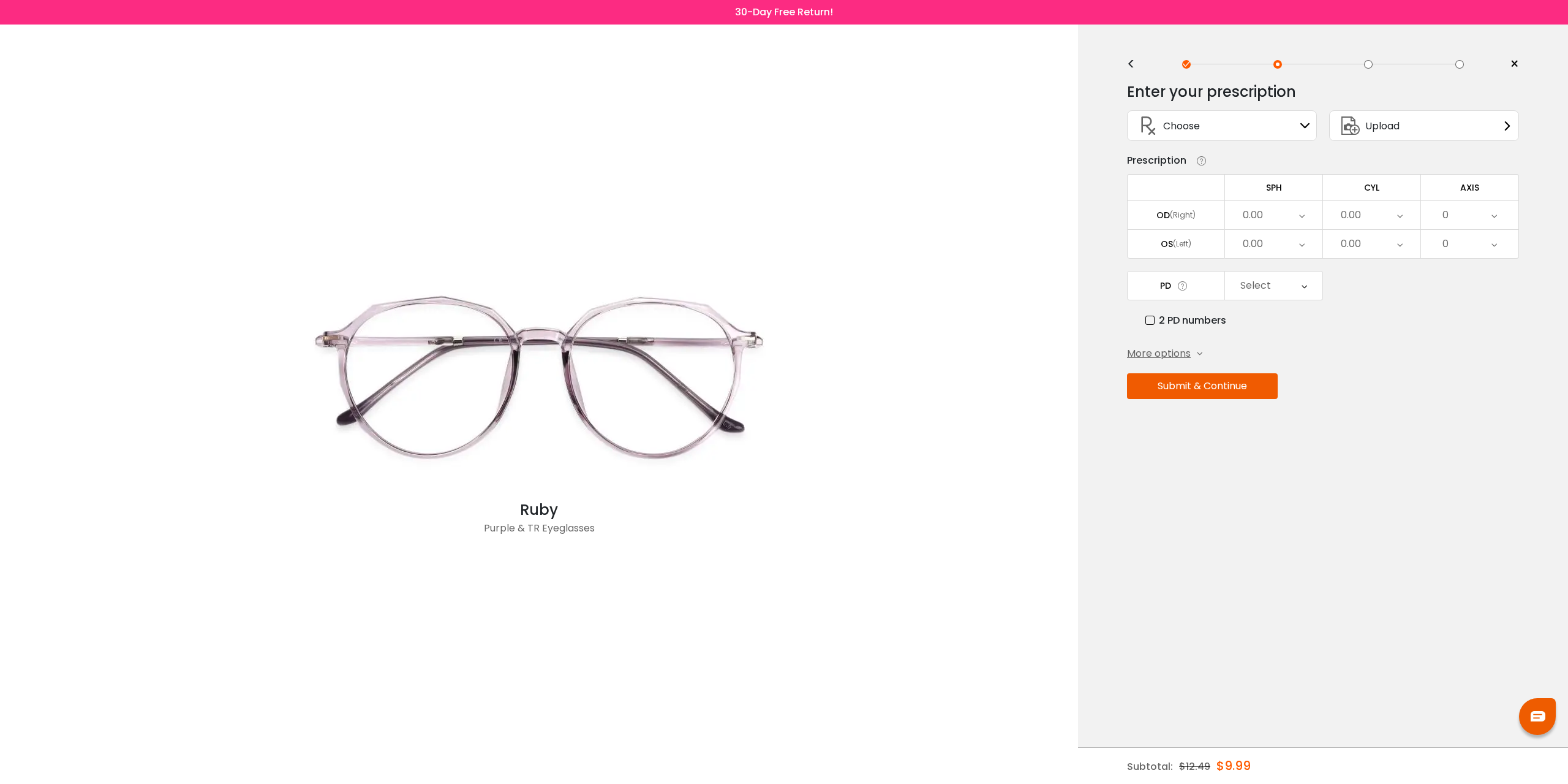
click at [1232, 117] on div "Choose Sign In" at bounding box center [1222, 126] width 176 height 30
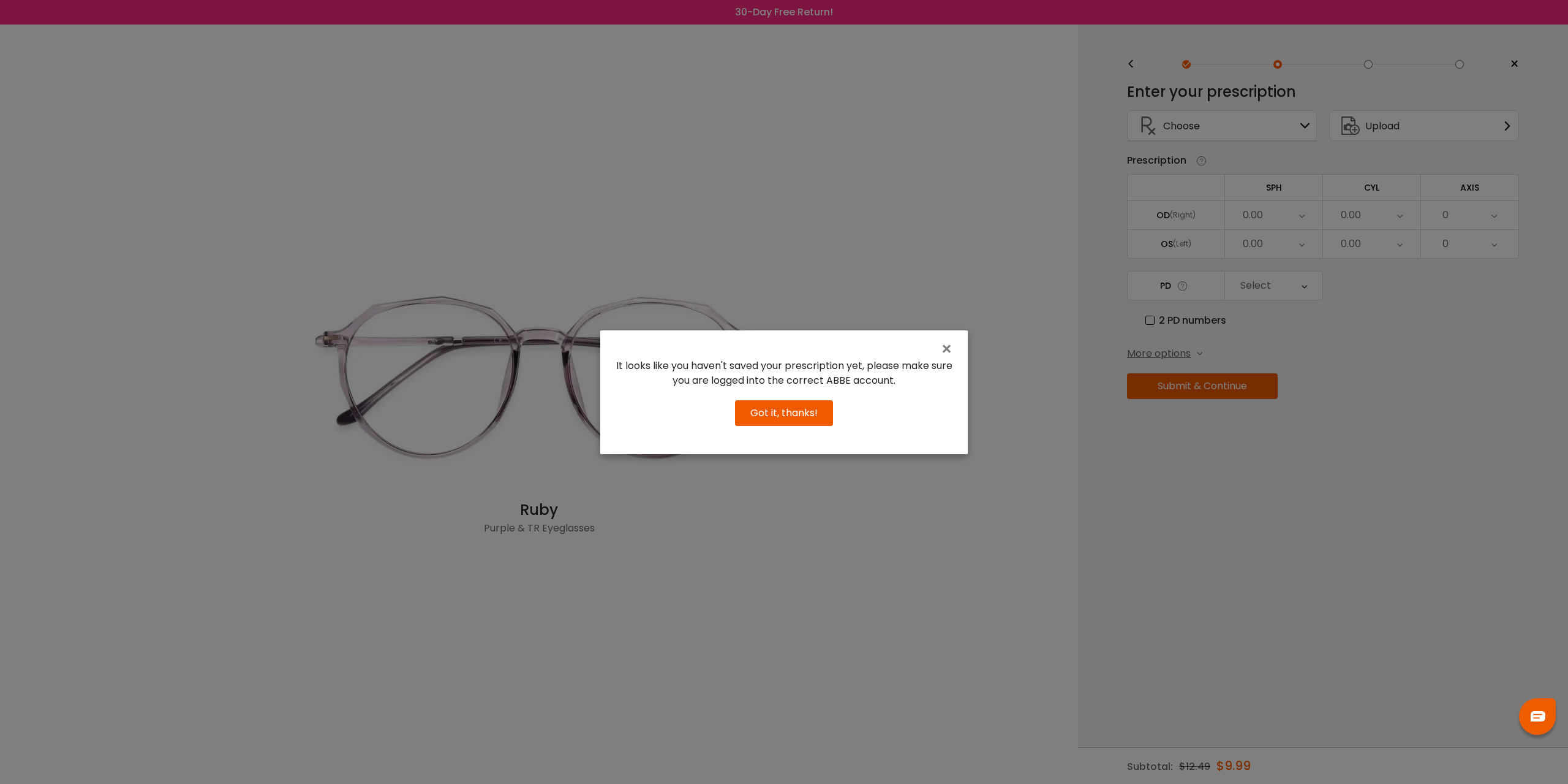
click at [806, 422] on button "Got it, thanks!" at bounding box center [784, 413] width 98 height 26
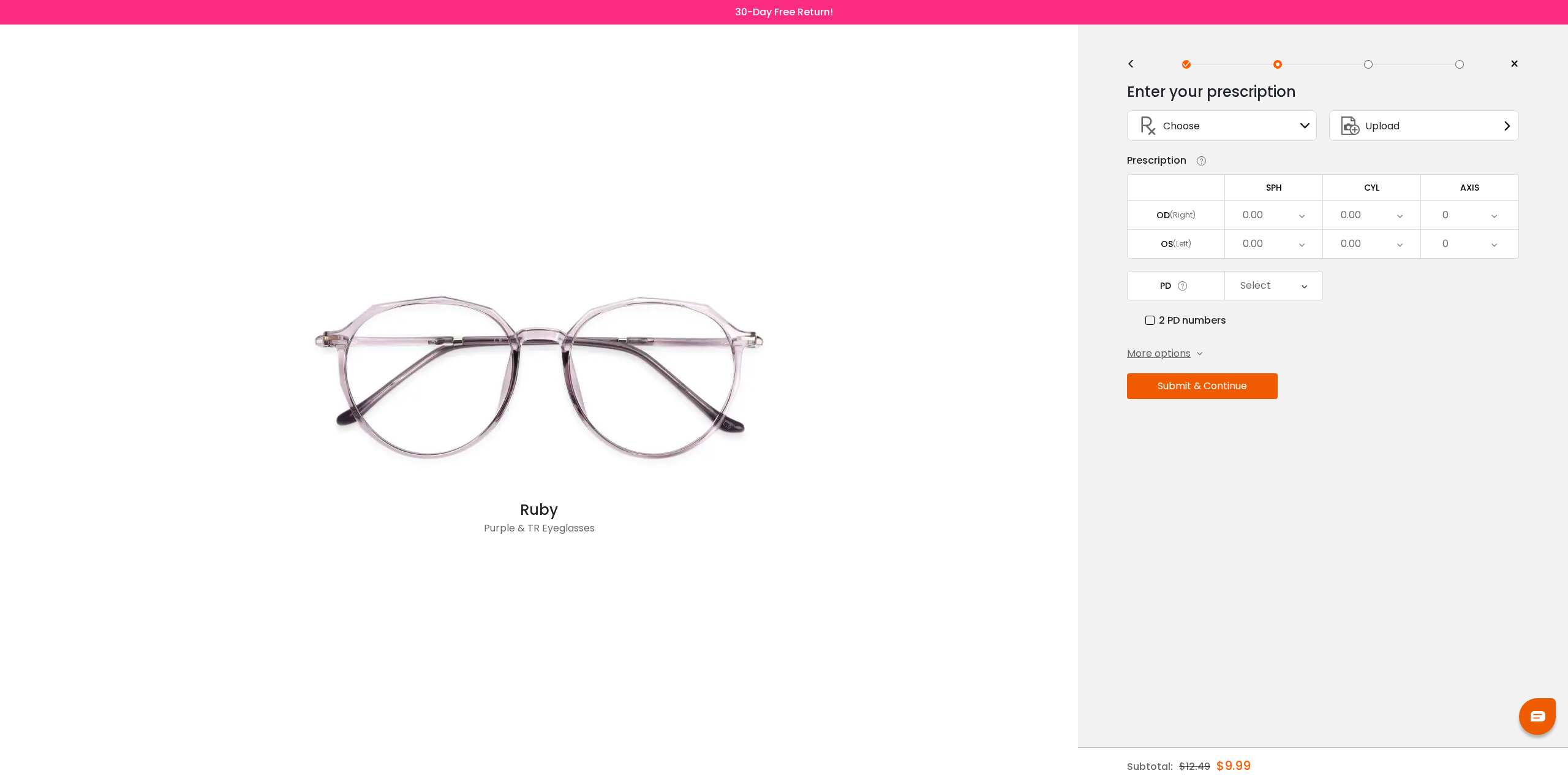
click at [1411, 125] on div "Upload" at bounding box center [1424, 126] width 190 height 31
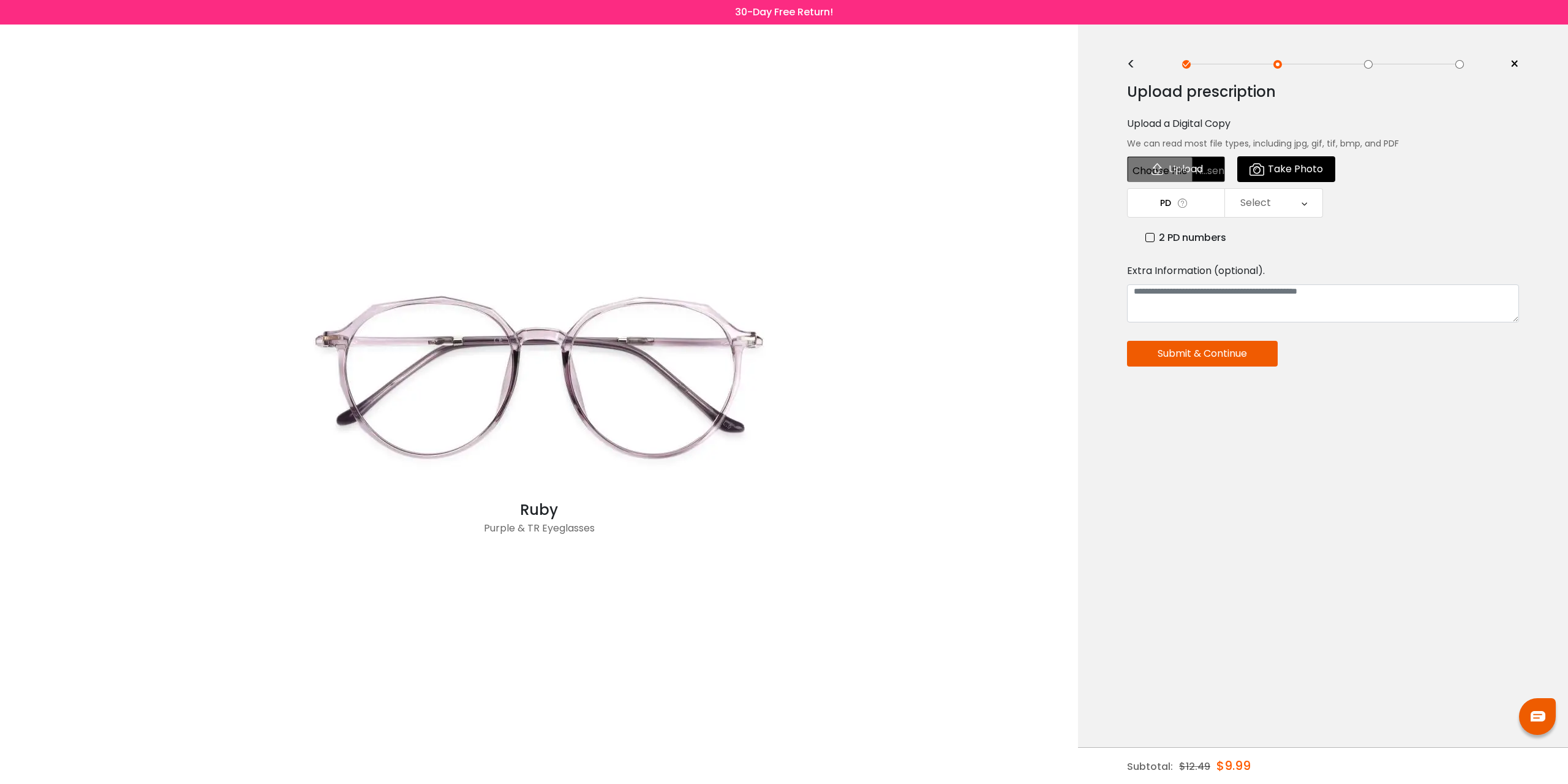
click at [1408, 130] on div "Choose your usage Single Vision (Distance) This lens helps you see details at a…" at bounding box center [1323, 275] width 392 height 403
click at [1180, 169] on input "file" at bounding box center [1176, 169] width 98 height 26
type input "**********"
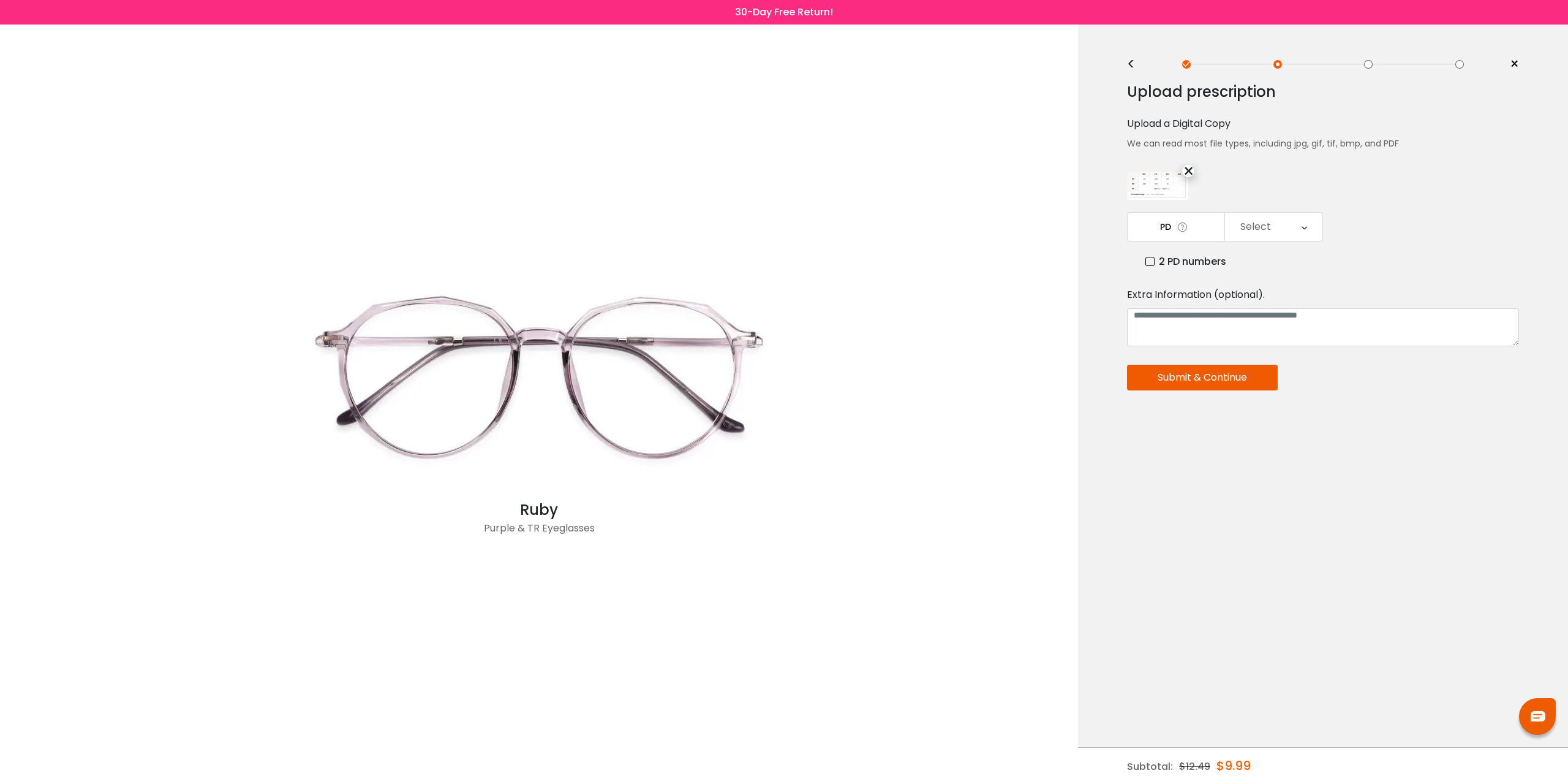
click at [1190, 557] on div "< × Choose your usage Single Vision (Distance) This lens helps you see details …" at bounding box center [1323, 404] width 490 height 759
click at [1171, 264] on label "2 PD numbers" at bounding box center [1185, 261] width 81 height 15
click at [1249, 232] on div "Right PD" at bounding box center [1258, 227] width 41 height 25
click at [1271, 359] on li "31.5" at bounding box center [1274, 354] width 97 height 22
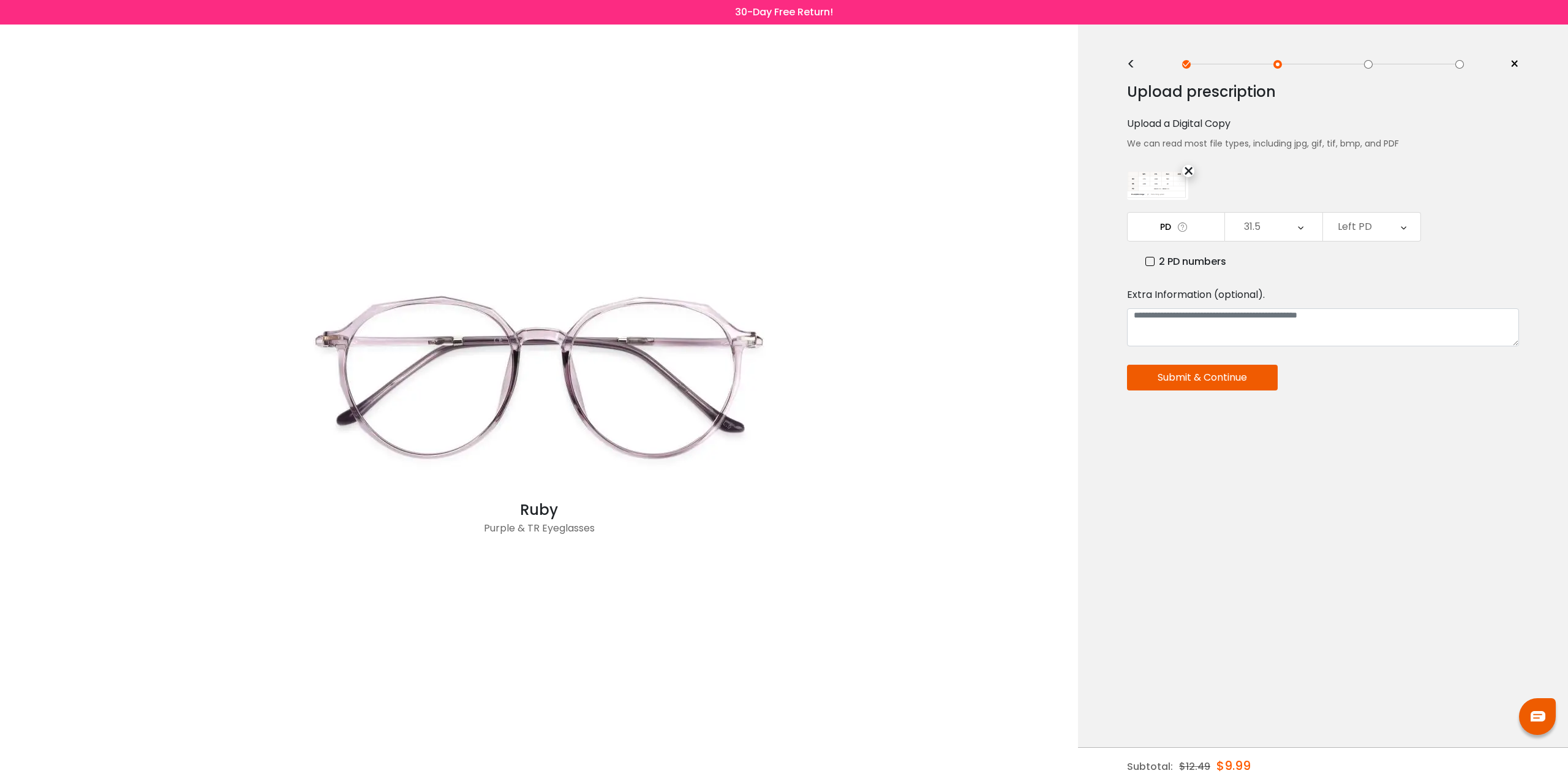
click at [1357, 230] on div "Left PD" at bounding box center [1355, 227] width 35 height 25
click at [1377, 311] on li "30.5" at bounding box center [1372, 310] width 97 height 22
click at [1216, 385] on button "Submit & Continue" at bounding box center [1203, 378] width 151 height 26
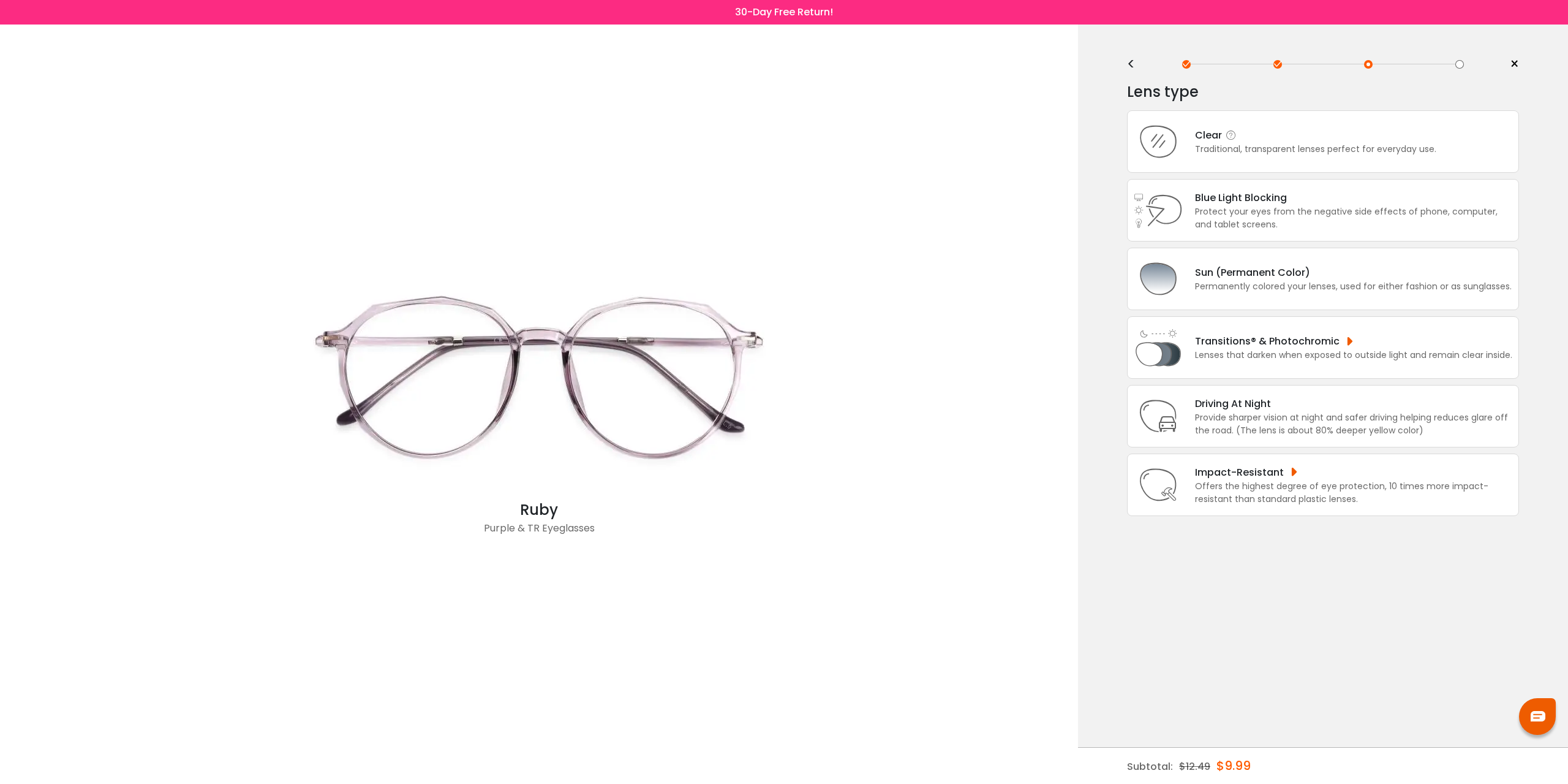
click at [1253, 142] on div "Clear" at bounding box center [1316, 135] width 241 height 15
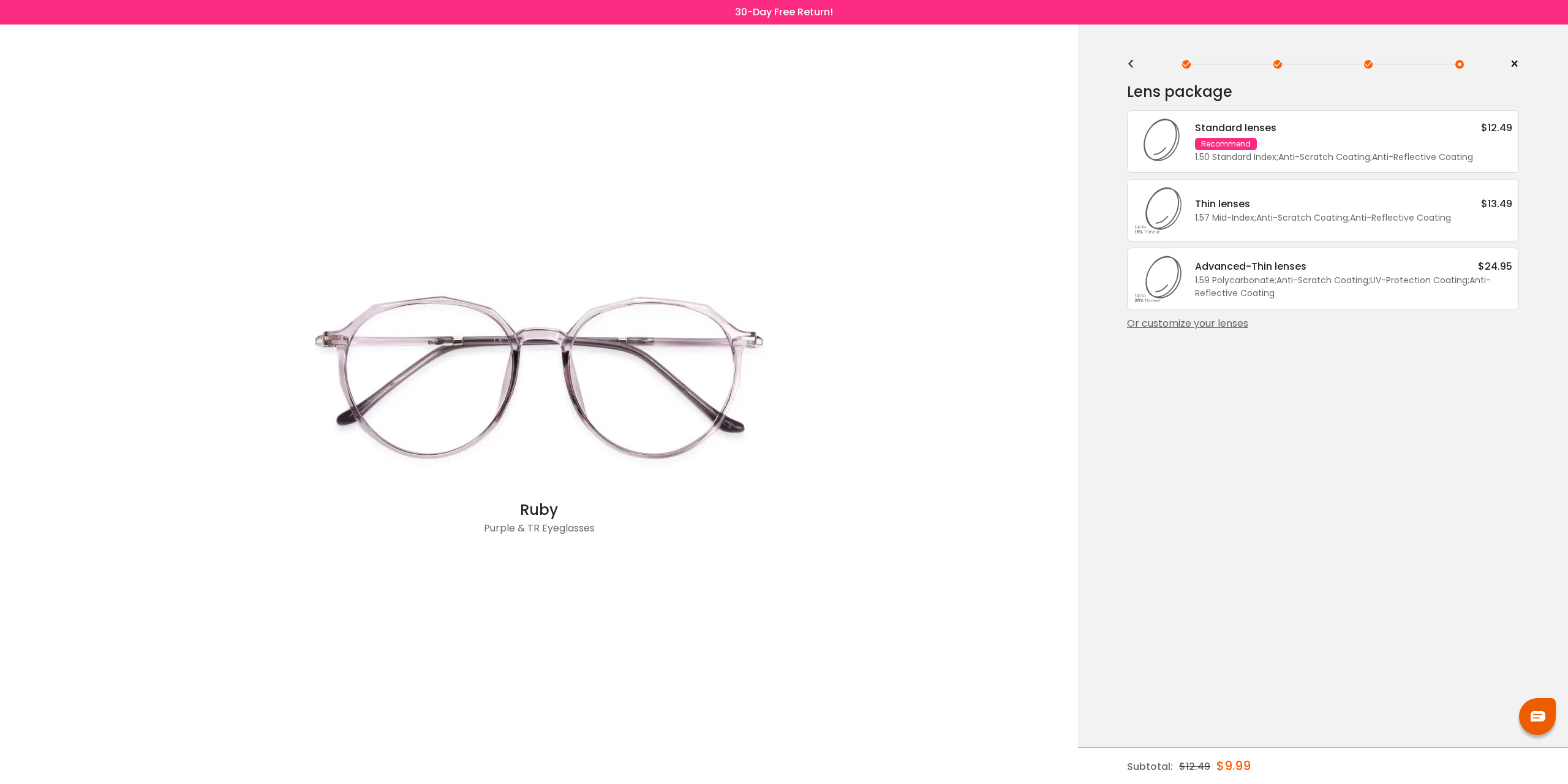
click at [1343, 135] on div "Standard lenses $12.49 Recommend 1.50 Standard Index ; Anti-Scratch Coating ; A…" at bounding box center [1348, 142] width 330 height 43
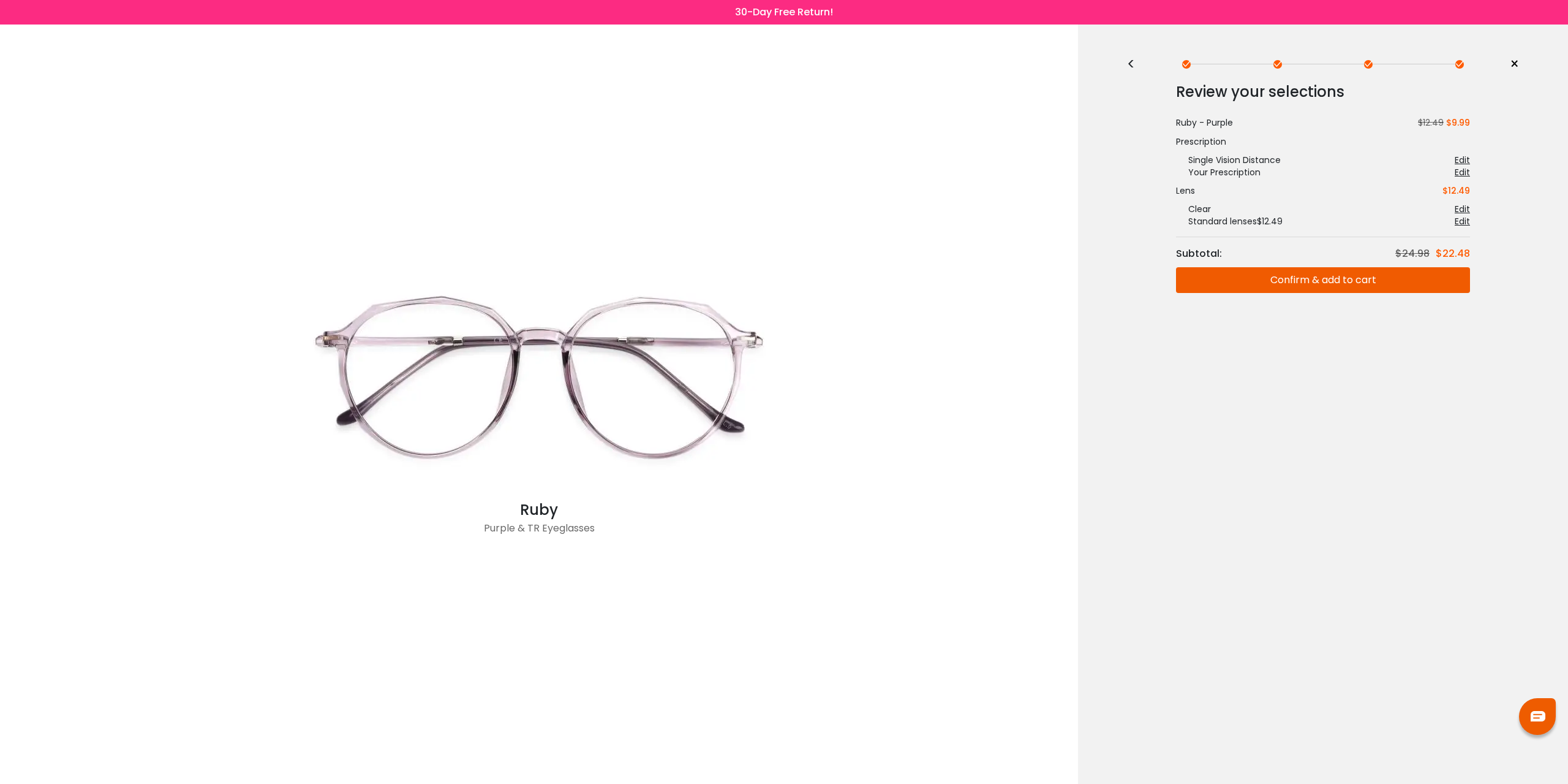
click at [1316, 284] on button "Confirm & add to cart" at bounding box center [1323, 280] width 294 height 26
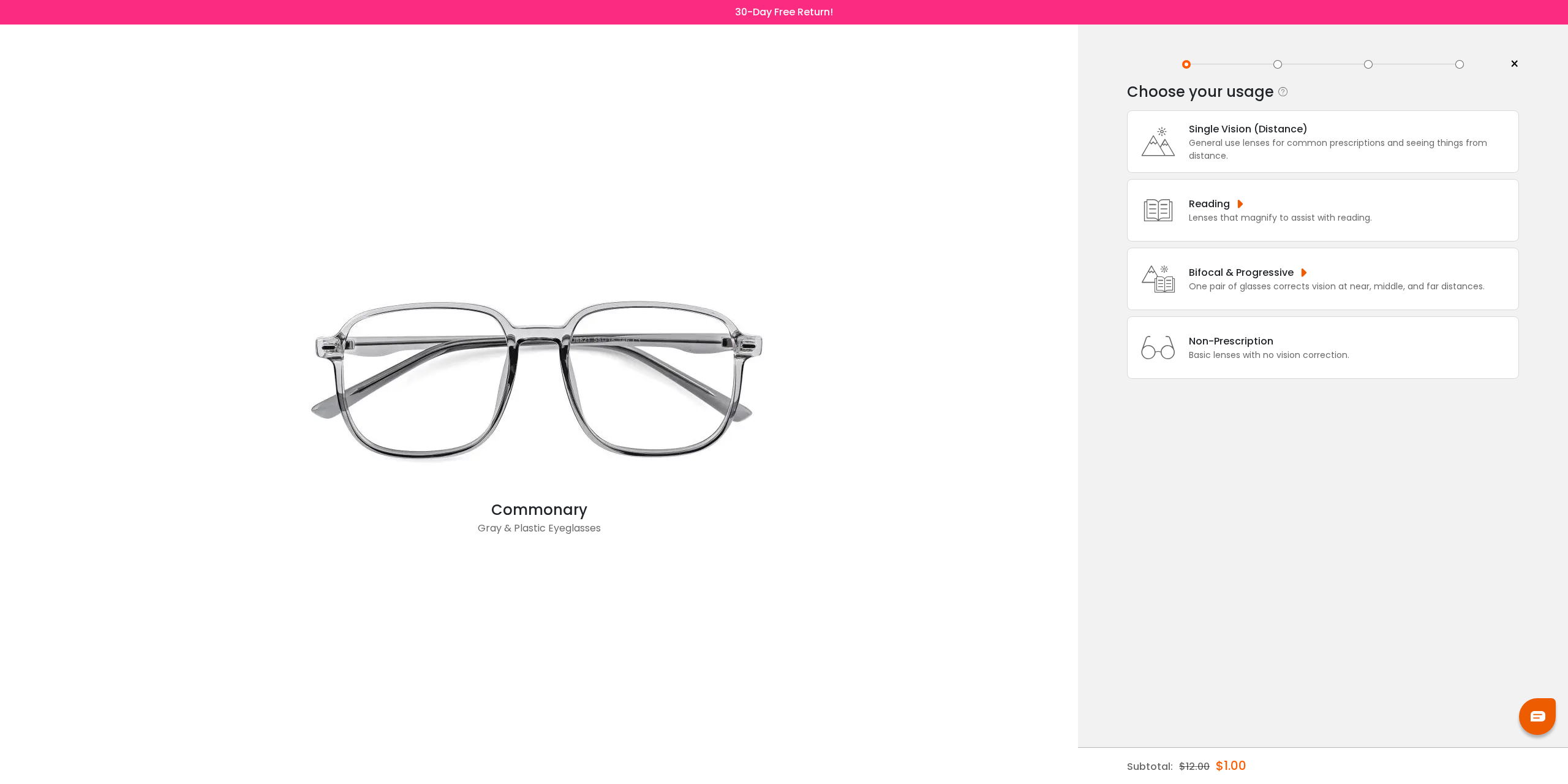
click at [1282, 144] on div "General use lenses for common prescriptions and seeing things from distance." at bounding box center [1351, 149] width 323 height 26
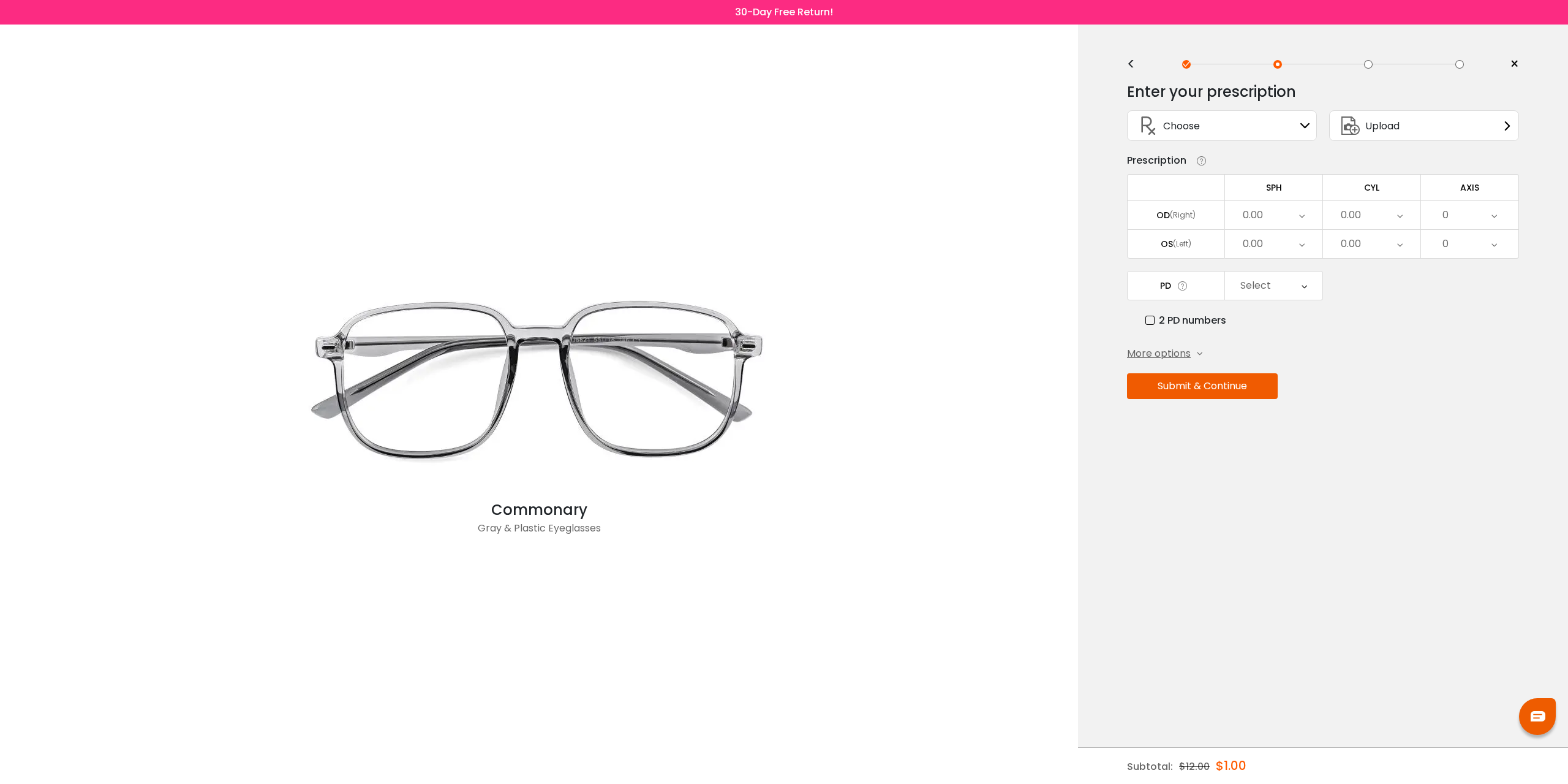
click at [1255, 129] on div "Choose Sign In" at bounding box center [1222, 126] width 176 height 30
click at [1407, 117] on div "Upload" at bounding box center [1424, 126] width 190 height 31
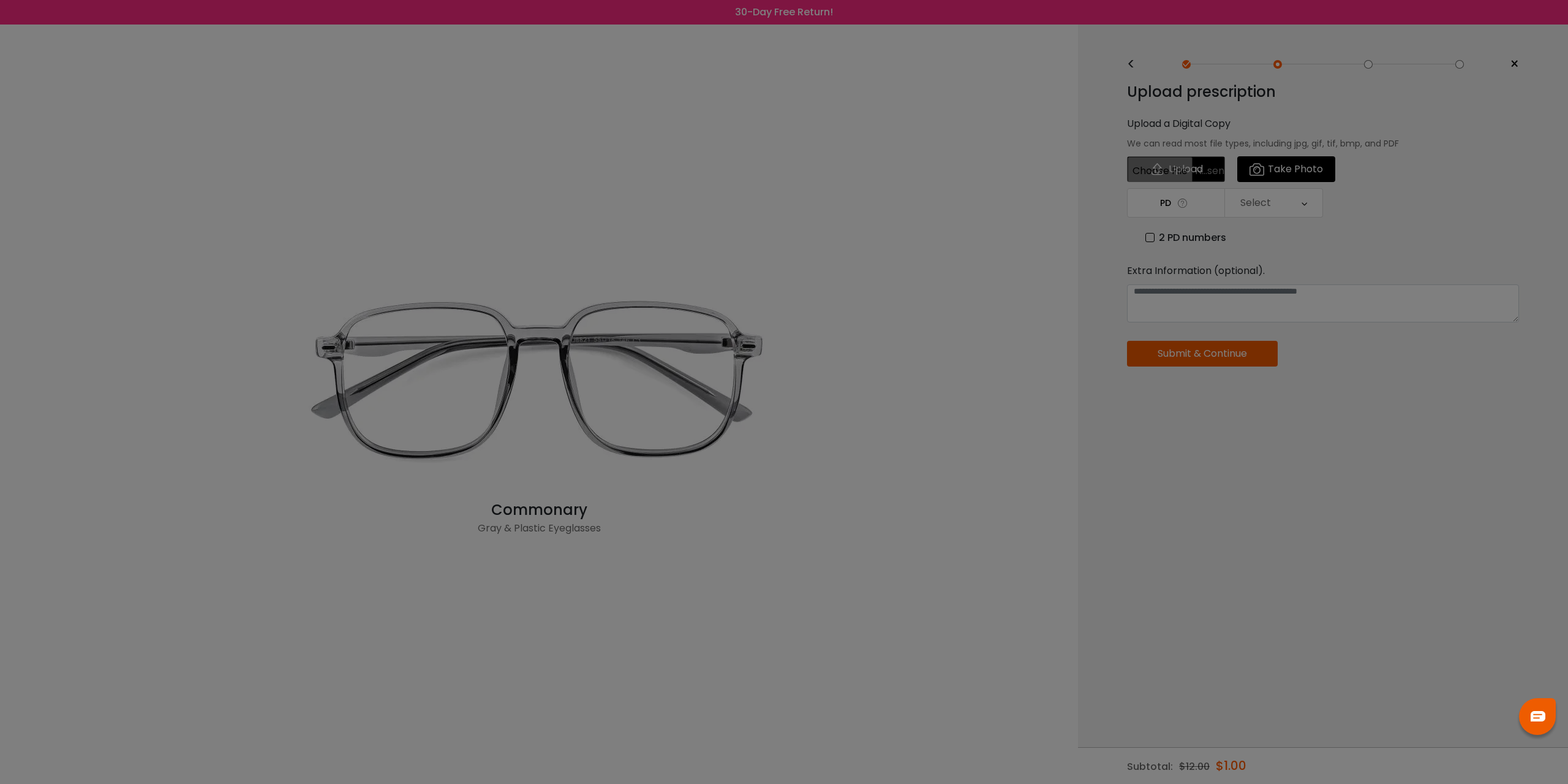
click at [1230, 144] on div at bounding box center [784, 392] width 1568 height 784
click at [988, 483] on div at bounding box center [784, 392] width 1568 height 784
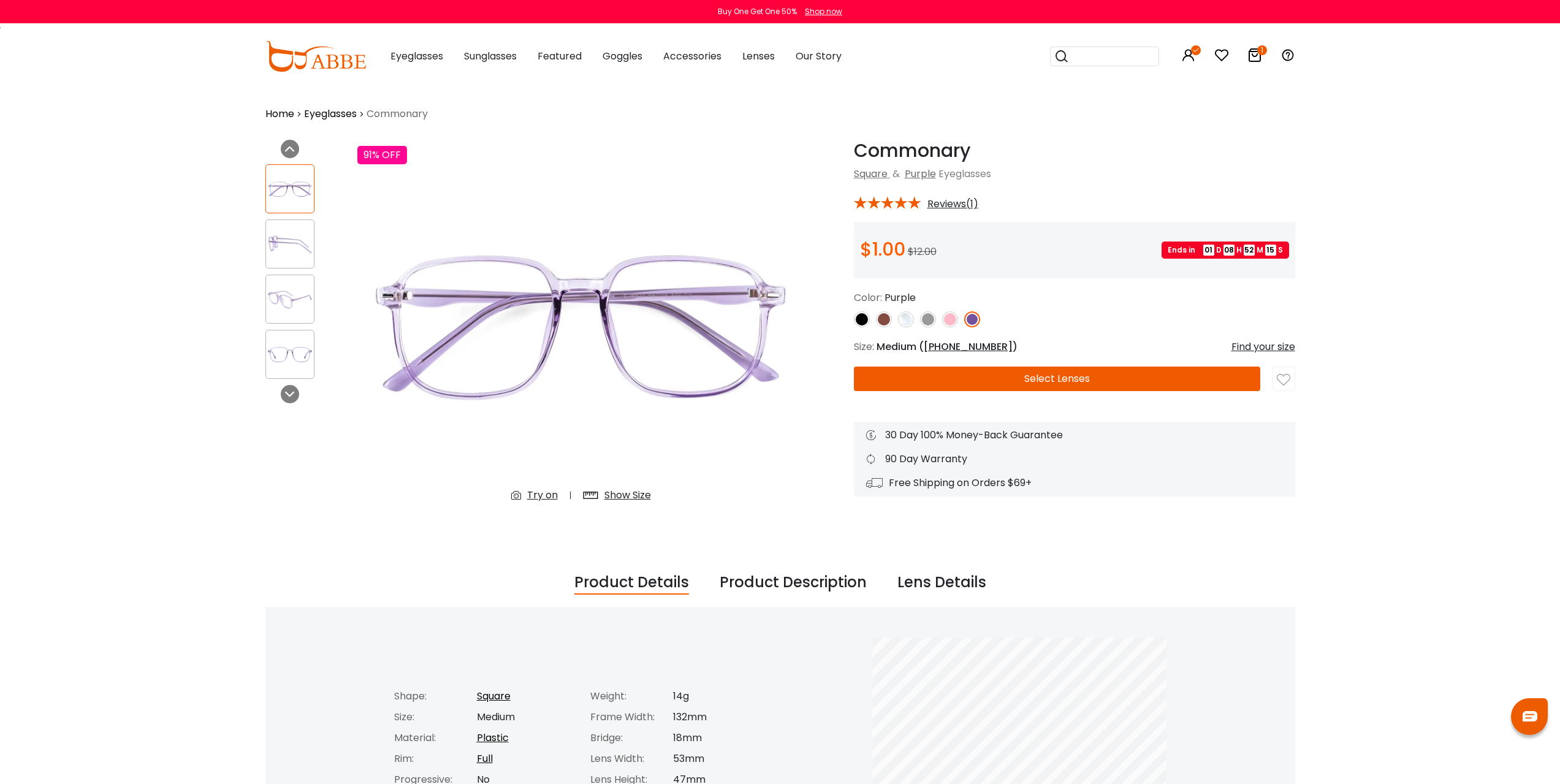
click at [926, 323] on img at bounding box center [928, 319] width 16 height 16
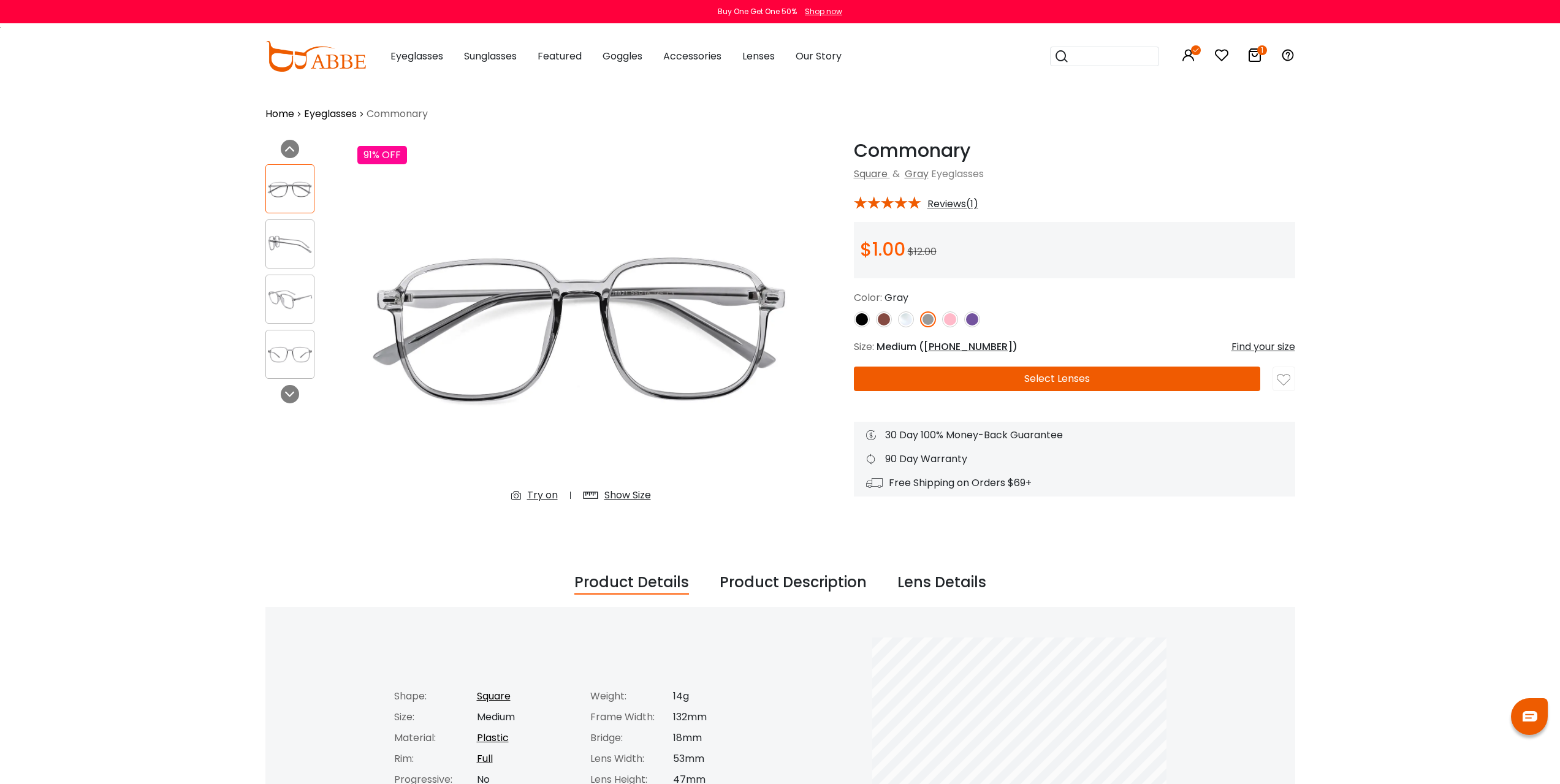
click at [985, 374] on button "Select Lenses" at bounding box center [1057, 379] width 406 height 25
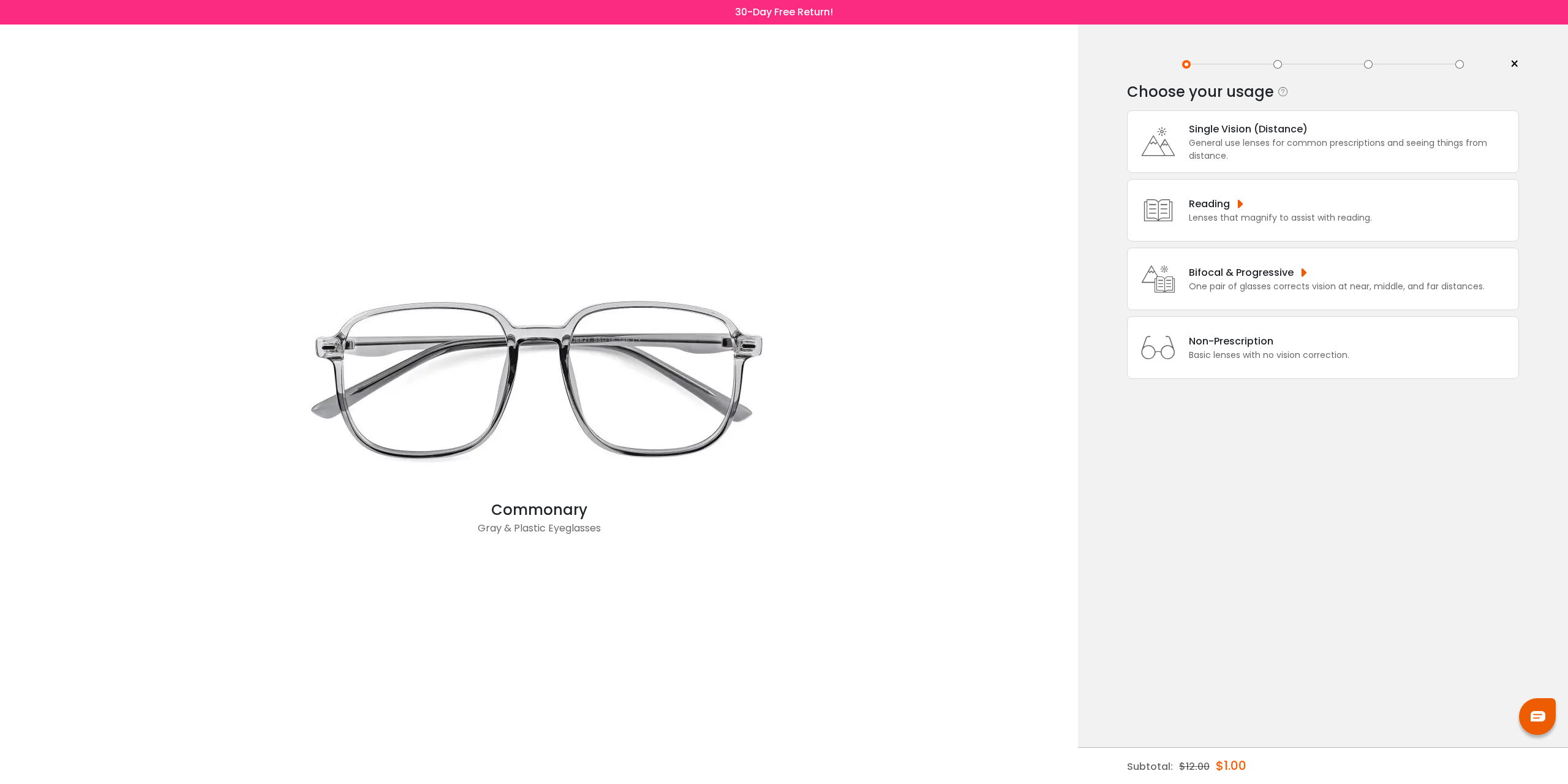
drag, startPoint x: 0, startPoint y: 0, endPoint x: 1277, endPoint y: 140, distance: 1284.7
click at [1277, 140] on div "General use lenses for common prescriptions and seeing things from distance." at bounding box center [1351, 149] width 323 height 26
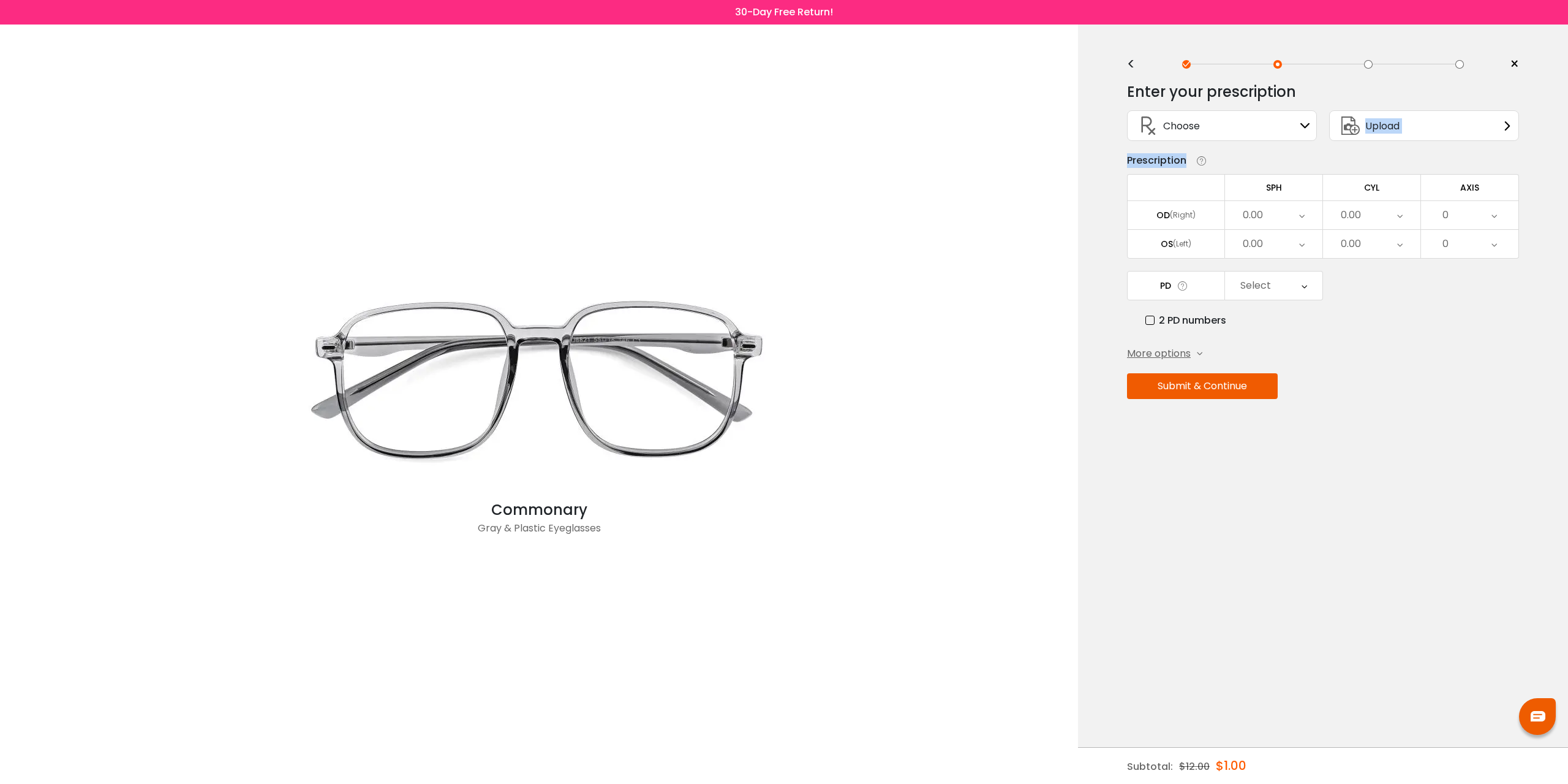
drag, startPoint x: 1212, startPoint y: 131, endPoint x: 1455, endPoint y: 127, distance: 243.0
click at [1464, 140] on div "Choose Sign In Upload" at bounding box center [1323, 128] width 404 height 49
click at [1455, 127] on div "Upload" at bounding box center [1424, 126] width 190 height 31
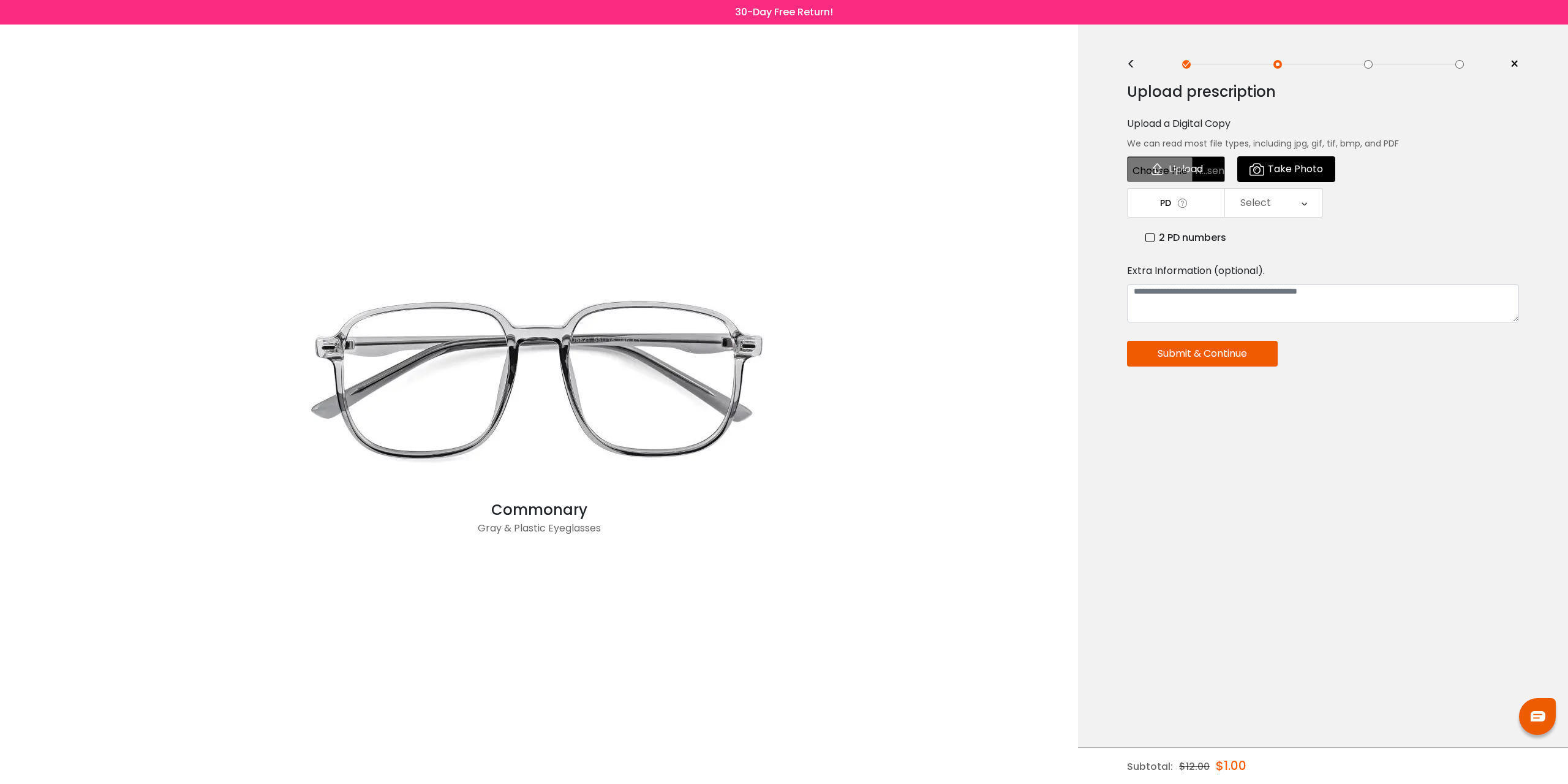
click at [1177, 173] on input "file" at bounding box center [1176, 169] width 98 height 26
type input "**********"
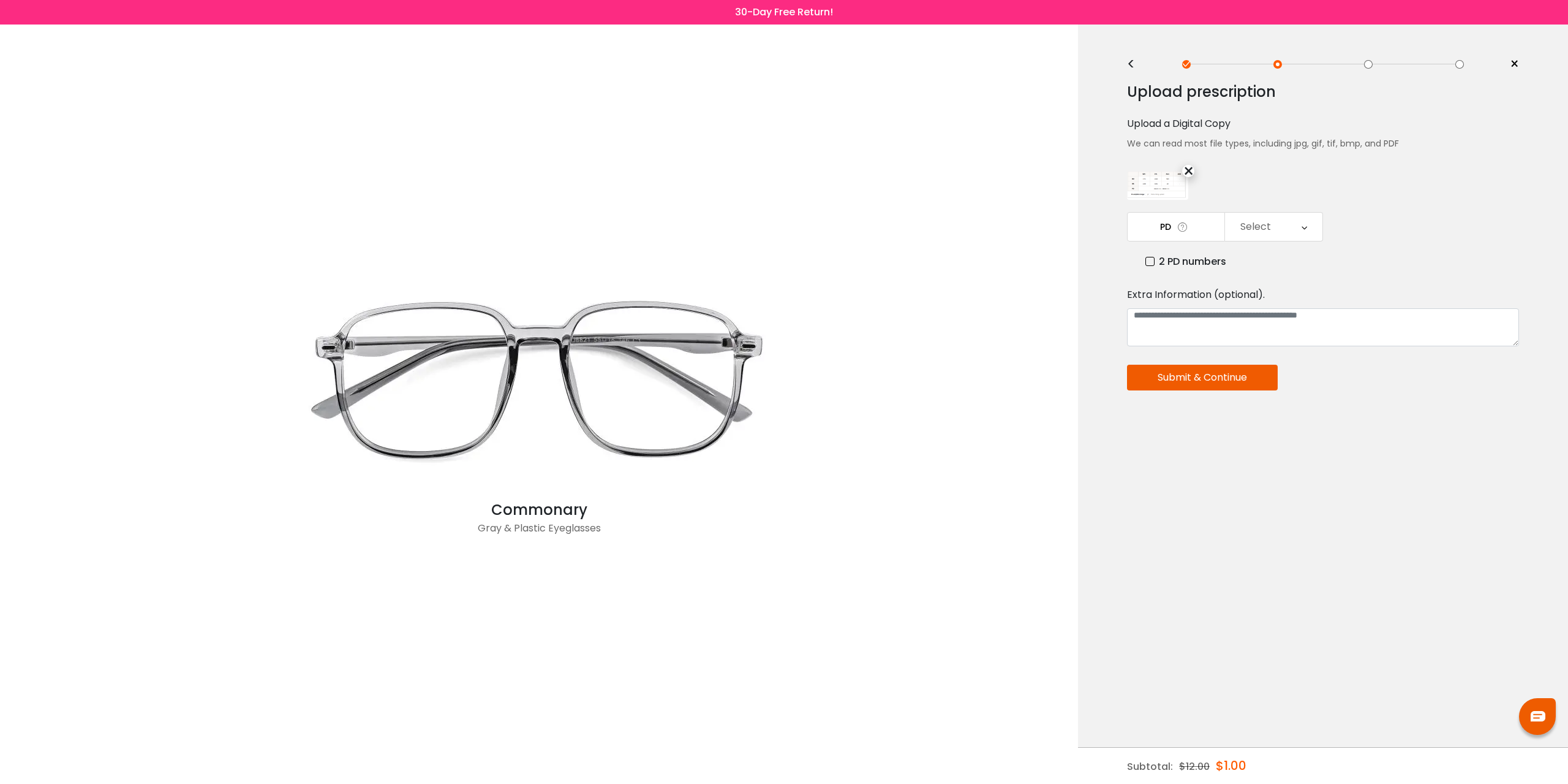
drag, startPoint x: 1201, startPoint y: 580, endPoint x: 1201, endPoint y: 571, distance: 9.0
click at [1201, 580] on div "< × Choose your usage Single Vision (Distance) This lens helps you see details …" at bounding box center [1323, 404] width 490 height 759
click at [1185, 268] on label "2 PD numbers" at bounding box center [1185, 261] width 81 height 15
click at [1285, 224] on div "Right PD" at bounding box center [1274, 227] width 97 height 28
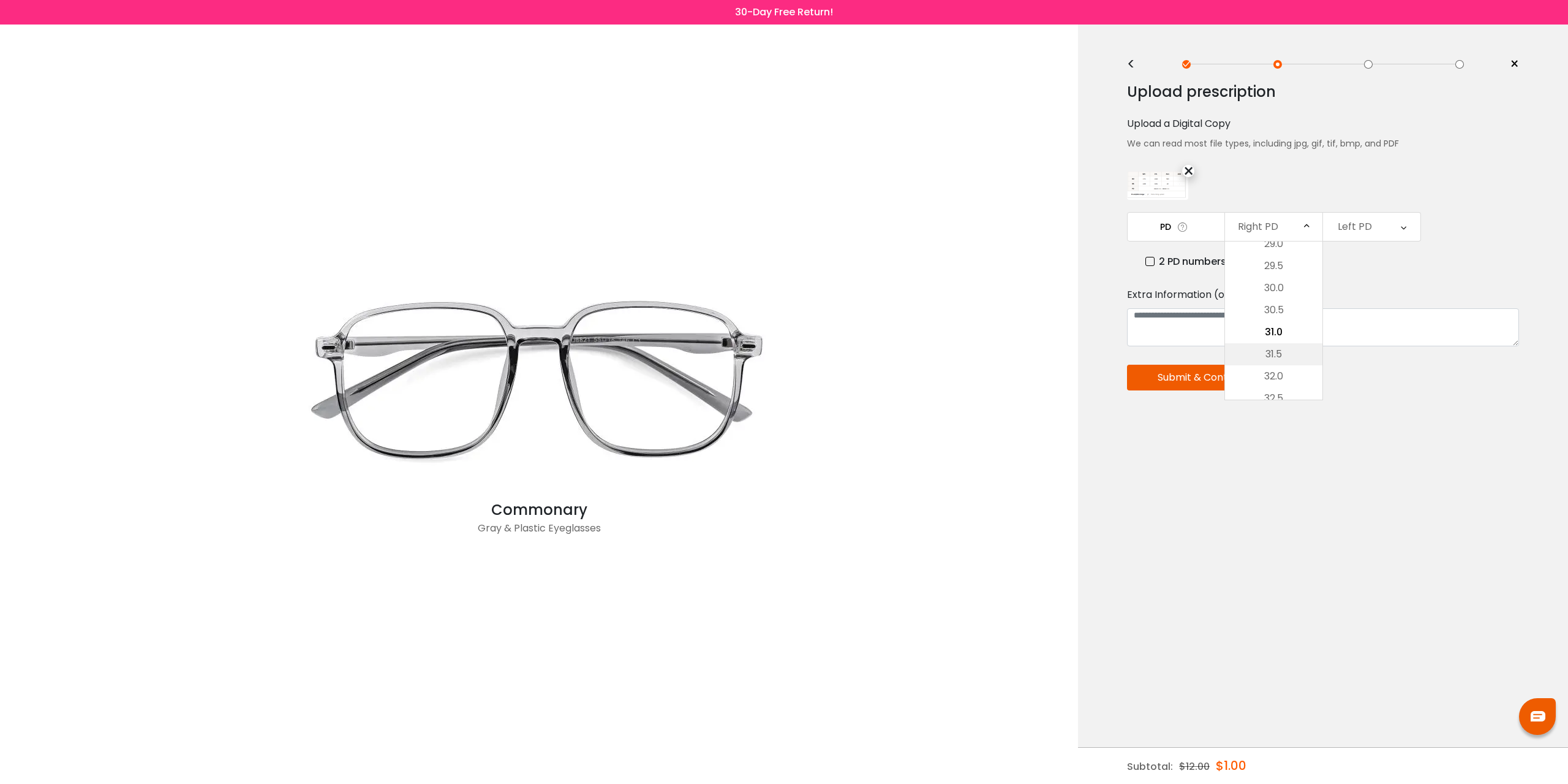
click at [1277, 359] on li "31.5" at bounding box center [1274, 354] width 97 height 22
click at [1383, 228] on div "Left PD" at bounding box center [1372, 227] width 97 height 28
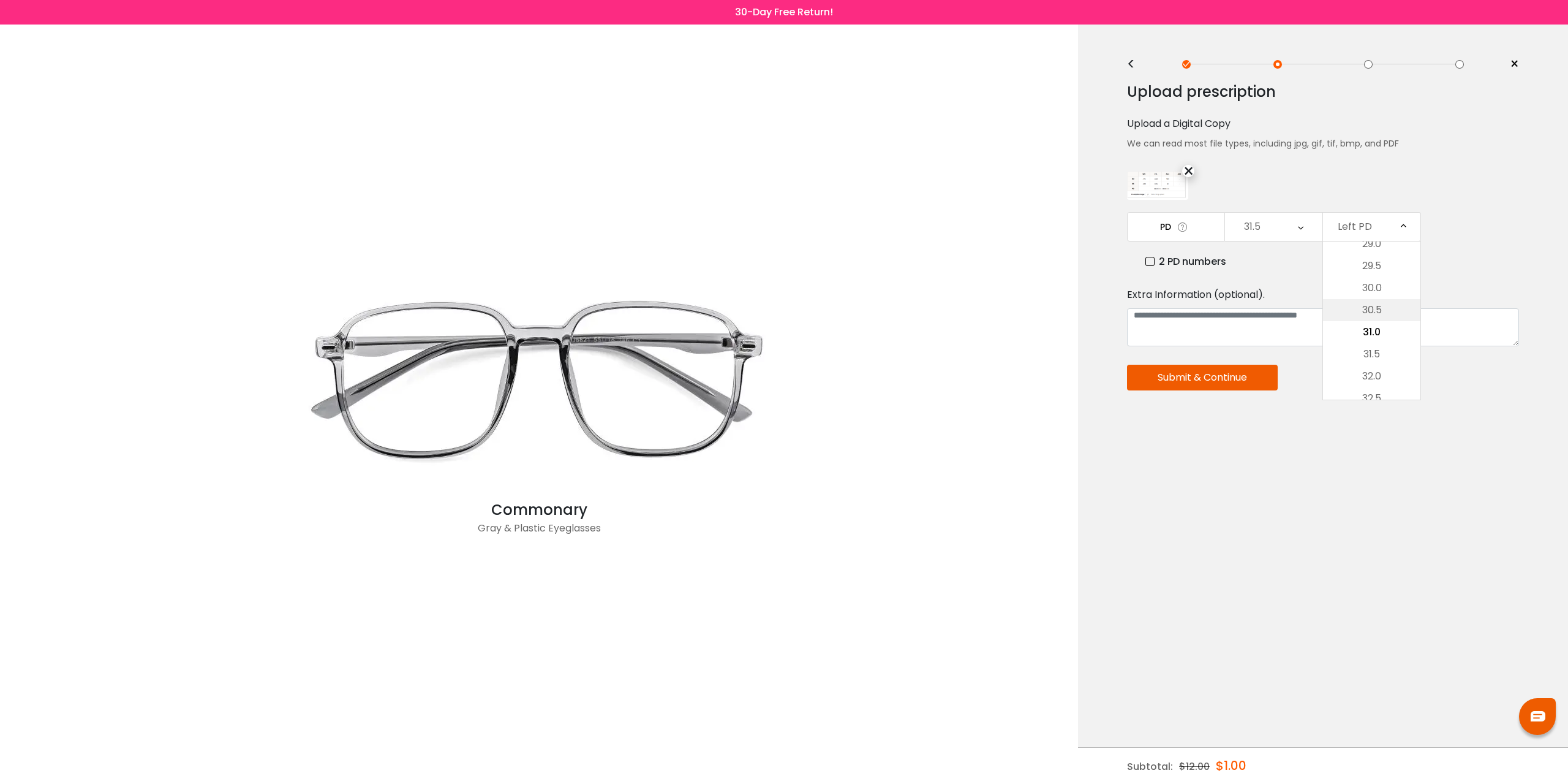
click at [1393, 305] on li "30.5" at bounding box center [1372, 310] width 97 height 22
click at [1190, 381] on button "Submit & Continue" at bounding box center [1203, 378] width 151 height 26
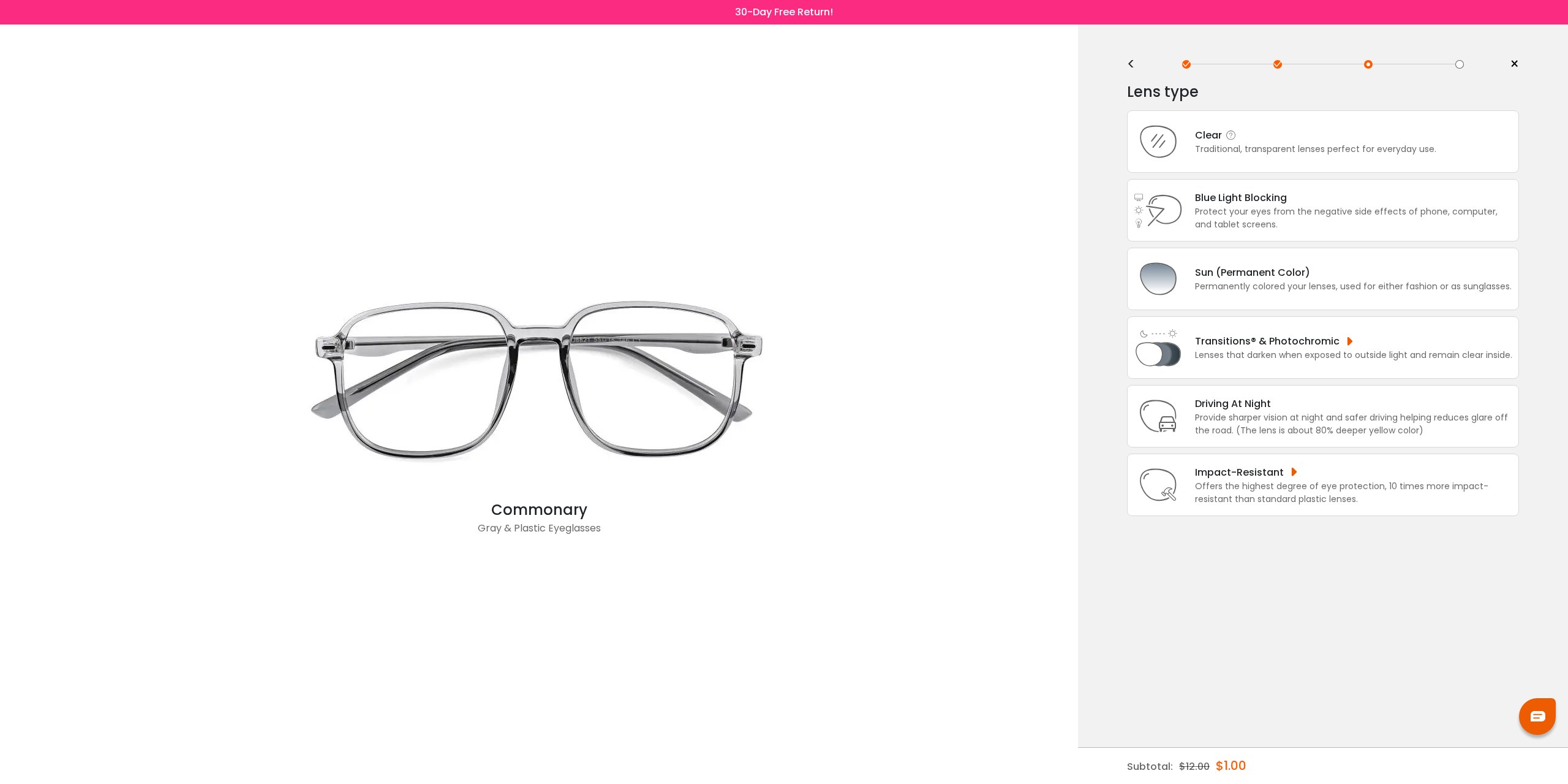
click at [1336, 142] on div "Clear" at bounding box center [1316, 135] width 241 height 15
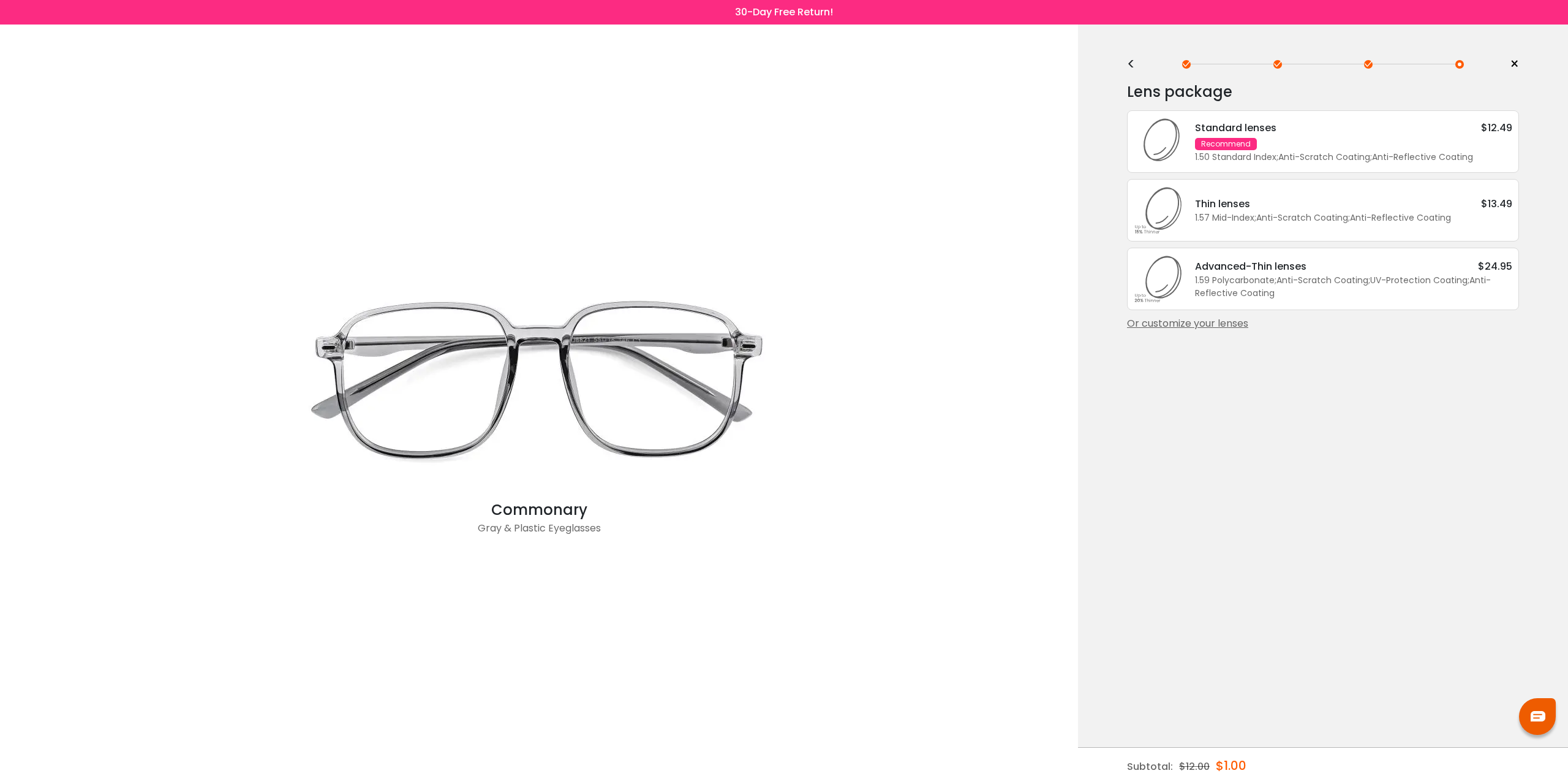
click at [1124, 60] on div "< × Choose your usage Single Vision (Distance) This lens helps you see details …" at bounding box center [1323, 404] width 490 height 759
click at [1134, 64] on div "<" at bounding box center [1137, 64] width 19 height 10
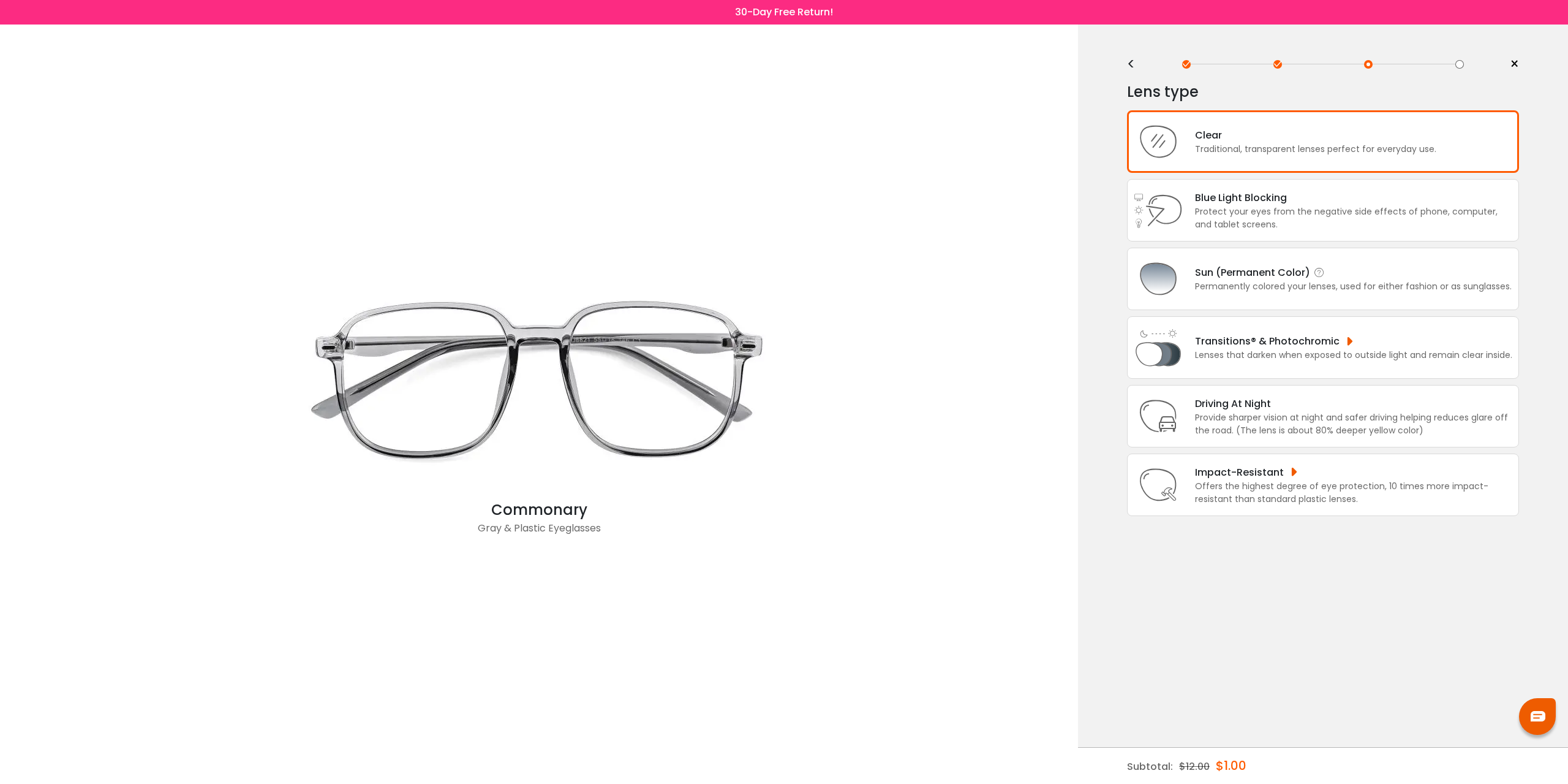
click at [1316, 290] on div "Permanently colored your lenses, used for either fashion or as sunglasses." at bounding box center [1353, 286] width 317 height 13
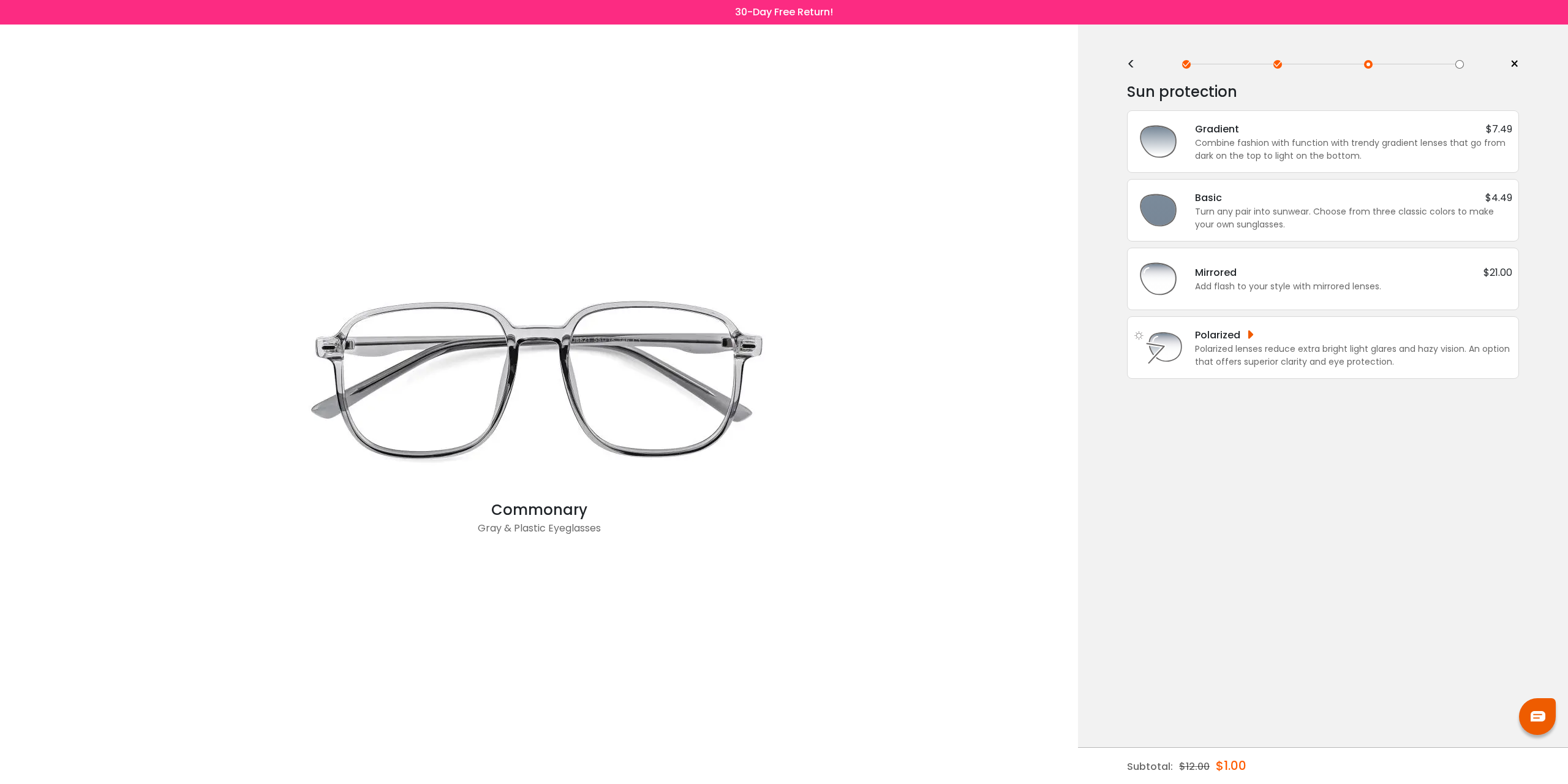
click at [1127, 60] on div "<" at bounding box center [1137, 64] width 19 height 10
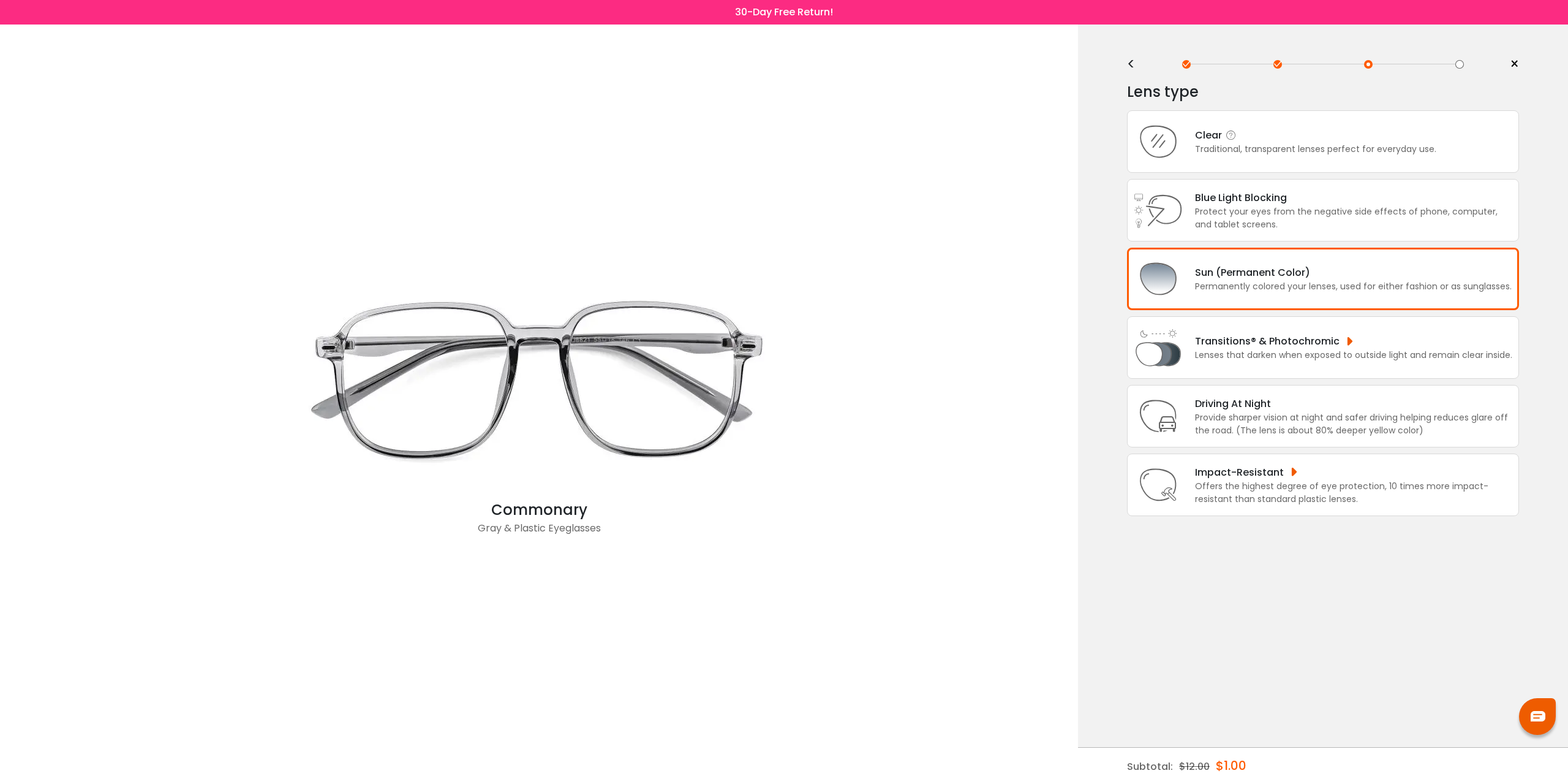
click at [1283, 134] on div "Clear" at bounding box center [1316, 135] width 241 height 15
